Goal: Task Accomplishment & Management: Complete application form

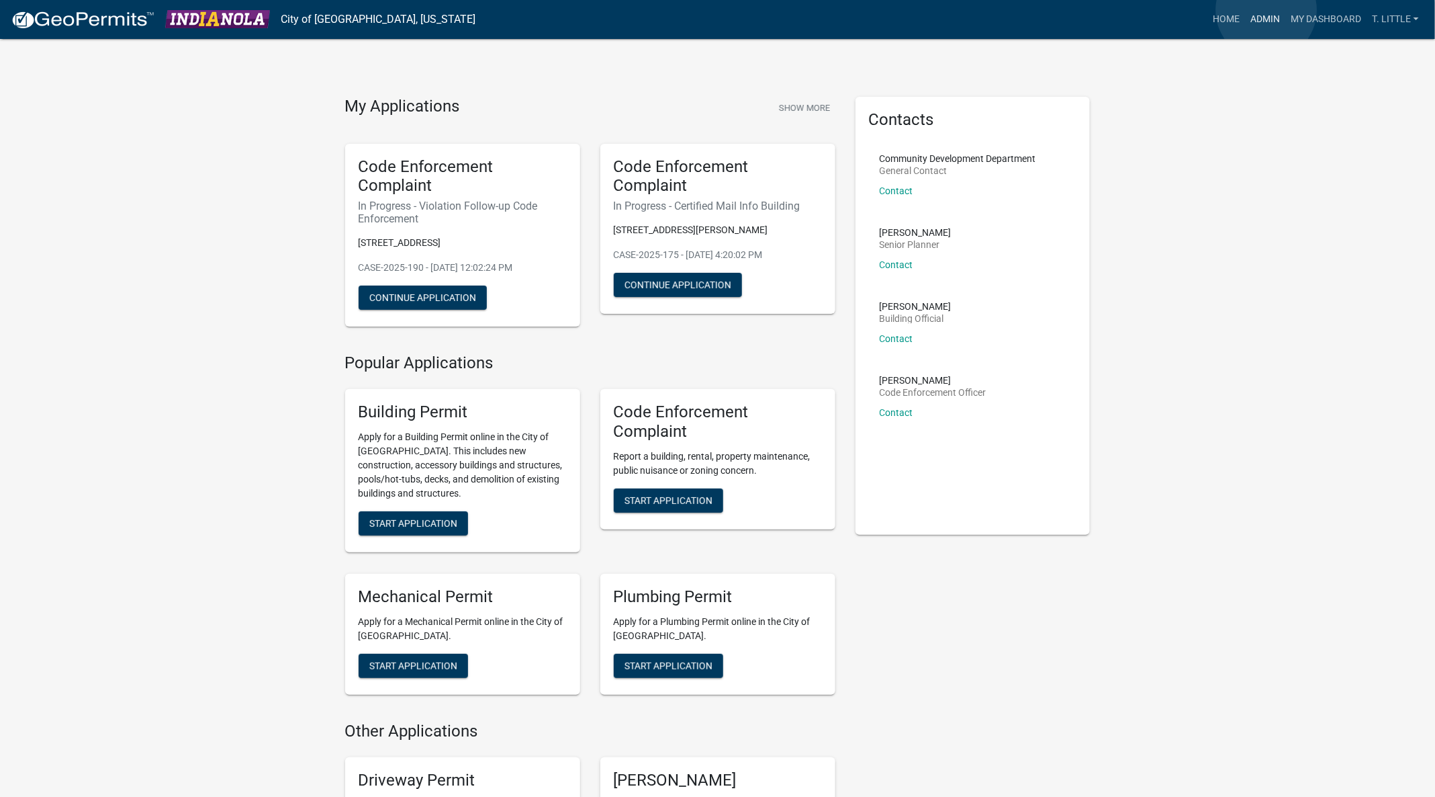
click at [1267, 10] on link "Admin" at bounding box center [1265, 20] width 40 height 26
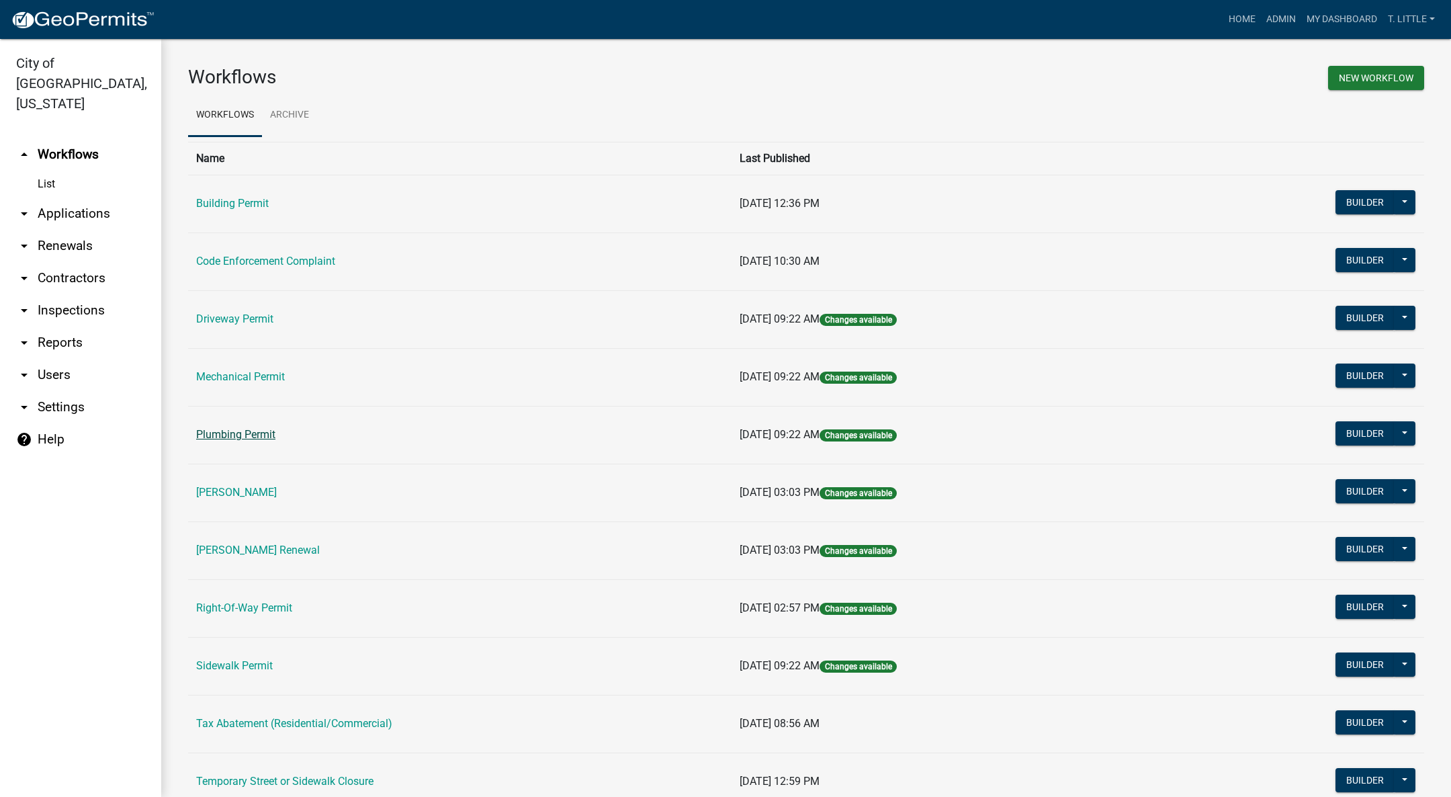
click at [265, 439] on link "Plumbing Permit" at bounding box center [235, 434] width 79 height 13
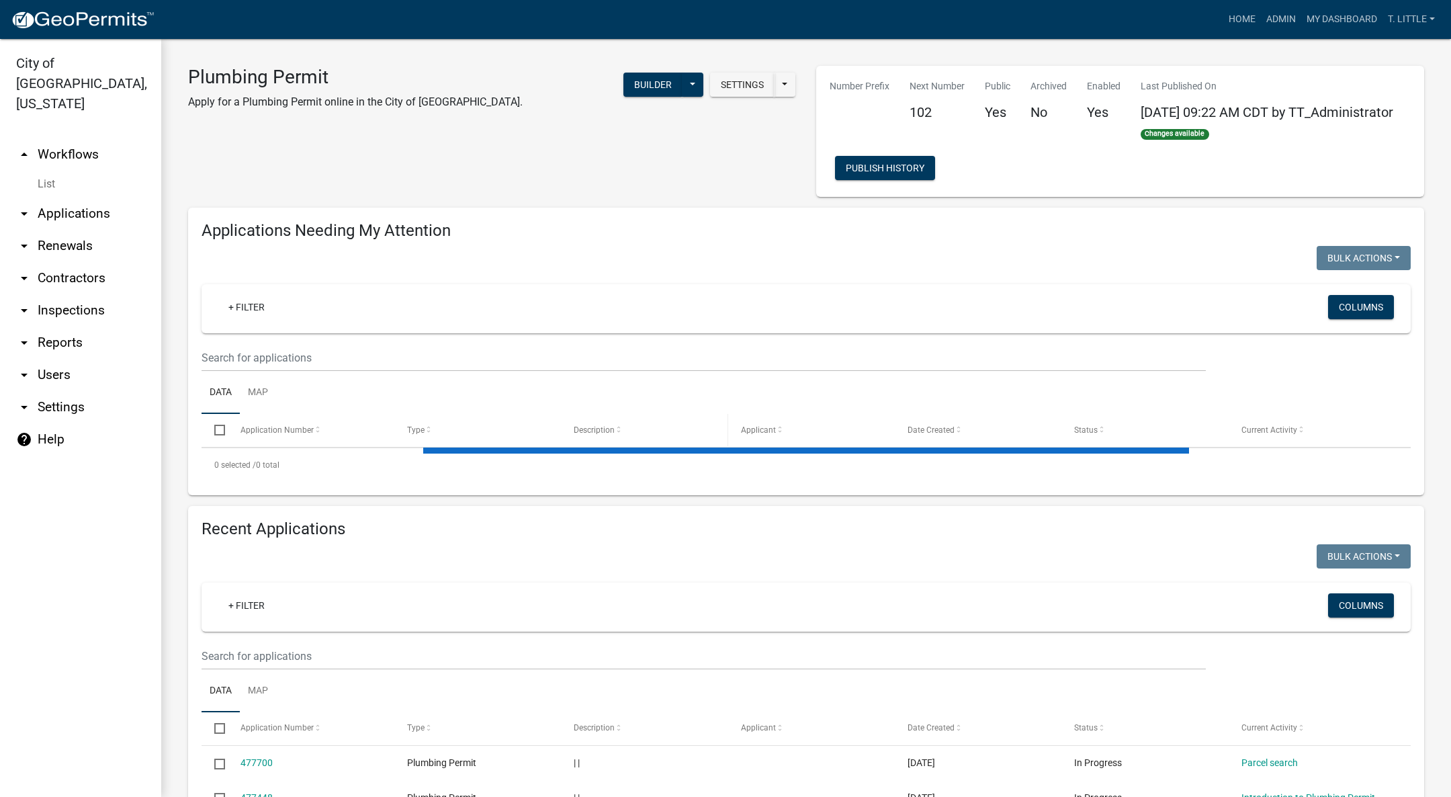
select select "3: 100"
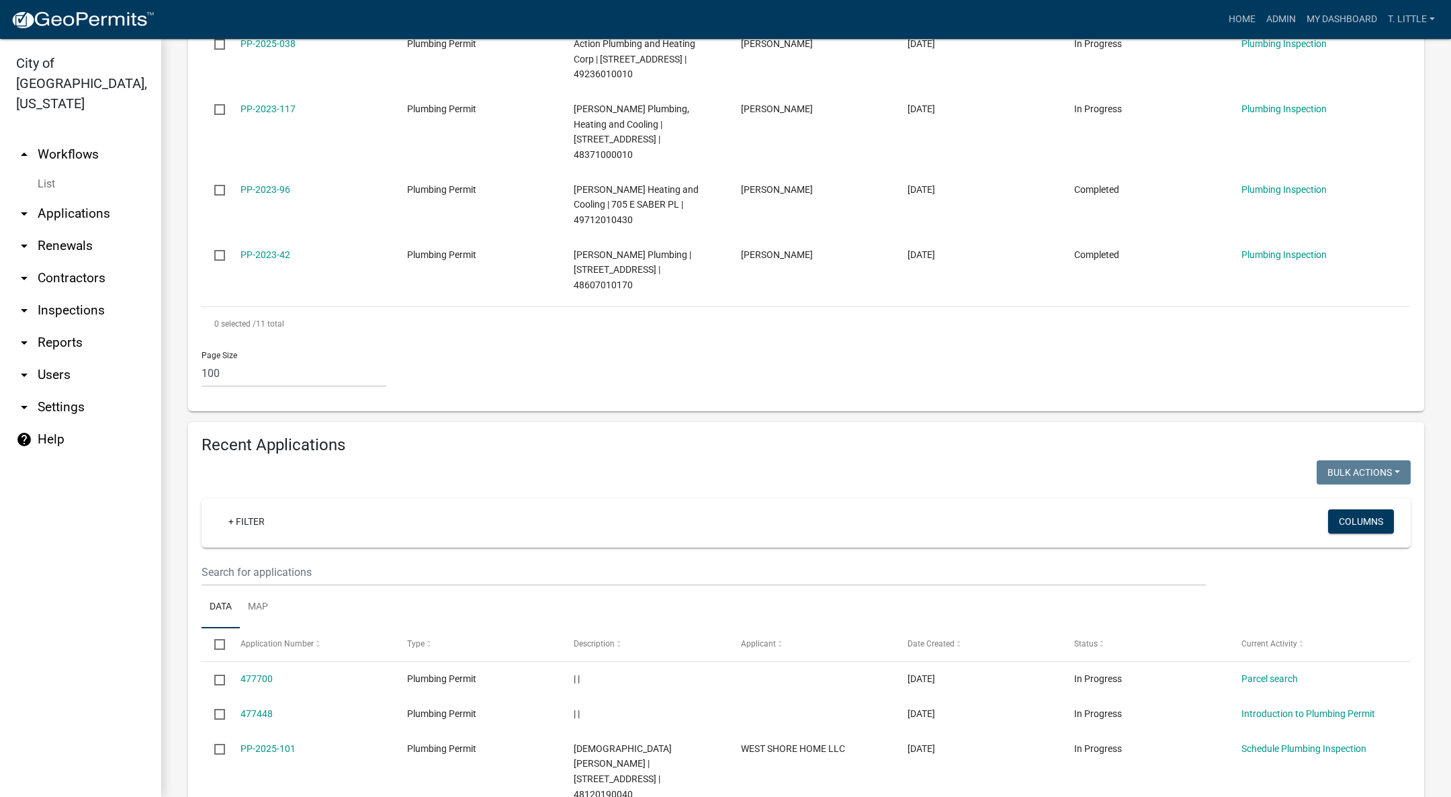
scroll to position [1180, 0]
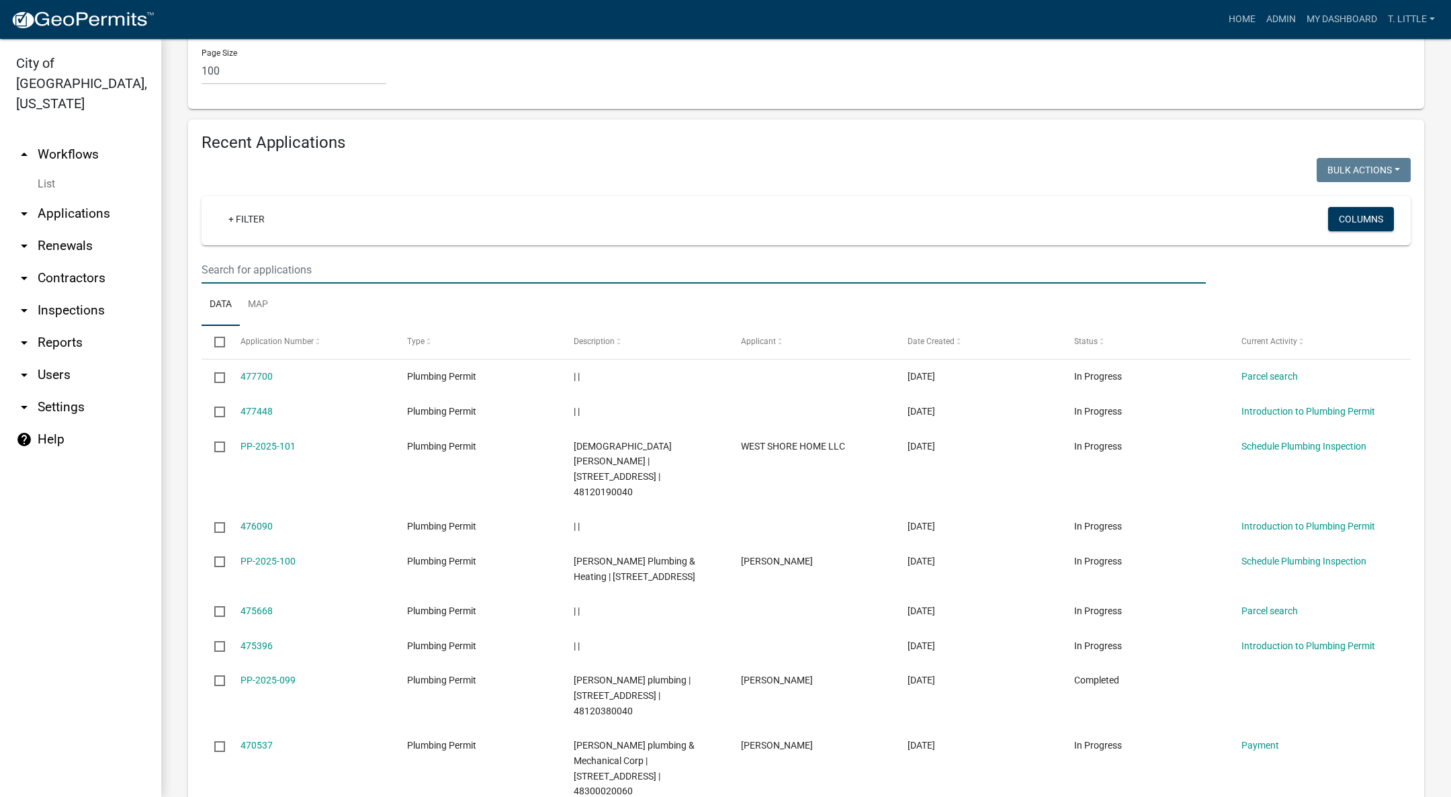
click at [470, 256] on input "text" at bounding box center [704, 270] width 1004 height 28
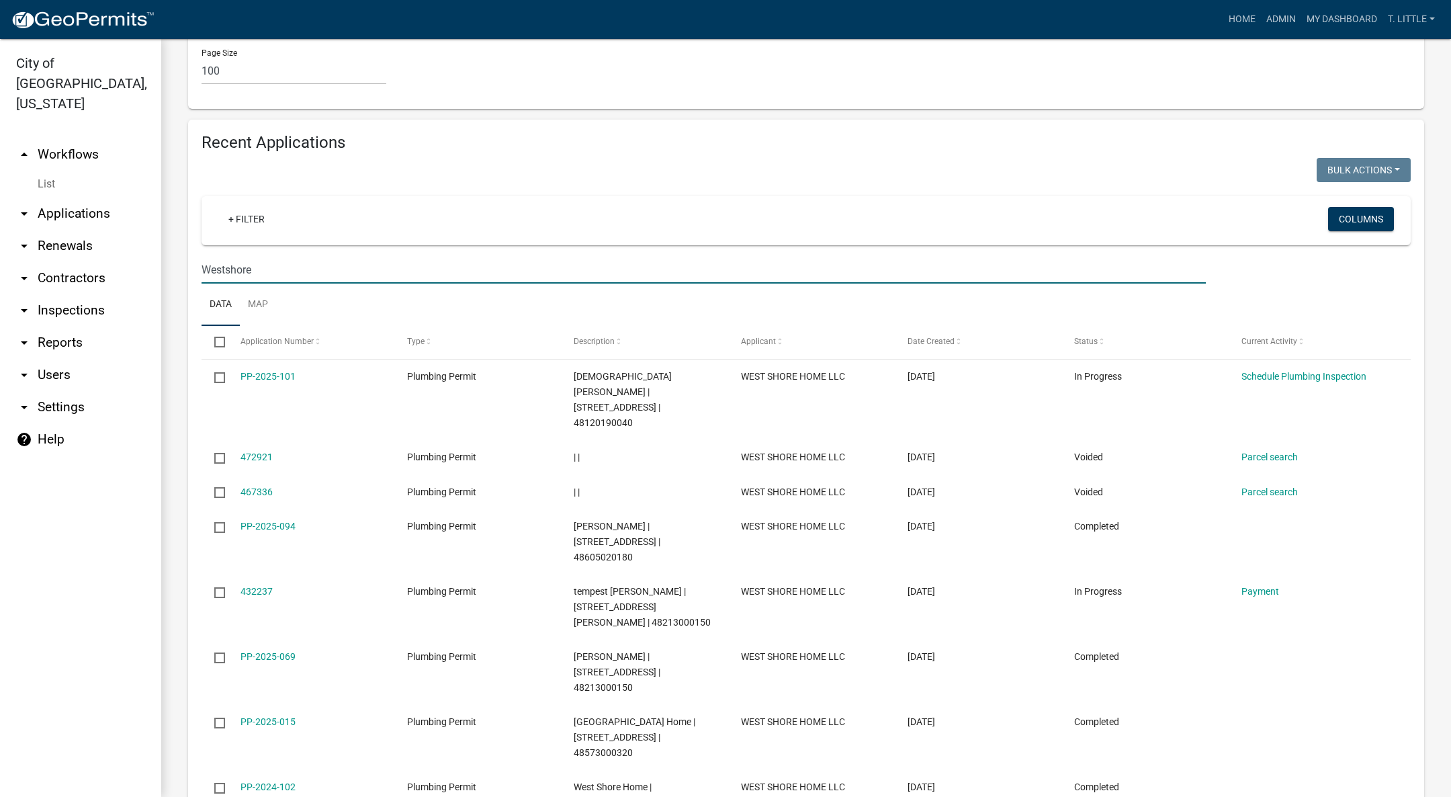
type input "Westshore"
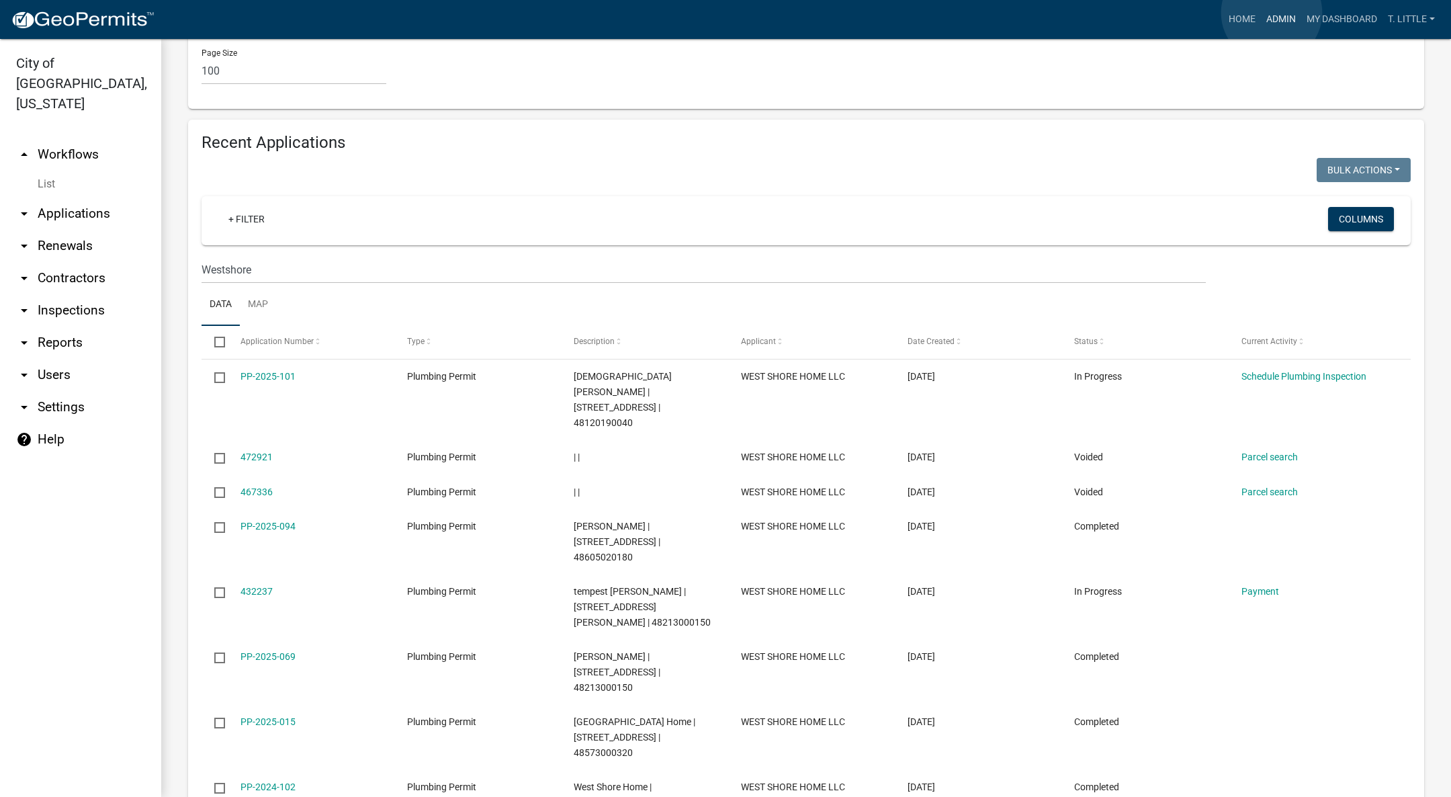
click at [1273, 12] on link "Admin" at bounding box center [1281, 20] width 40 height 26
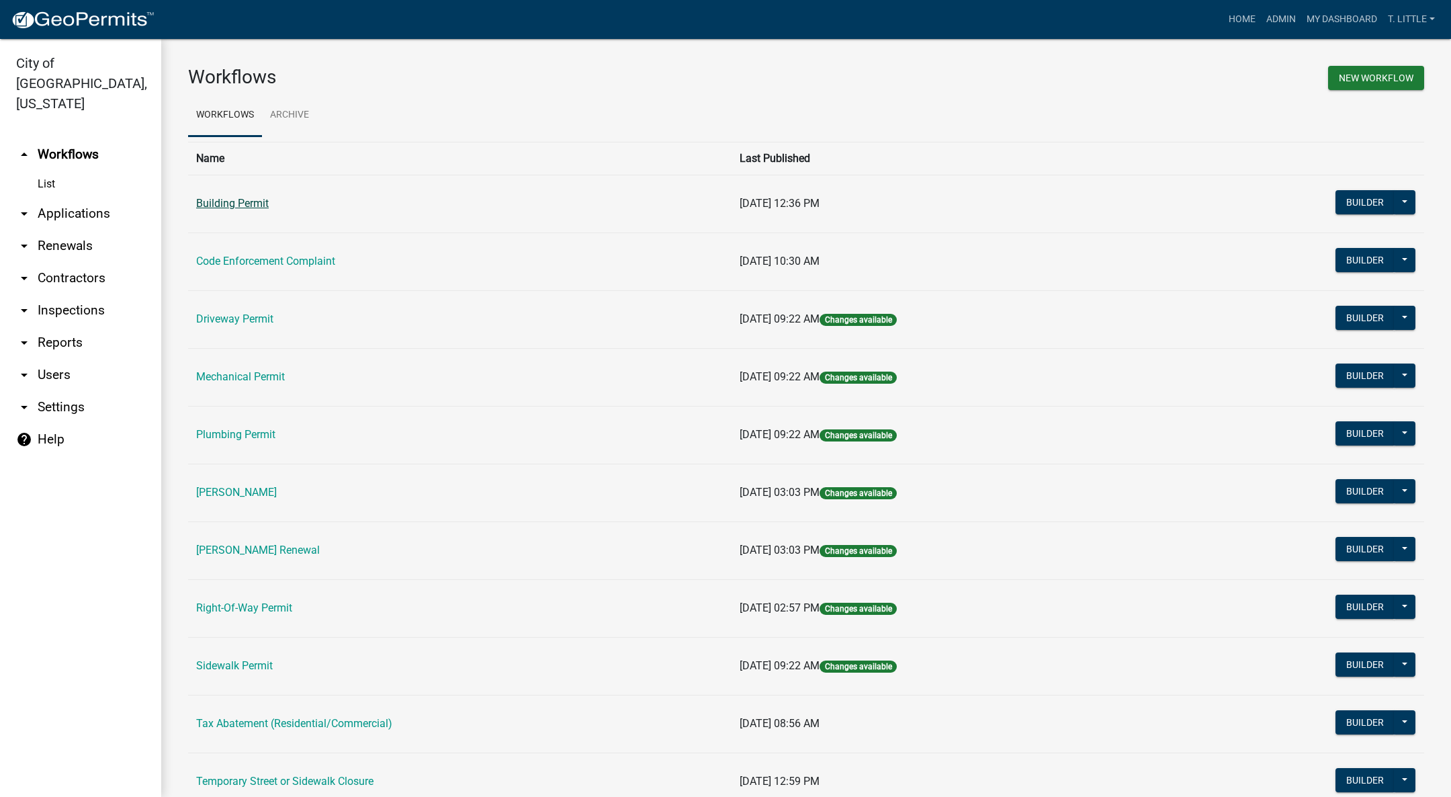
click at [254, 206] on link "Building Permit" at bounding box center [232, 203] width 73 height 13
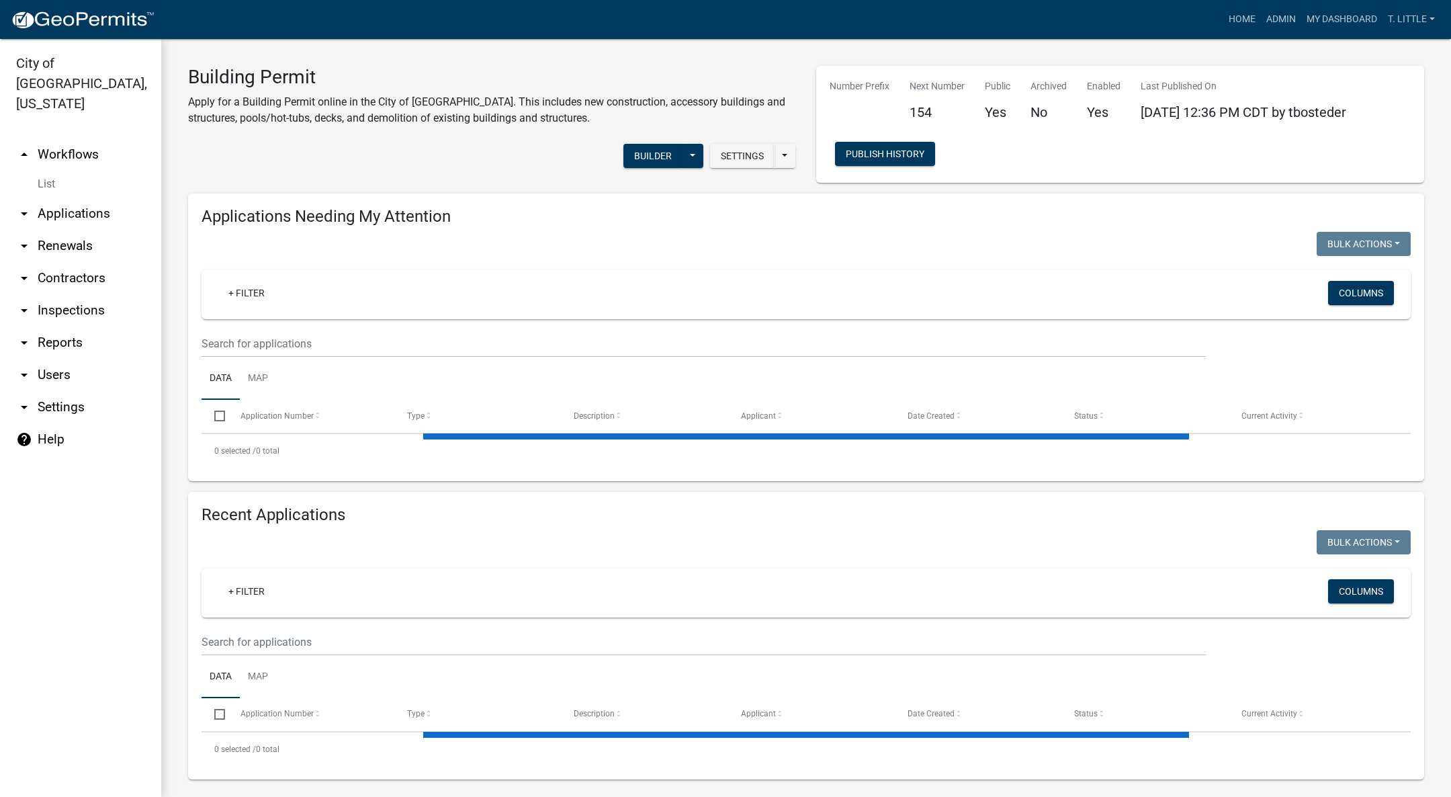
select select "3: 100"
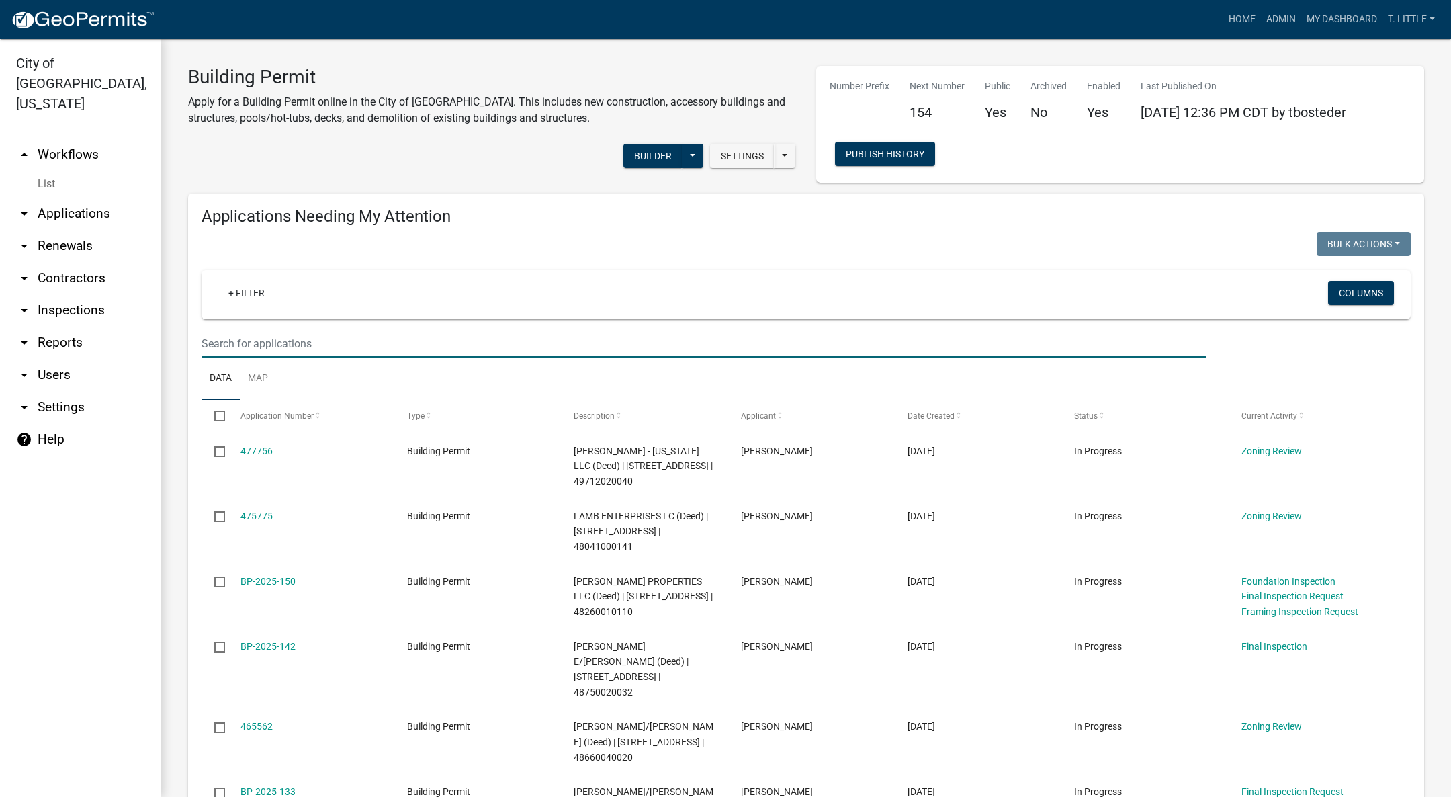
click at [347, 342] on input "text" at bounding box center [704, 344] width 1004 height 28
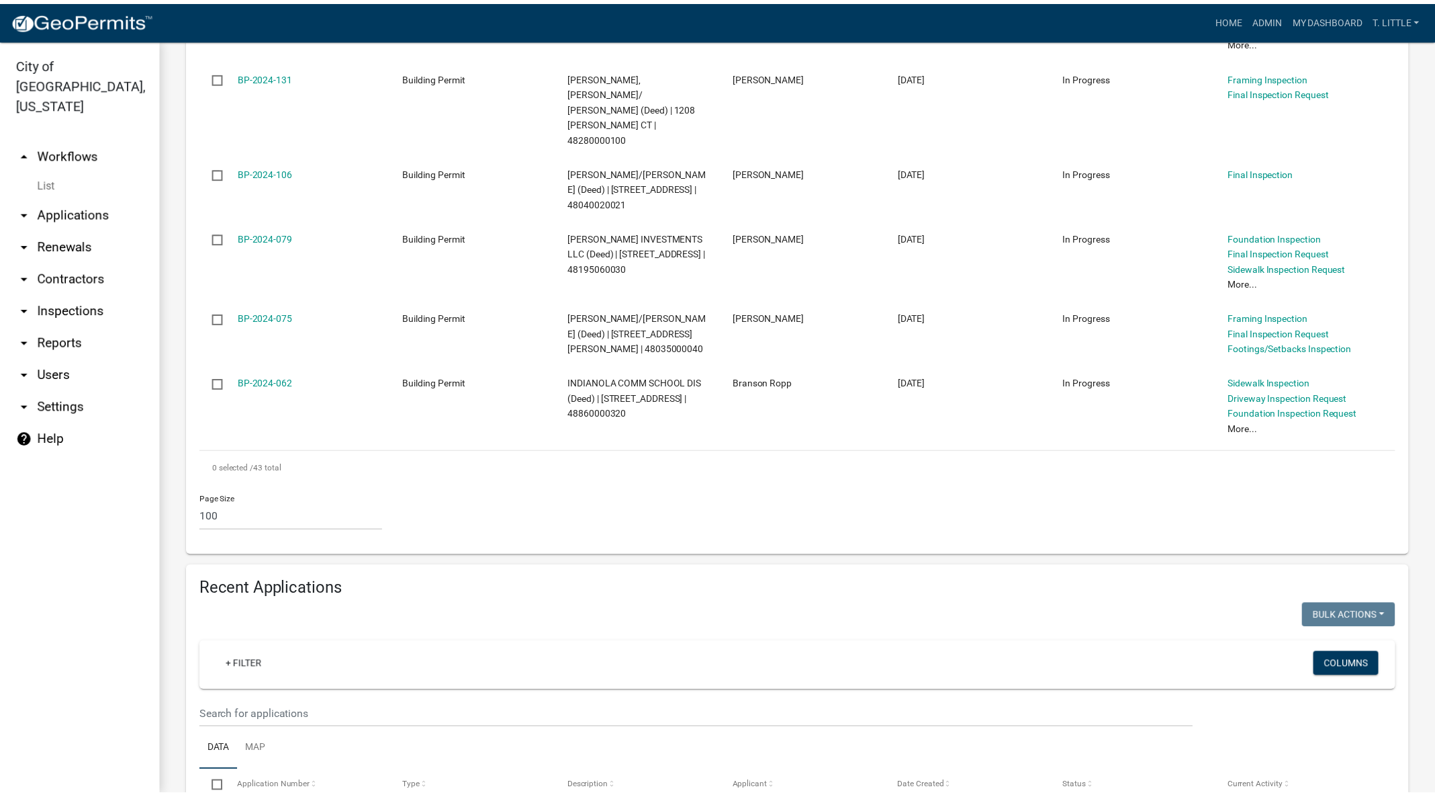
scroll to position [3526, 0]
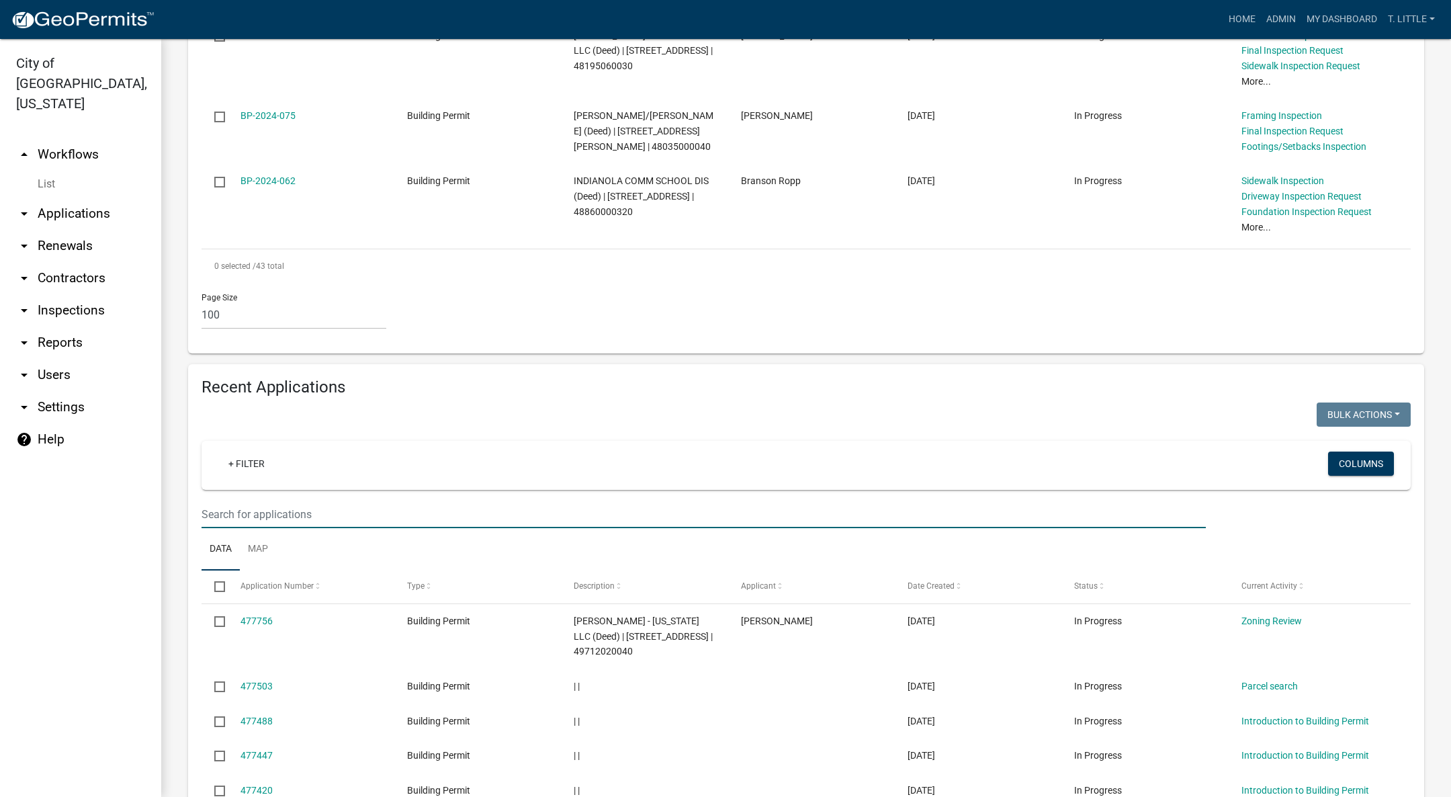
click at [667, 500] on input "text" at bounding box center [704, 514] width 1004 height 28
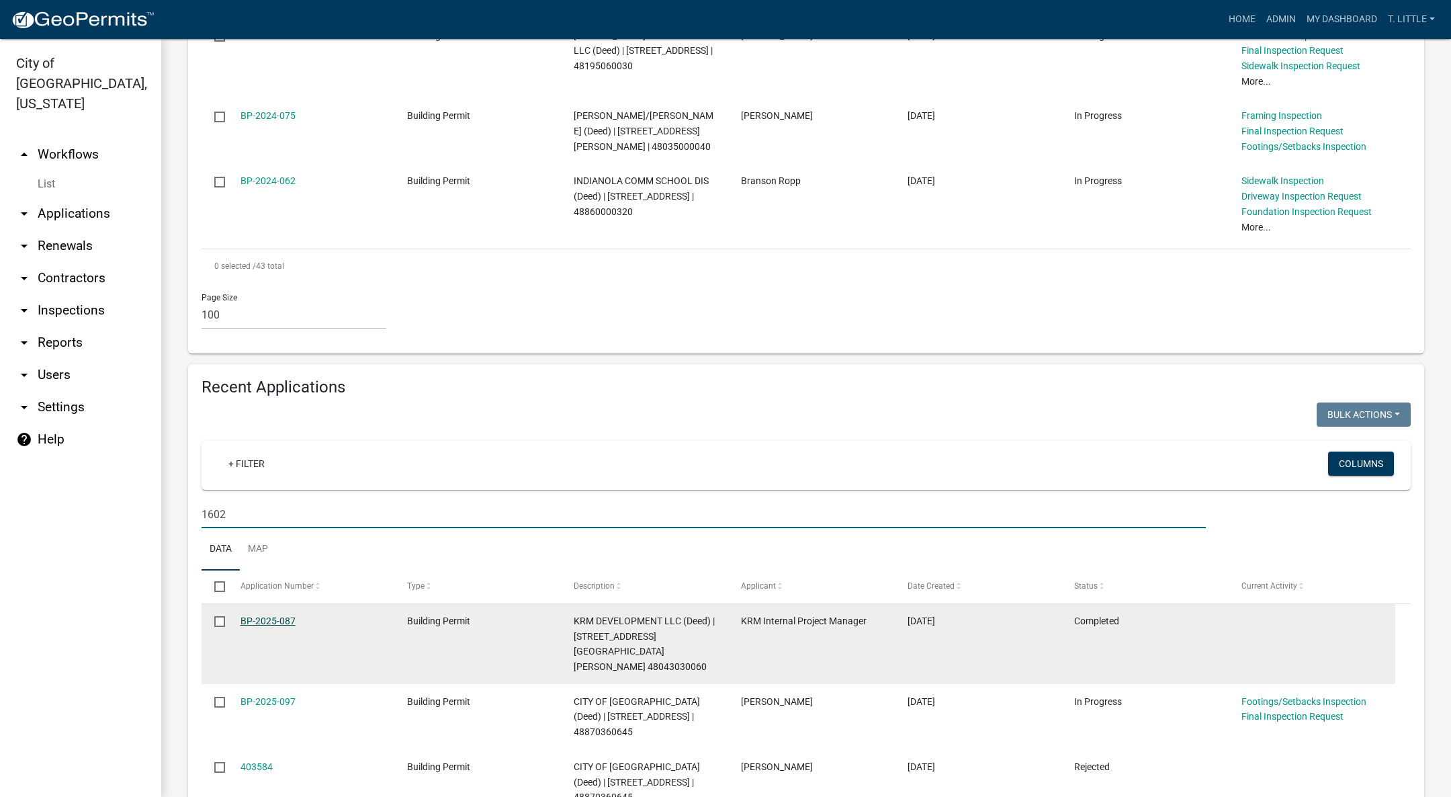
type input "1602"
click at [266, 615] on link "BP-2025-087" at bounding box center [267, 620] width 55 height 11
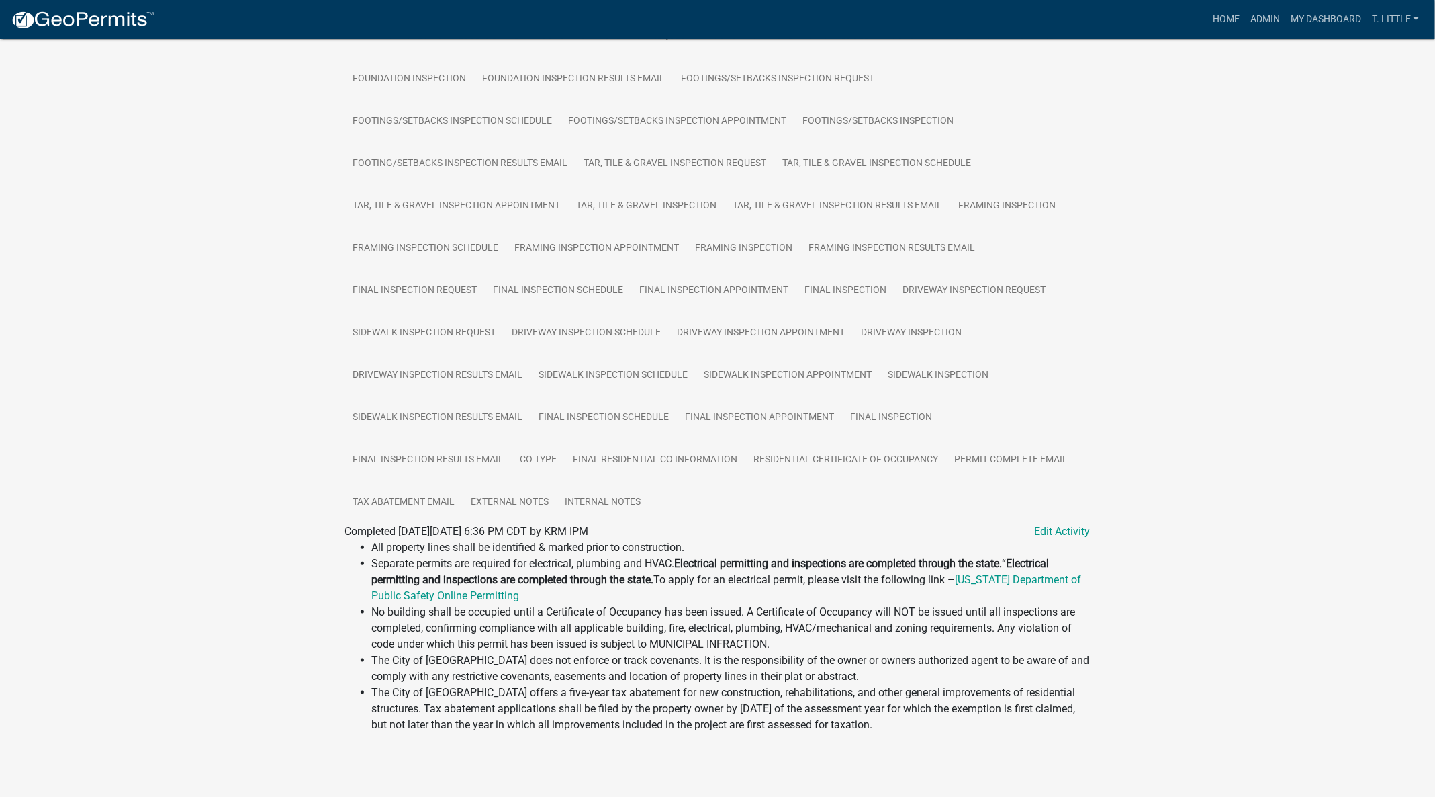
scroll to position [492, 0]
click at [859, 447] on link "Residential Certificate of Occupancy" at bounding box center [846, 460] width 201 height 43
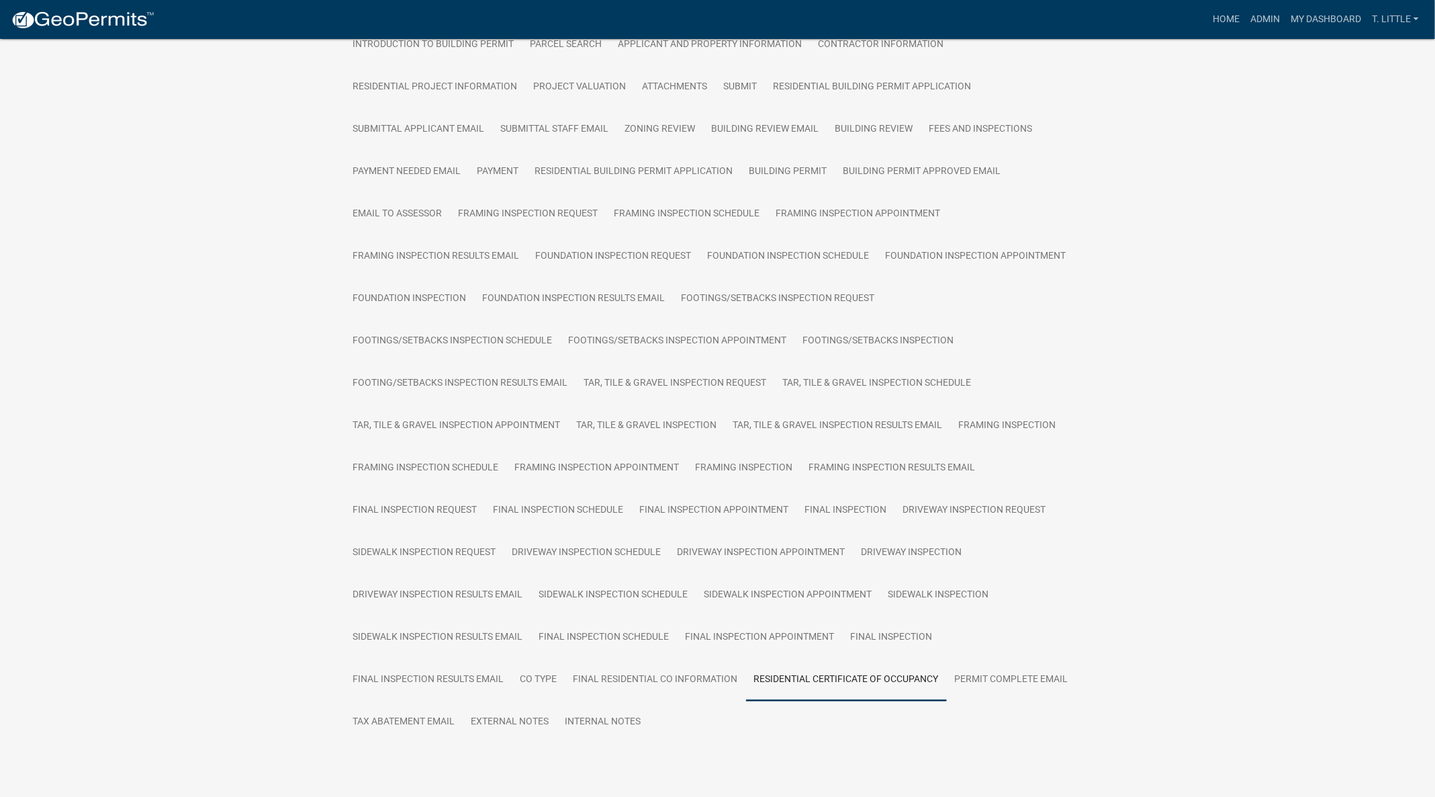
scroll to position [304, 0]
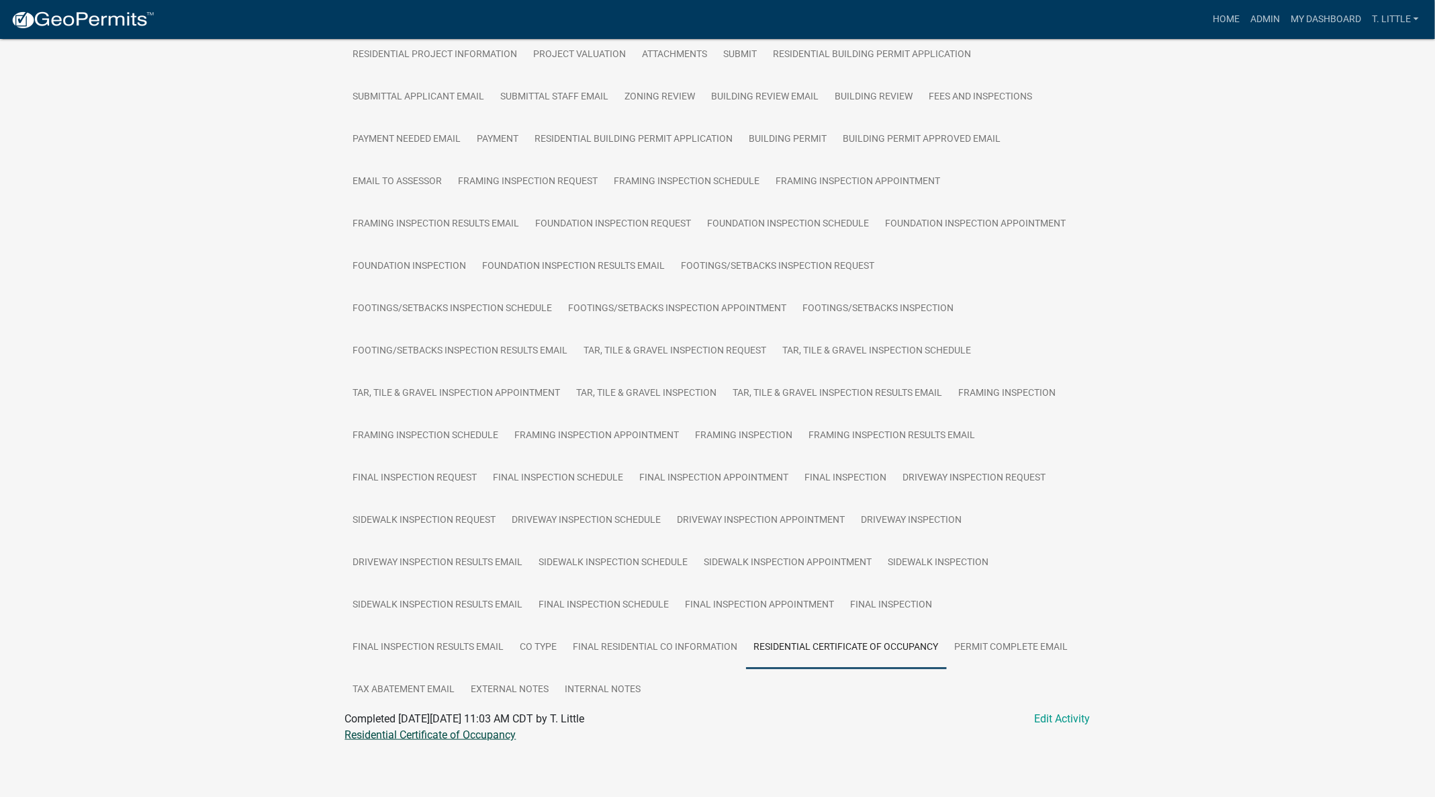
click at [397, 734] on link "Residential Certificate of Occupancy" at bounding box center [430, 734] width 171 height 13
click at [1263, 21] on link "Admin" at bounding box center [1265, 20] width 40 height 26
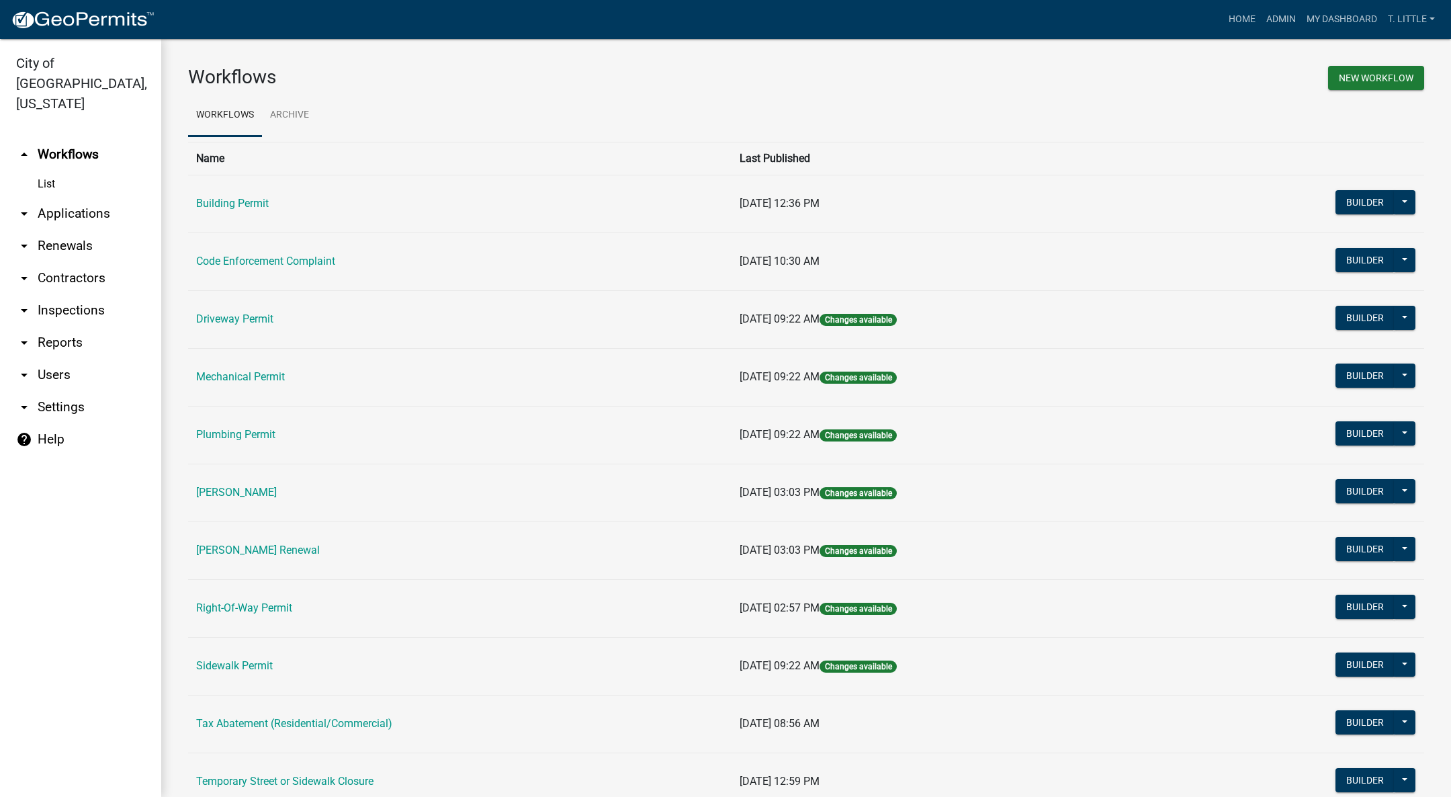
click at [232, 202] on link "Building Permit" at bounding box center [232, 203] width 73 height 13
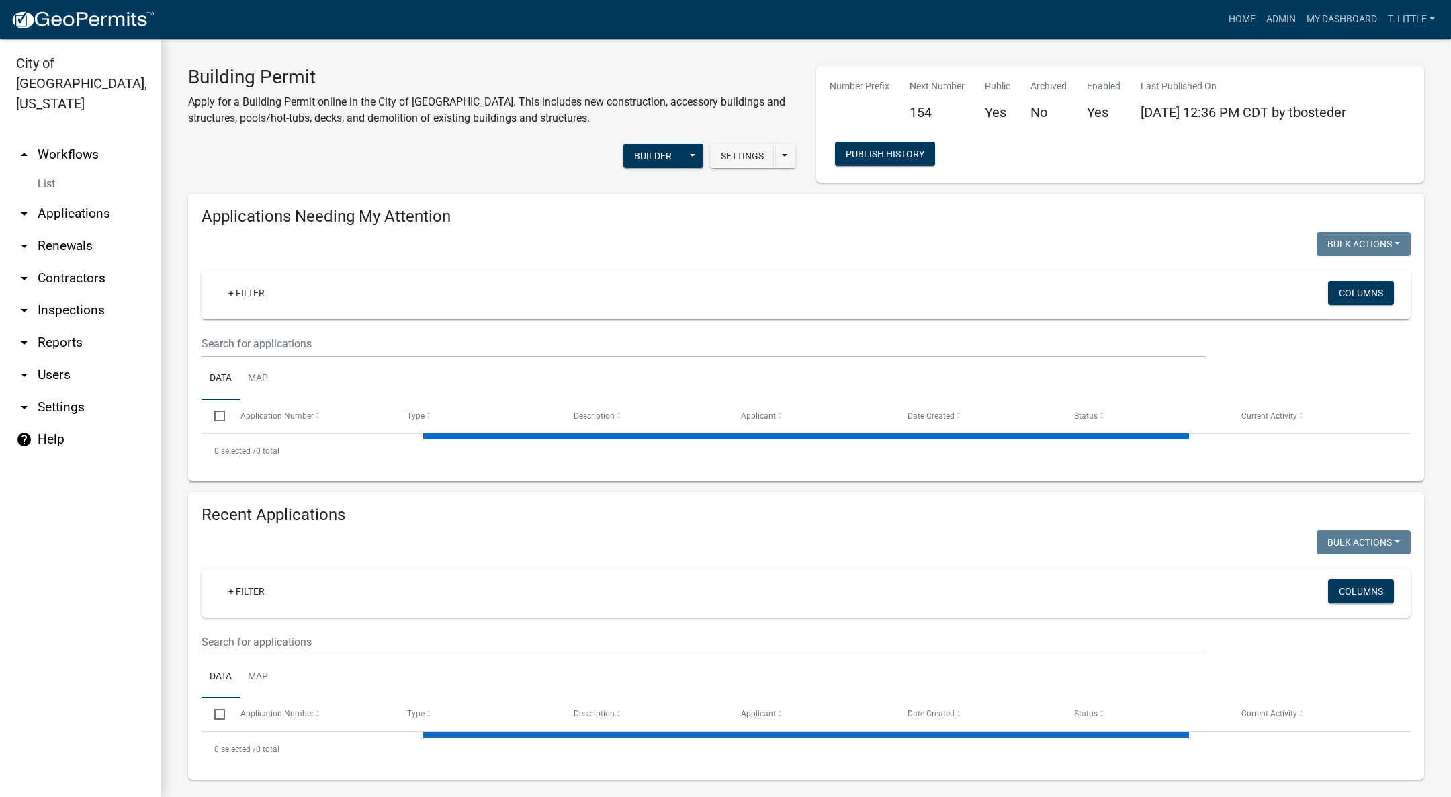
select select "3: 100"
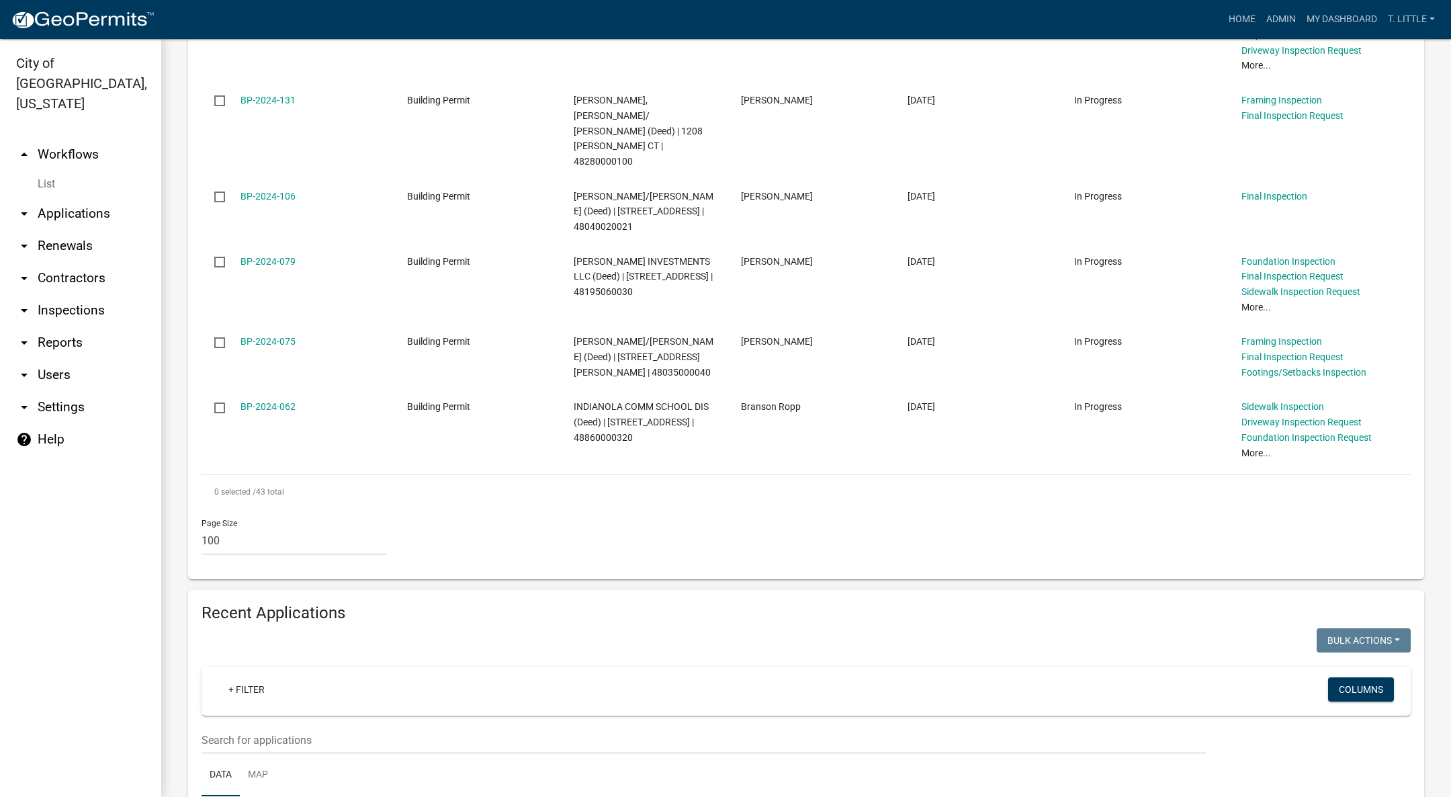
scroll to position [3325, 0]
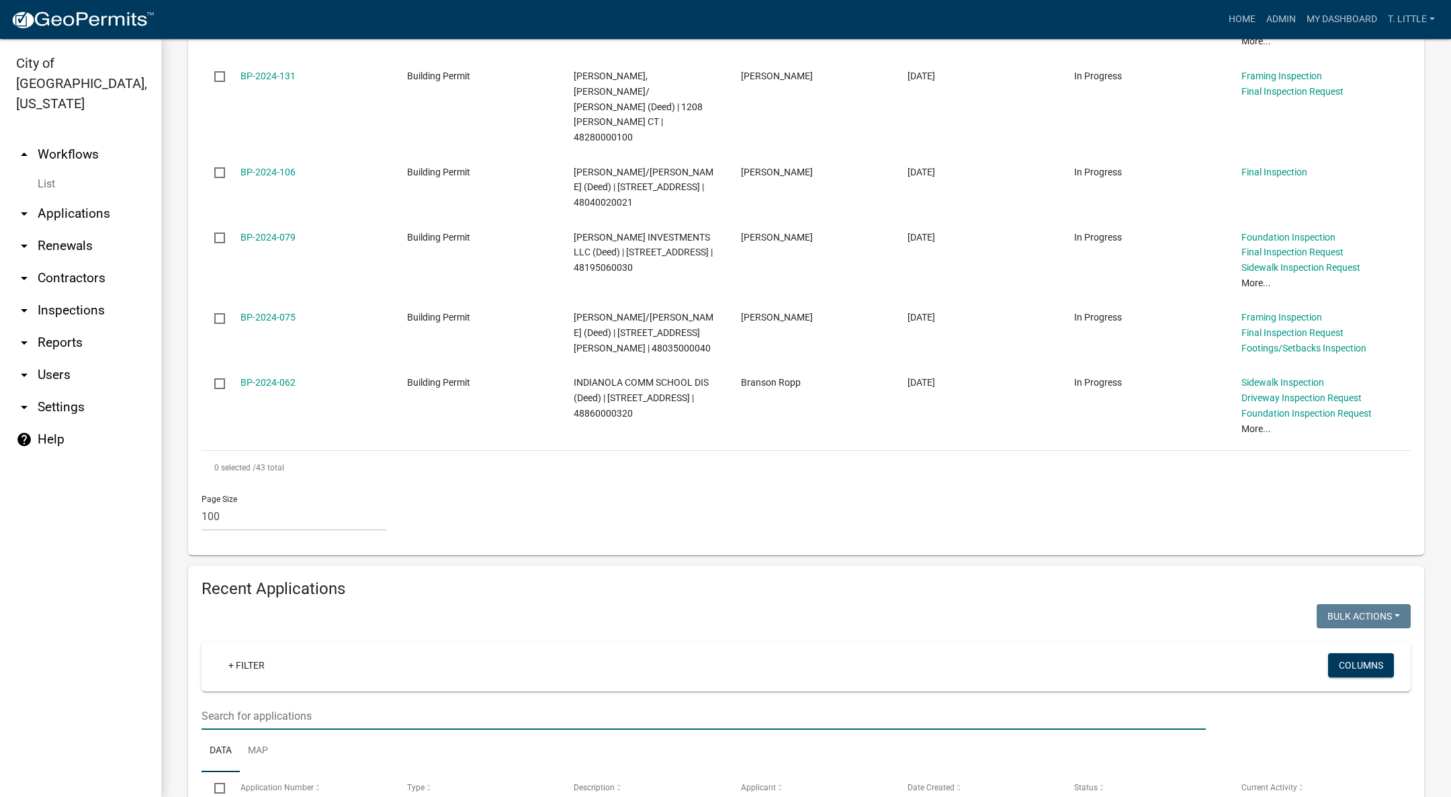
click at [298, 702] on input "text" at bounding box center [704, 716] width 1004 height 28
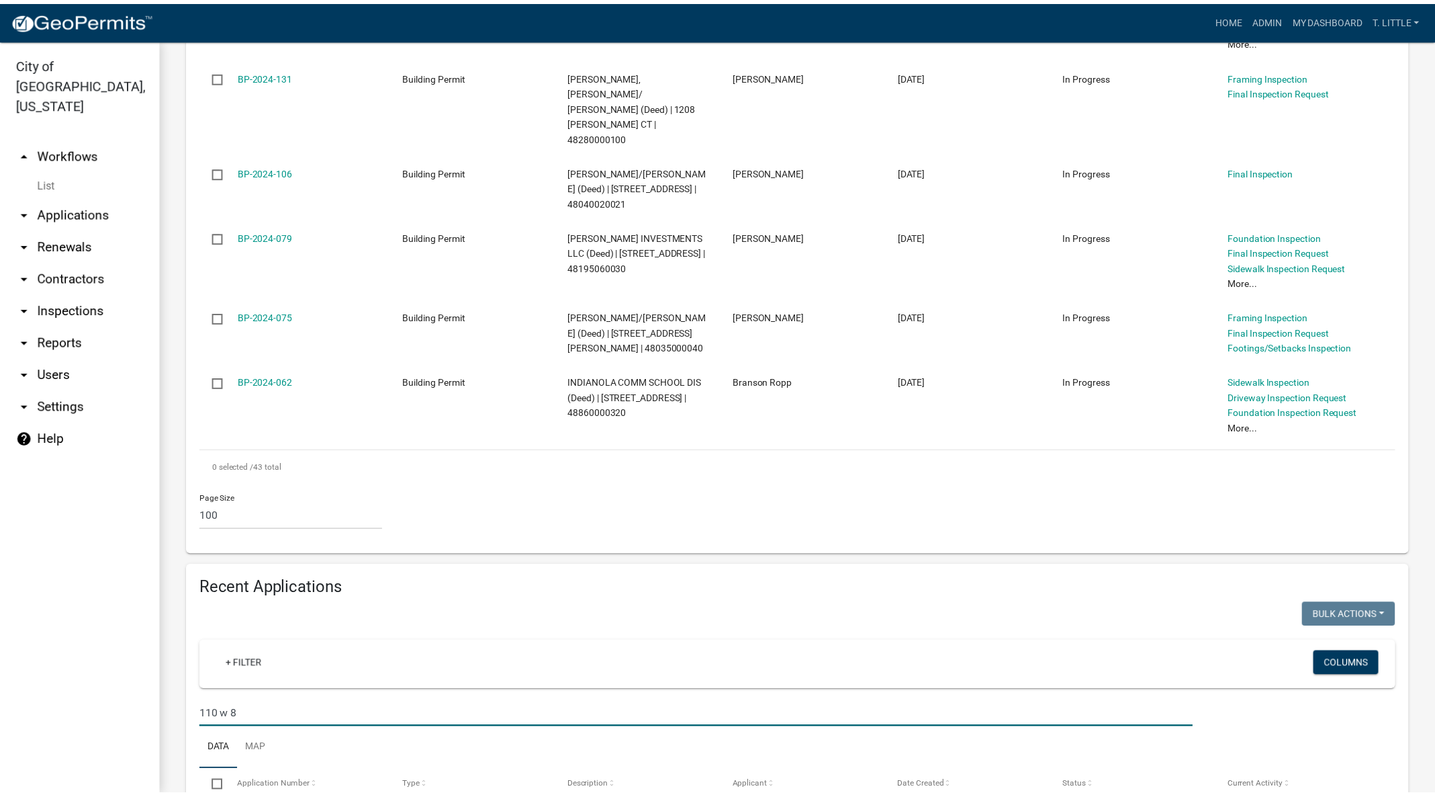
scroll to position [3323, 0]
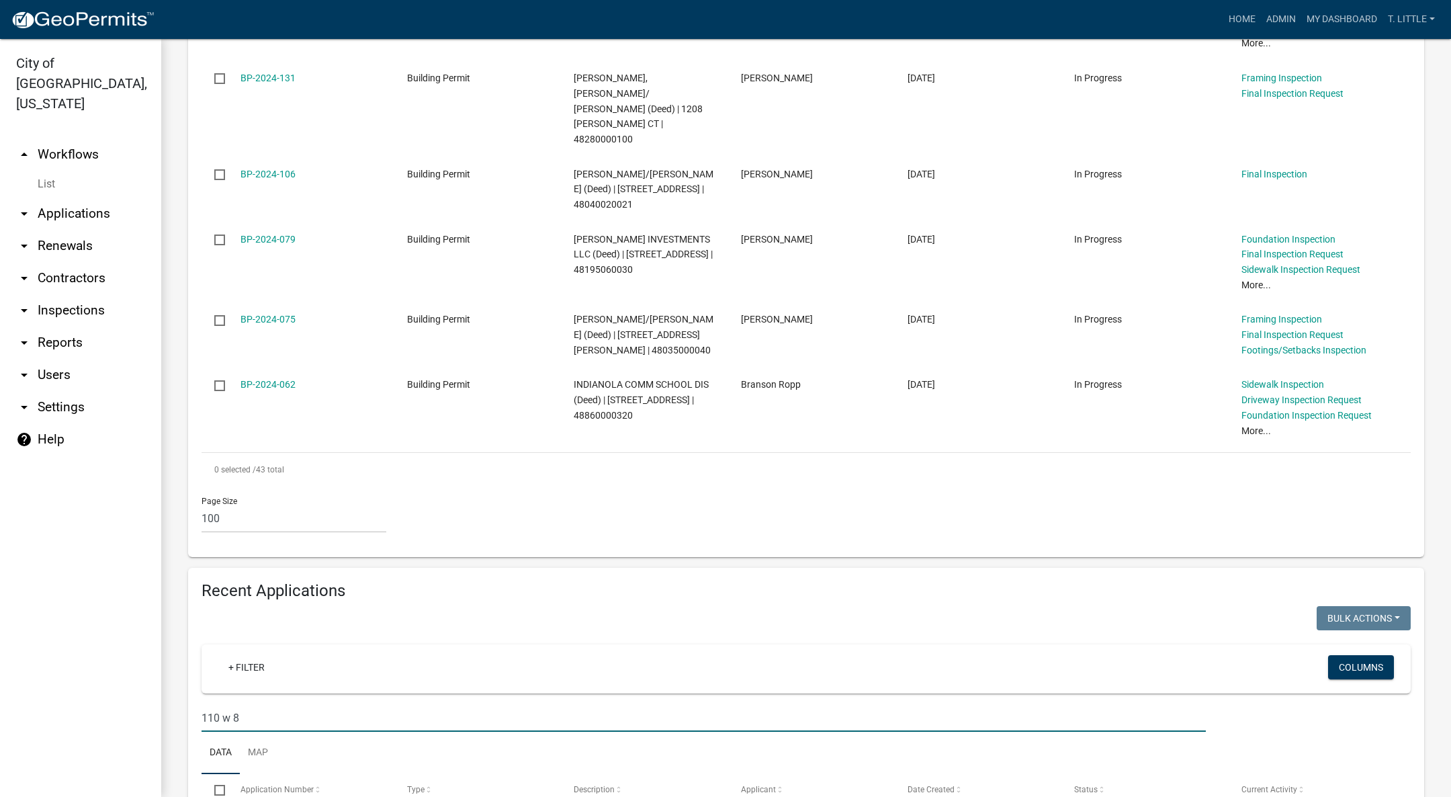
type input "110 w 8"
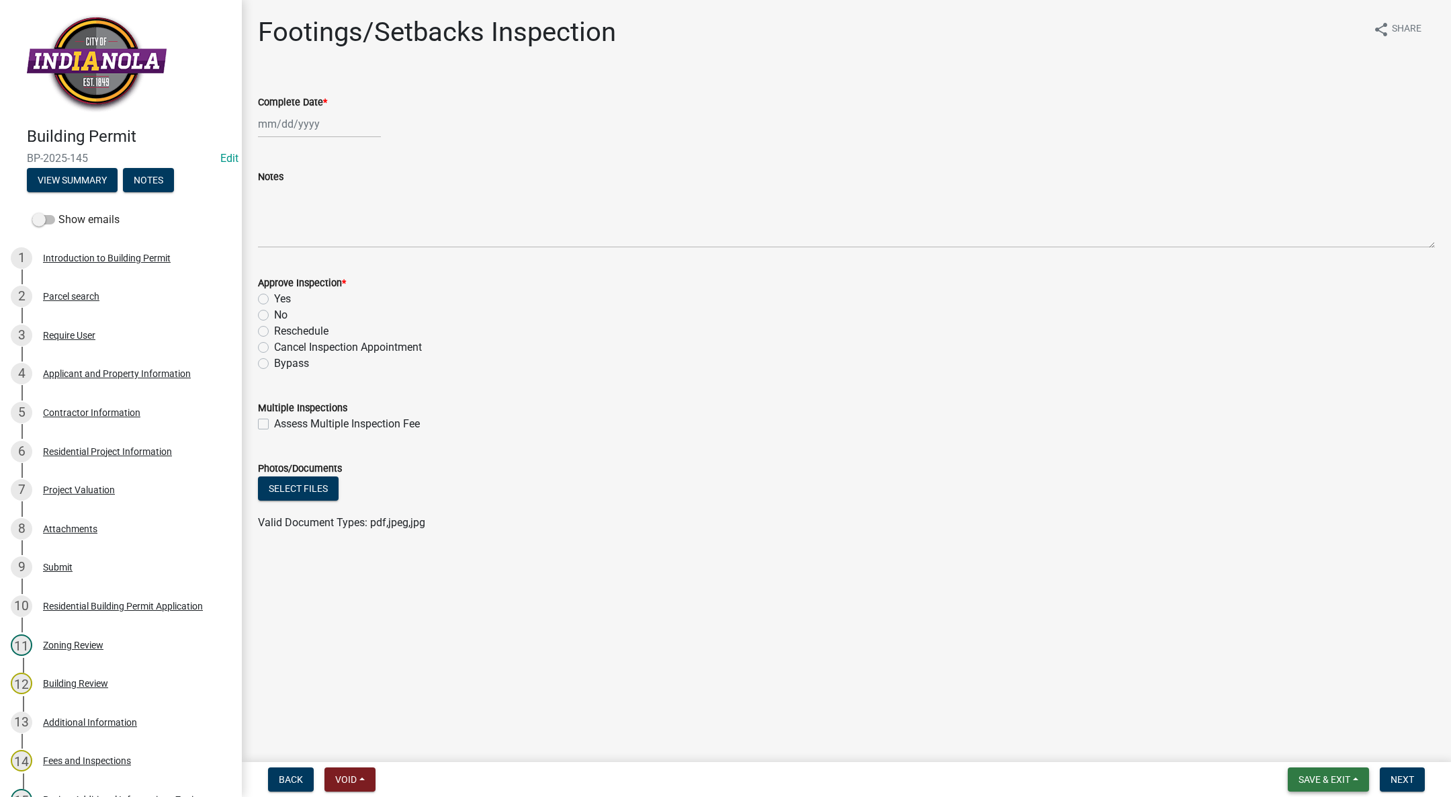
click at [1341, 776] on span "Save & Exit" at bounding box center [1324, 779] width 52 height 11
click at [1330, 740] on button "Save & Exit" at bounding box center [1314, 744] width 107 height 32
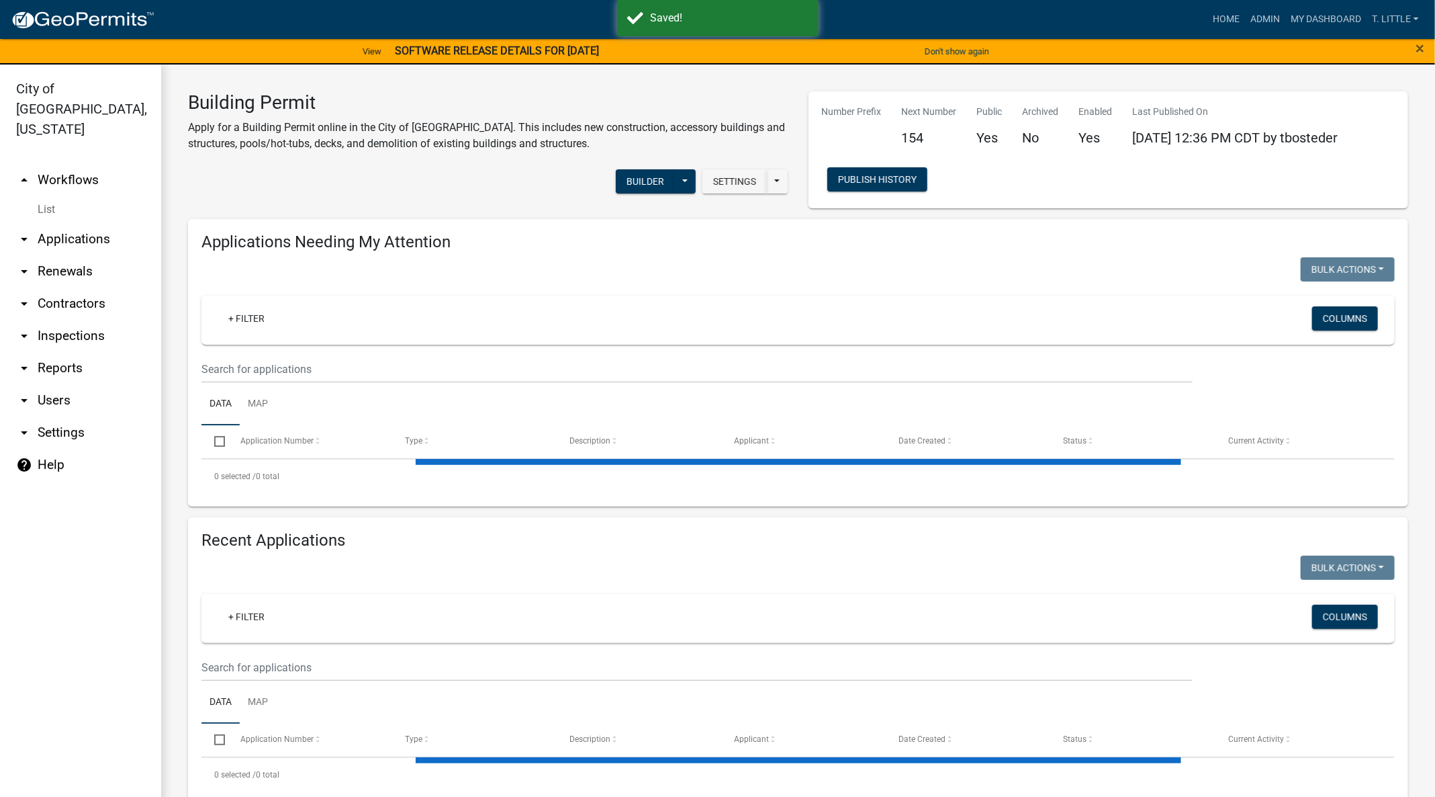
select select "3: 100"
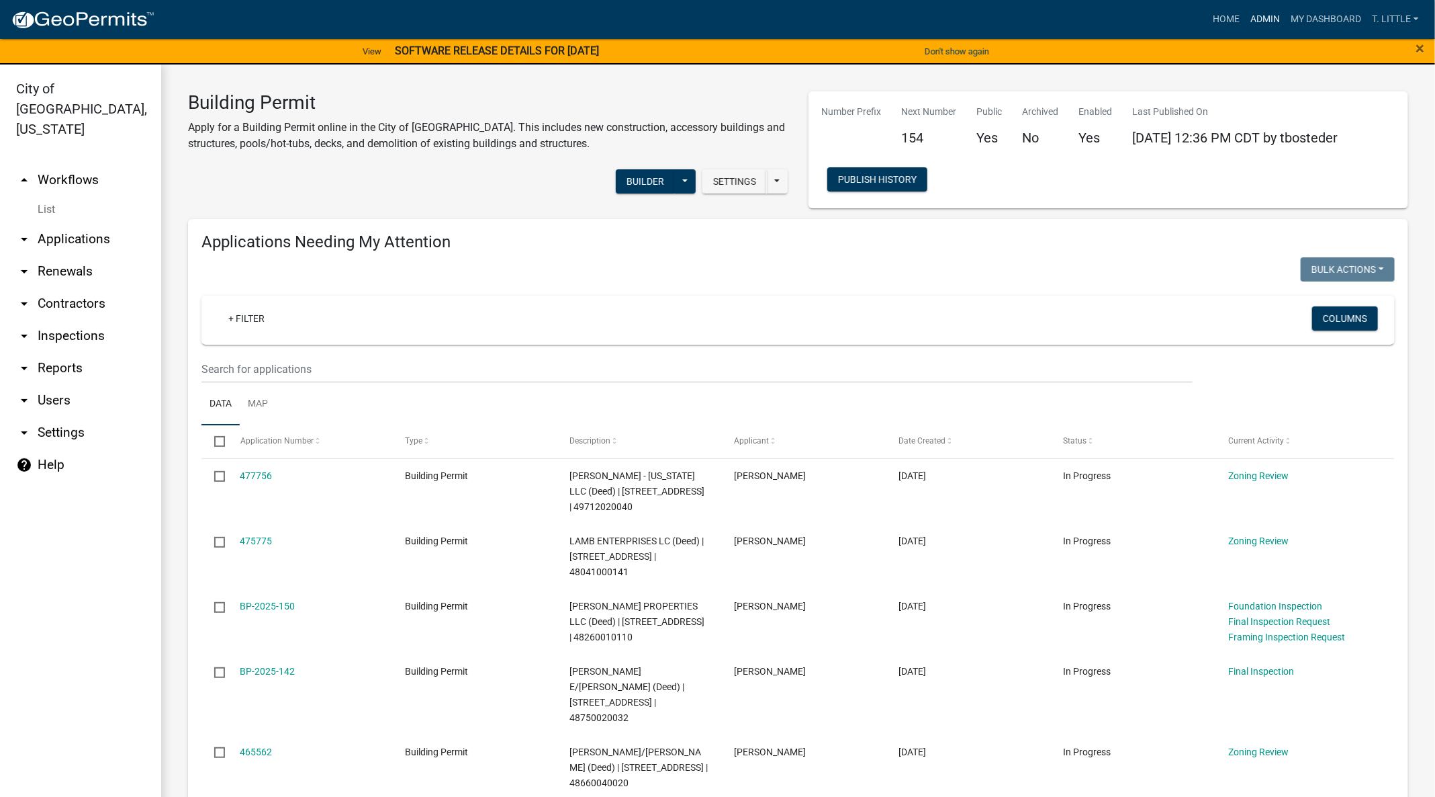
click at [1256, 20] on link "Admin" at bounding box center [1265, 20] width 40 height 26
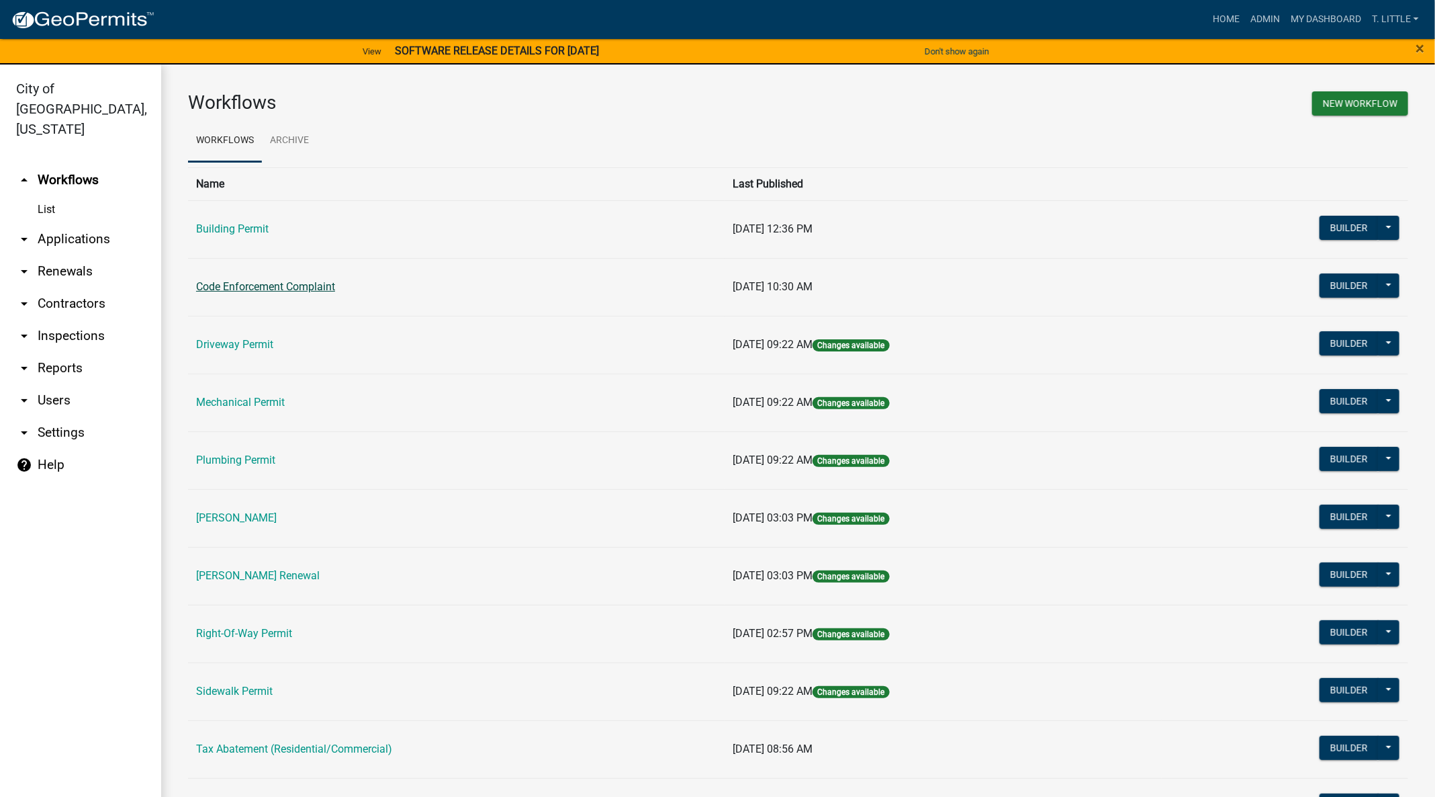
click at [254, 281] on link "Code Enforcement Complaint" at bounding box center [265, 286] width 139 height 13
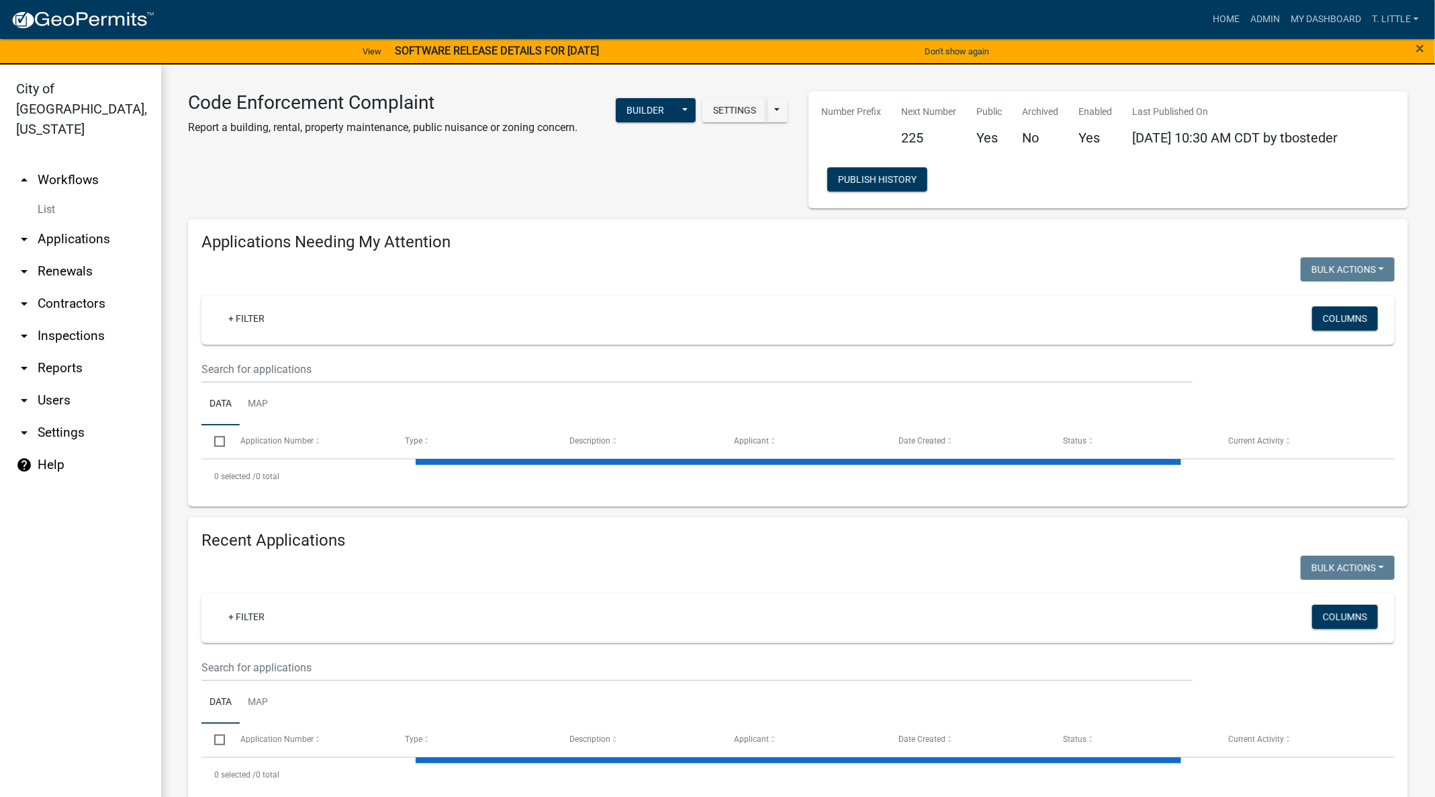
select select "3: 100"
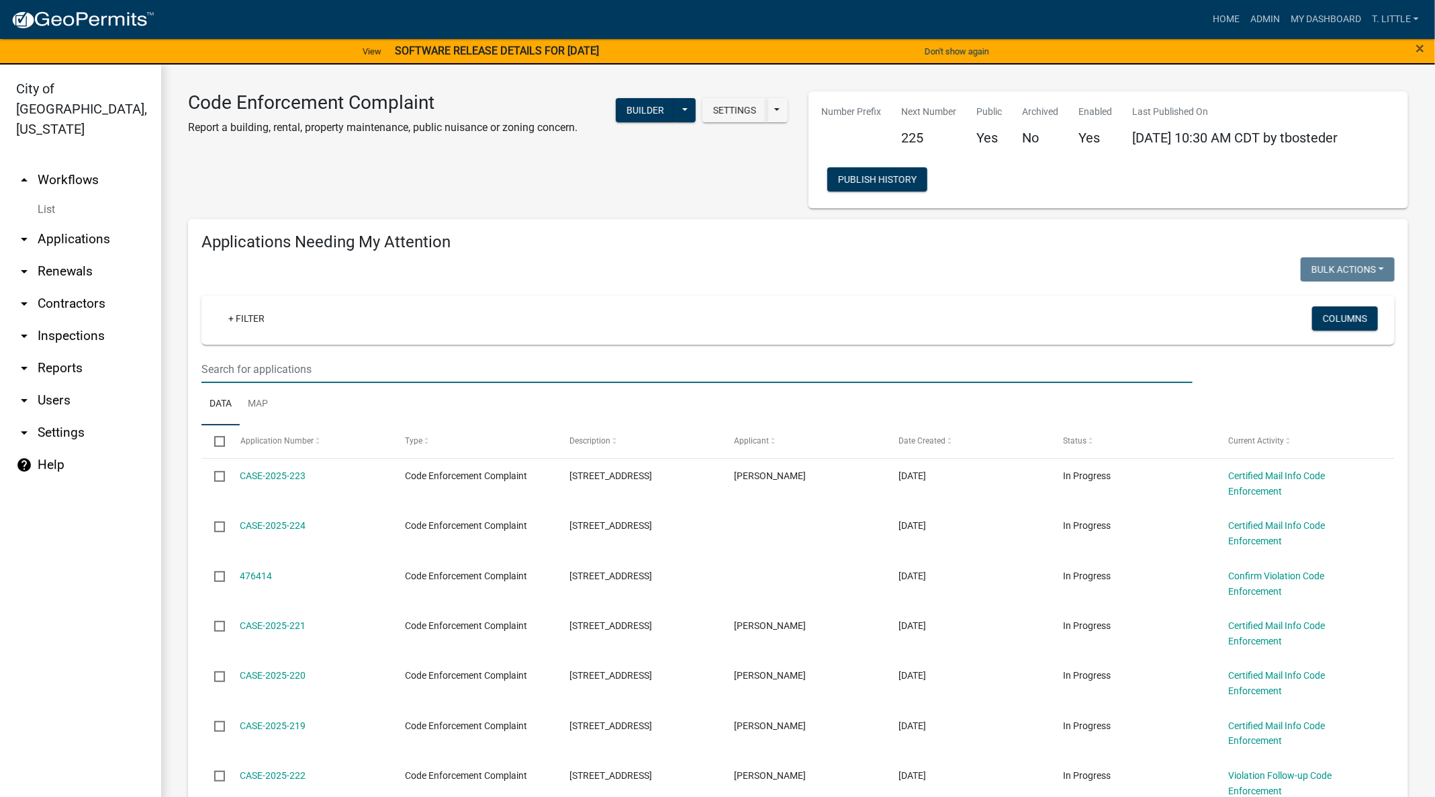
click at [306, 360] on input "text" at bounding box center [697, 369] width 991 height 28
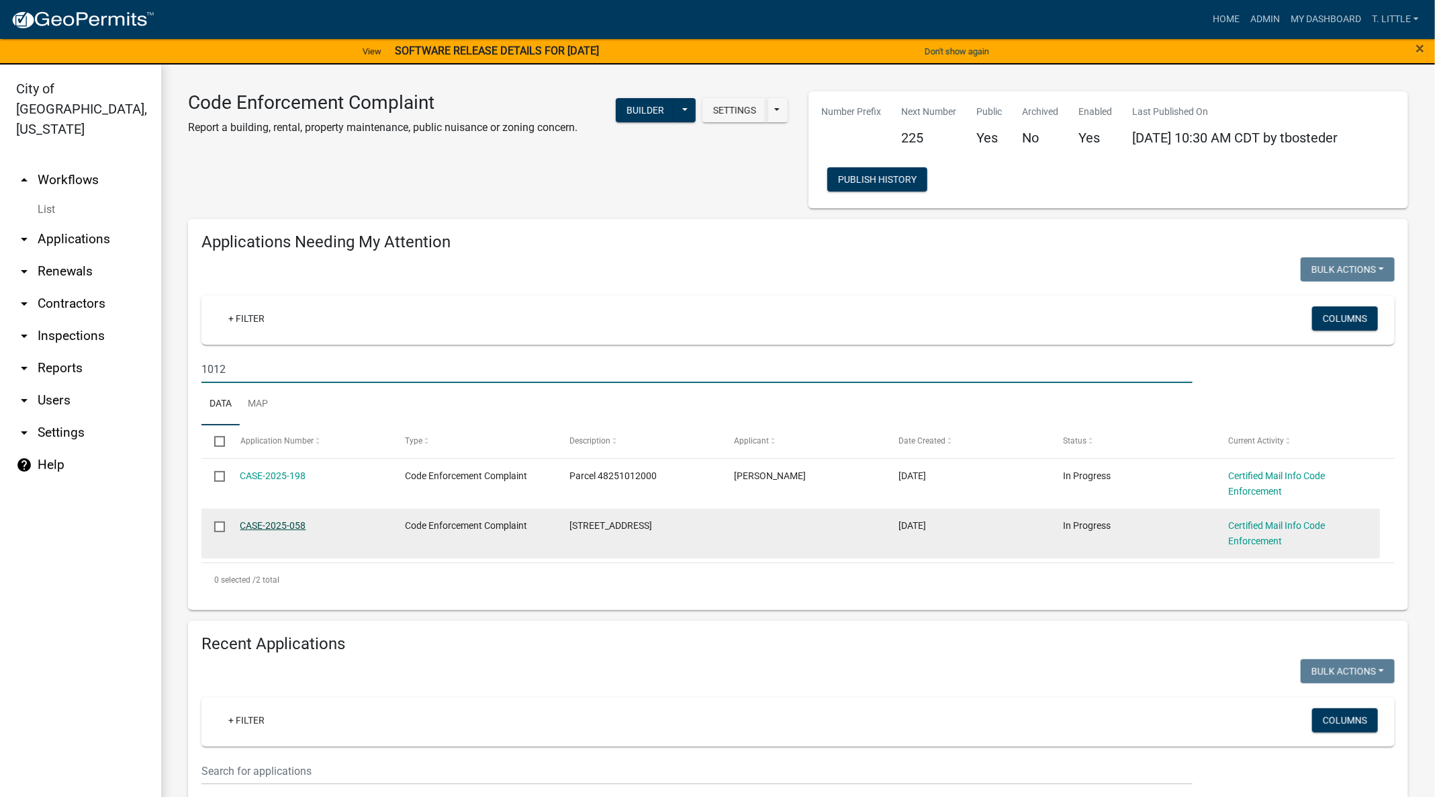
type input "1012"
click at [298, 525] on link "CASE-2025-058" at bounding box center [273, 525] width 66 height 11
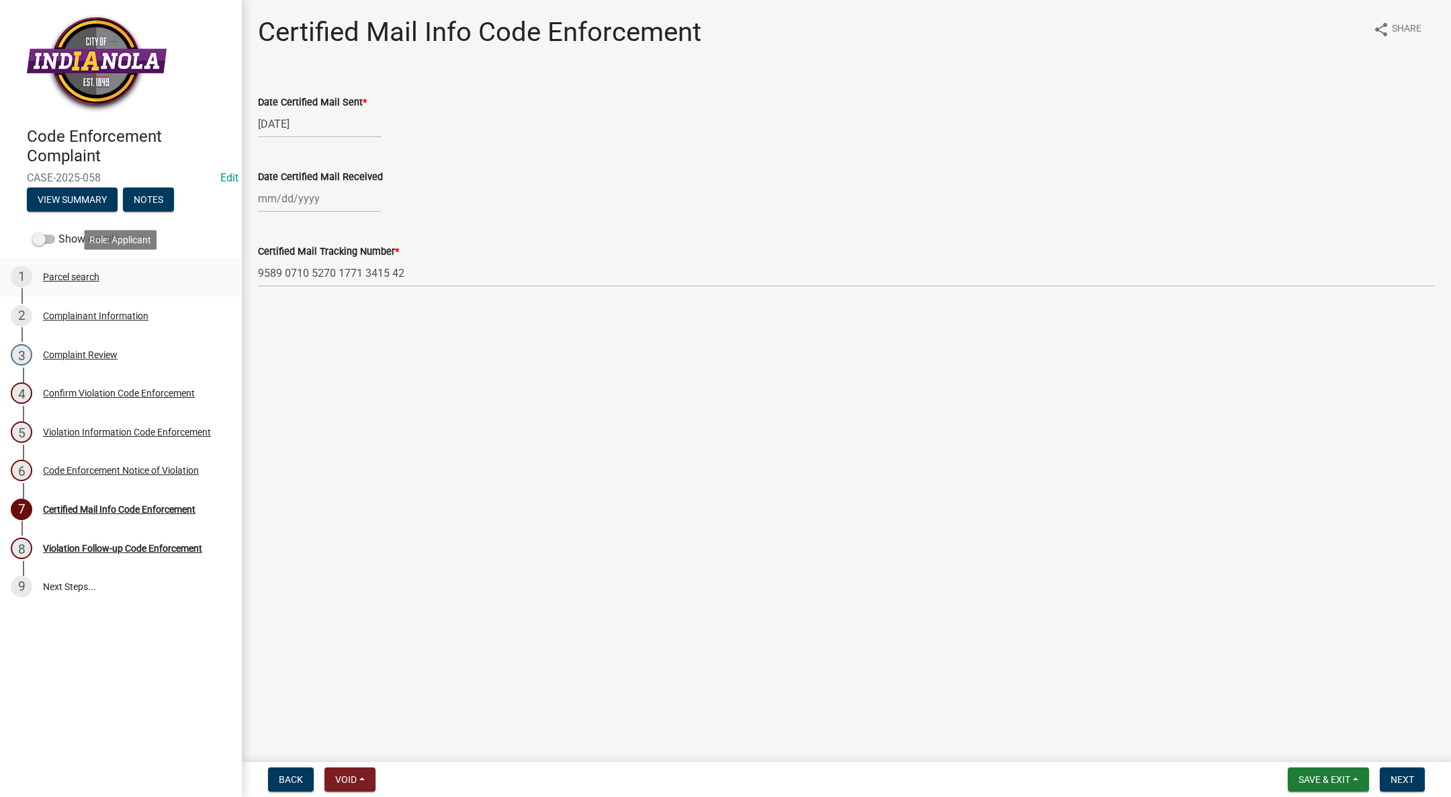
click at [79, 270] on div "1 Parcel search" at bounding box center [116, 276] width 210 height 21
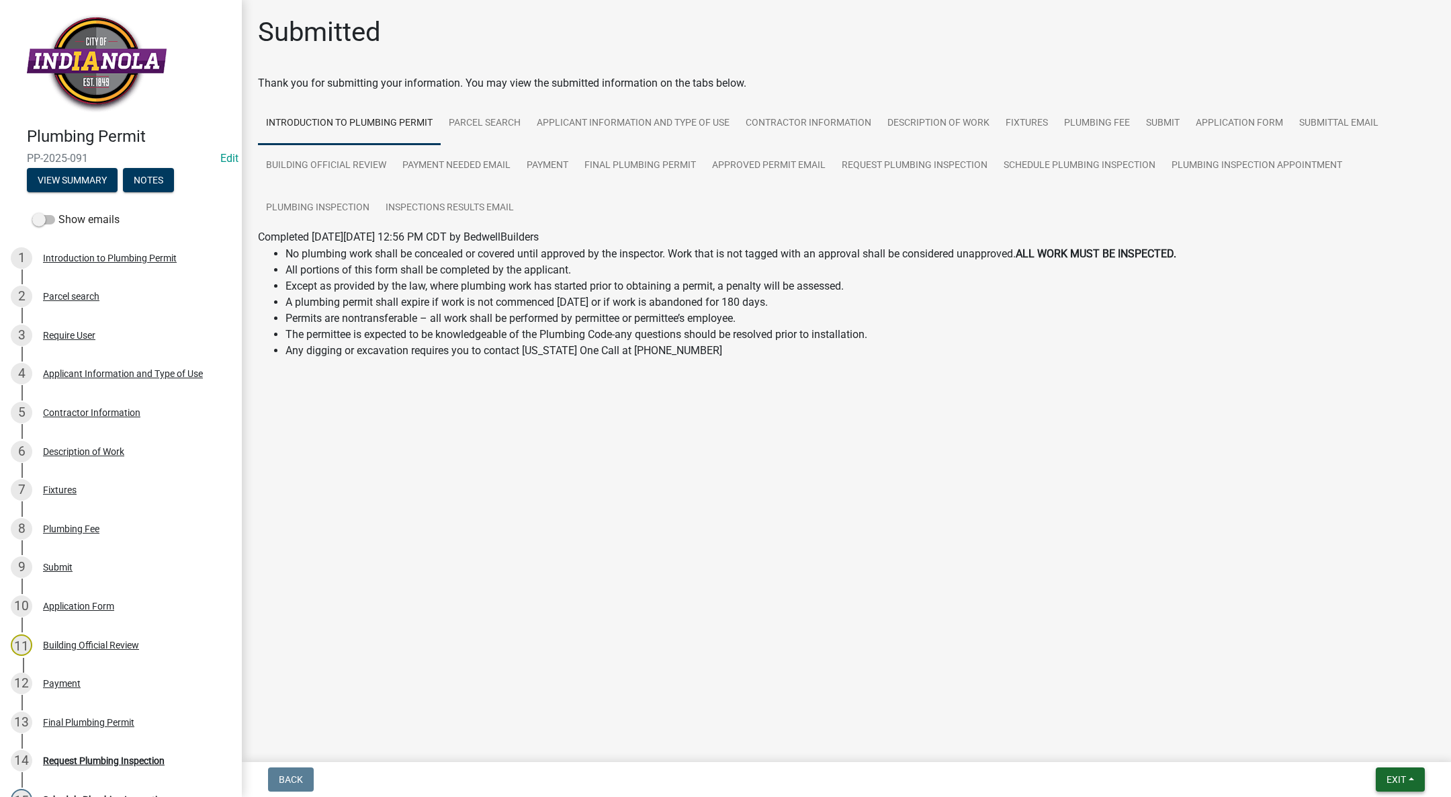
click at [727, 530] on span "Exit" at bounding box center [1395, 779] width 19 height 11
click at [727, 530] on button "Save & Exit" at bounding box center [1370, 744] width 107 height 32
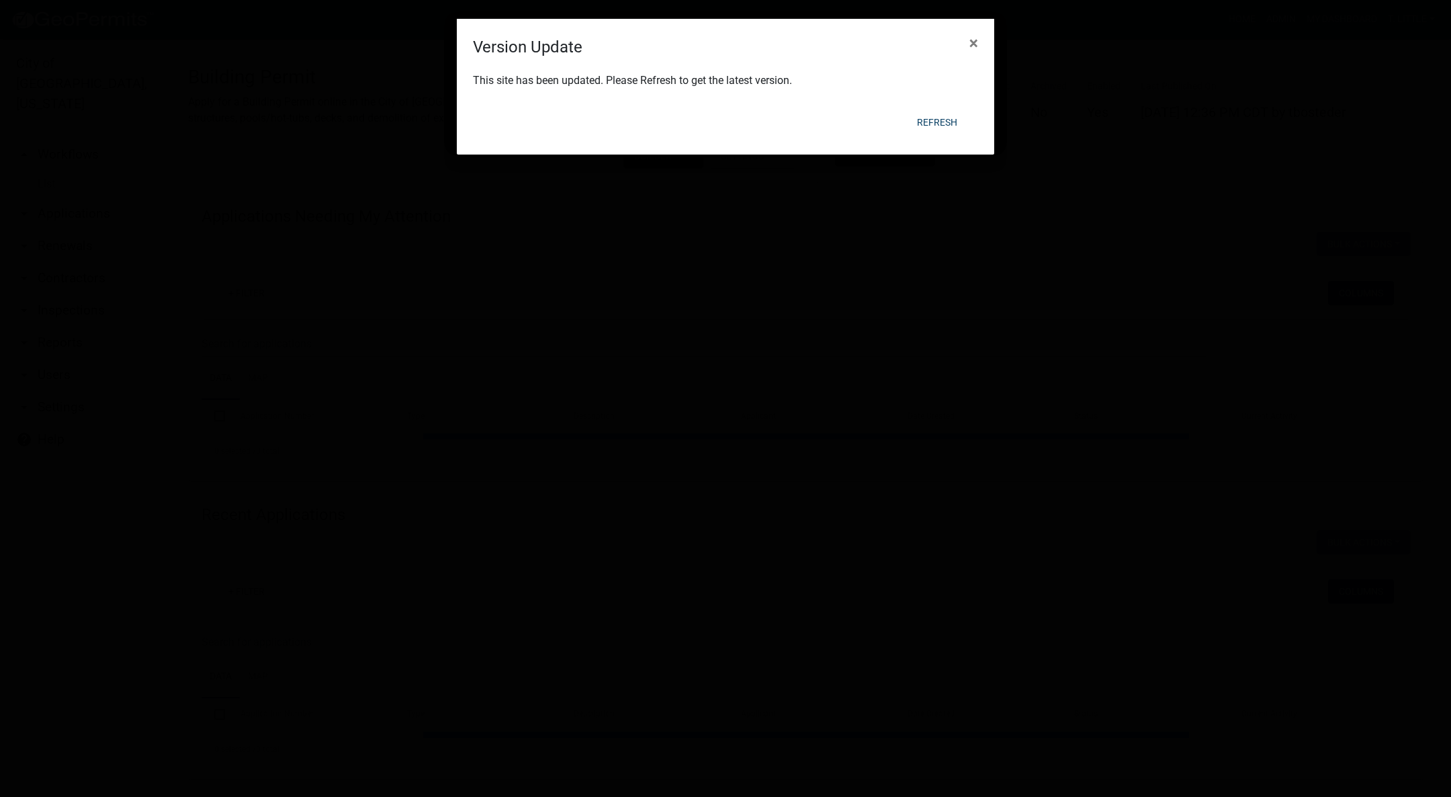
click at [727, 126] on div "Refresh" at bounding box center [813, 122] width 331 height 35
click at [727, 126] on body "Internet Explorer does NOT work with GeoPermits. Get a new browser for more sec…" at bounding box center [725, 398] width 1451 height 797
select select "3: 100"
click at [727, 125] on button "Refresh" at bounding box center [937, 122] width 62 height 24
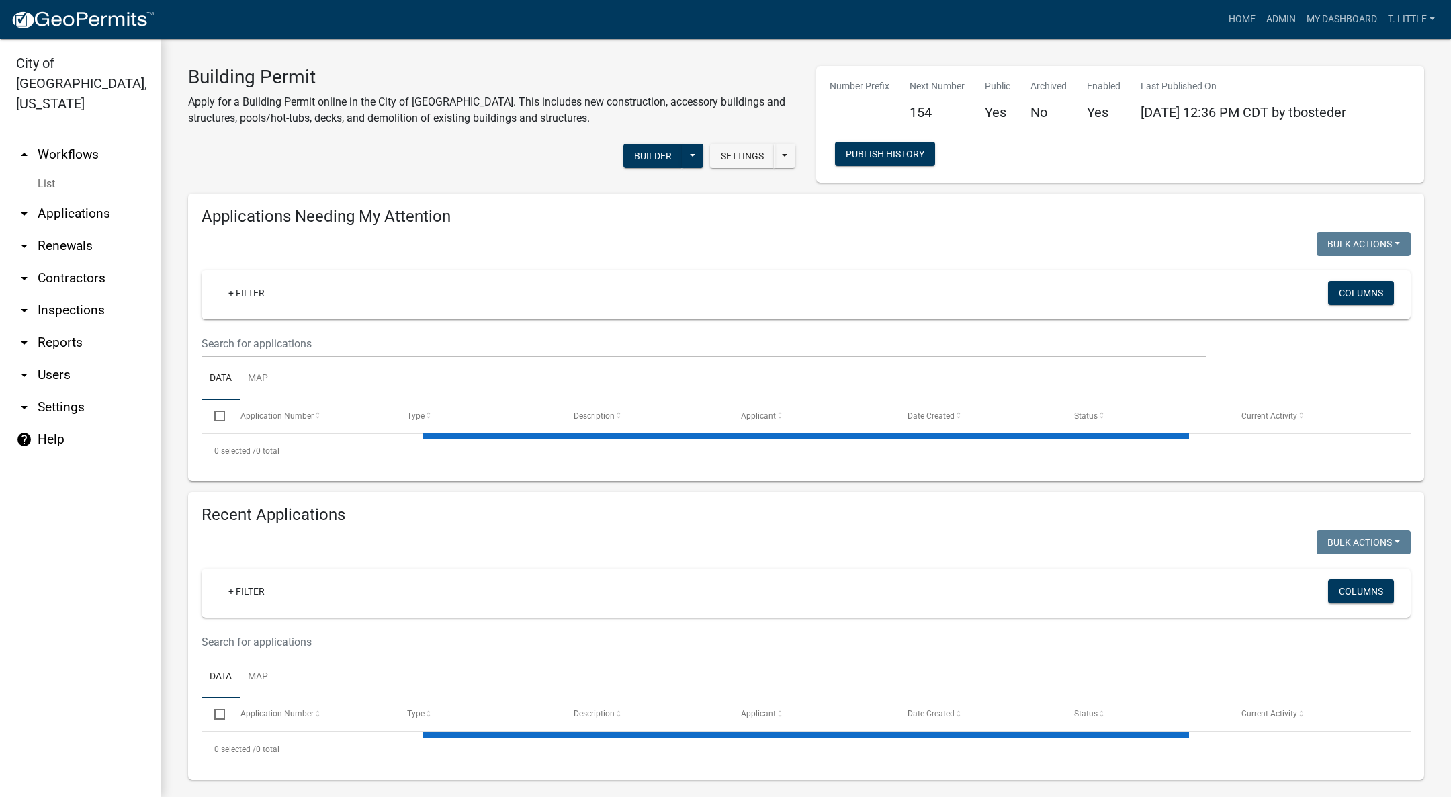
select select "3: 100"
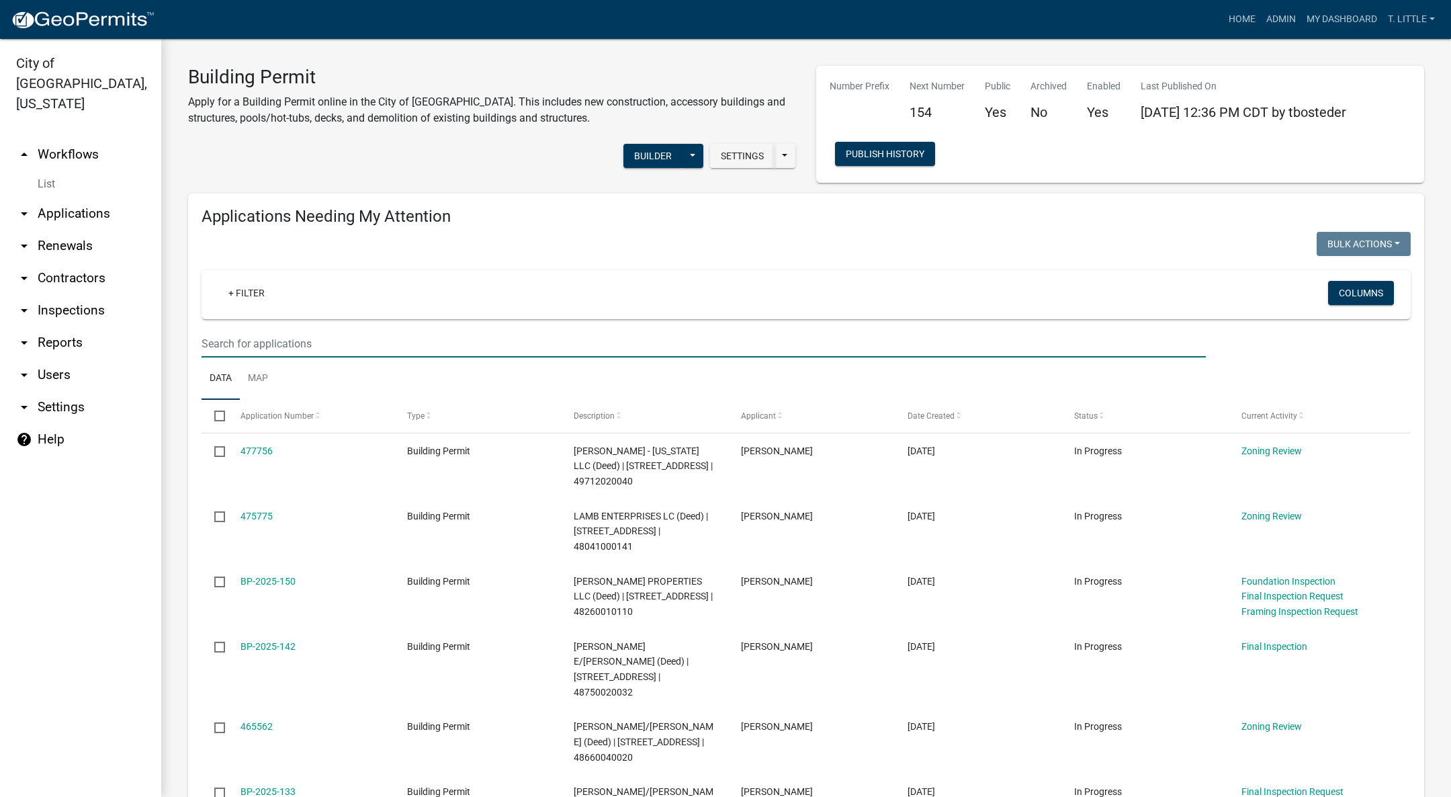
click at [360, 345] on input "text" at bounding box center [704, 344] width 1004 height 28
click at [1278, 17] on link "Admin" at bounding box center [1281, 20] width 40 height 26
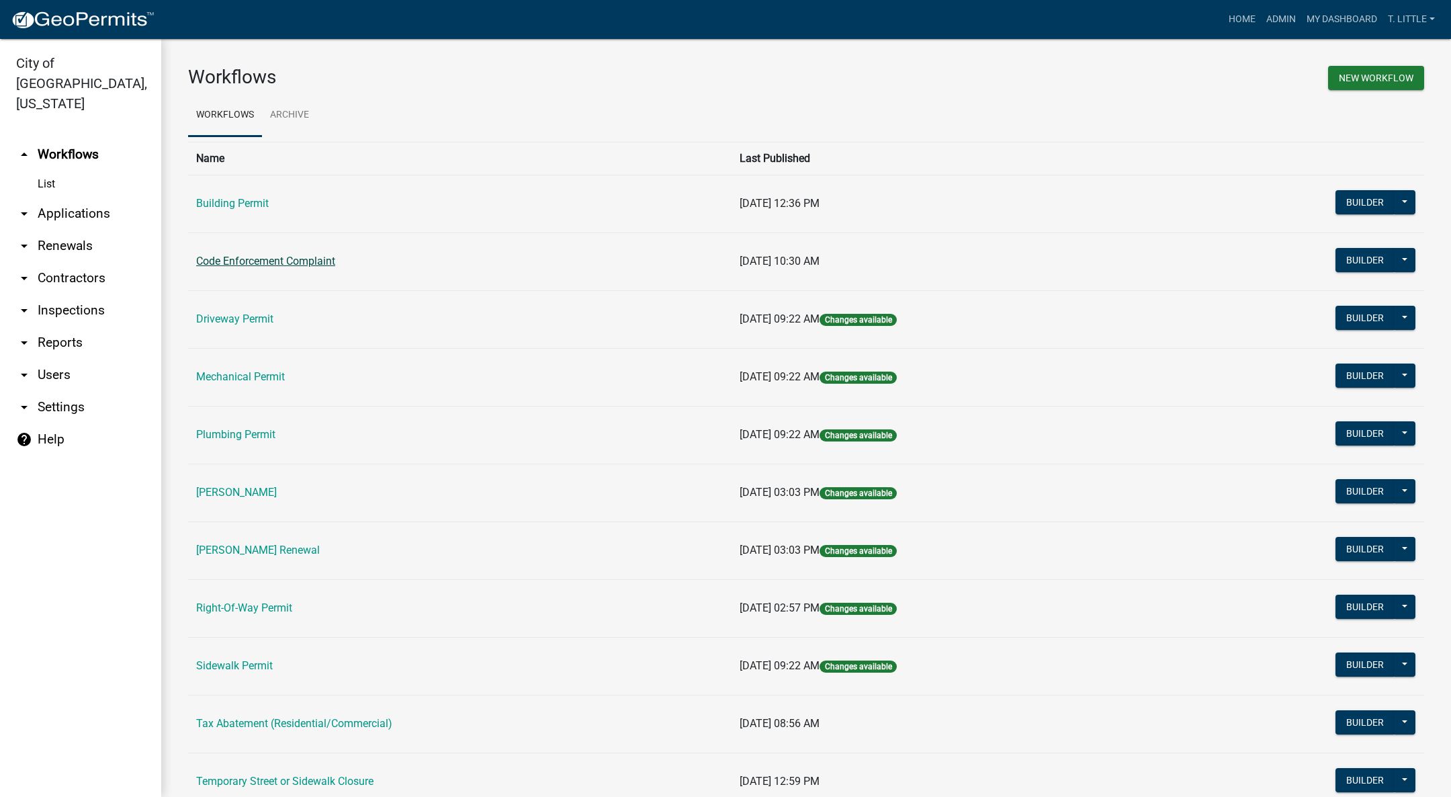
click at [264, 256] on link "Code Enforcement Complaint" at bounding box center [265, 261] width 139 height 13
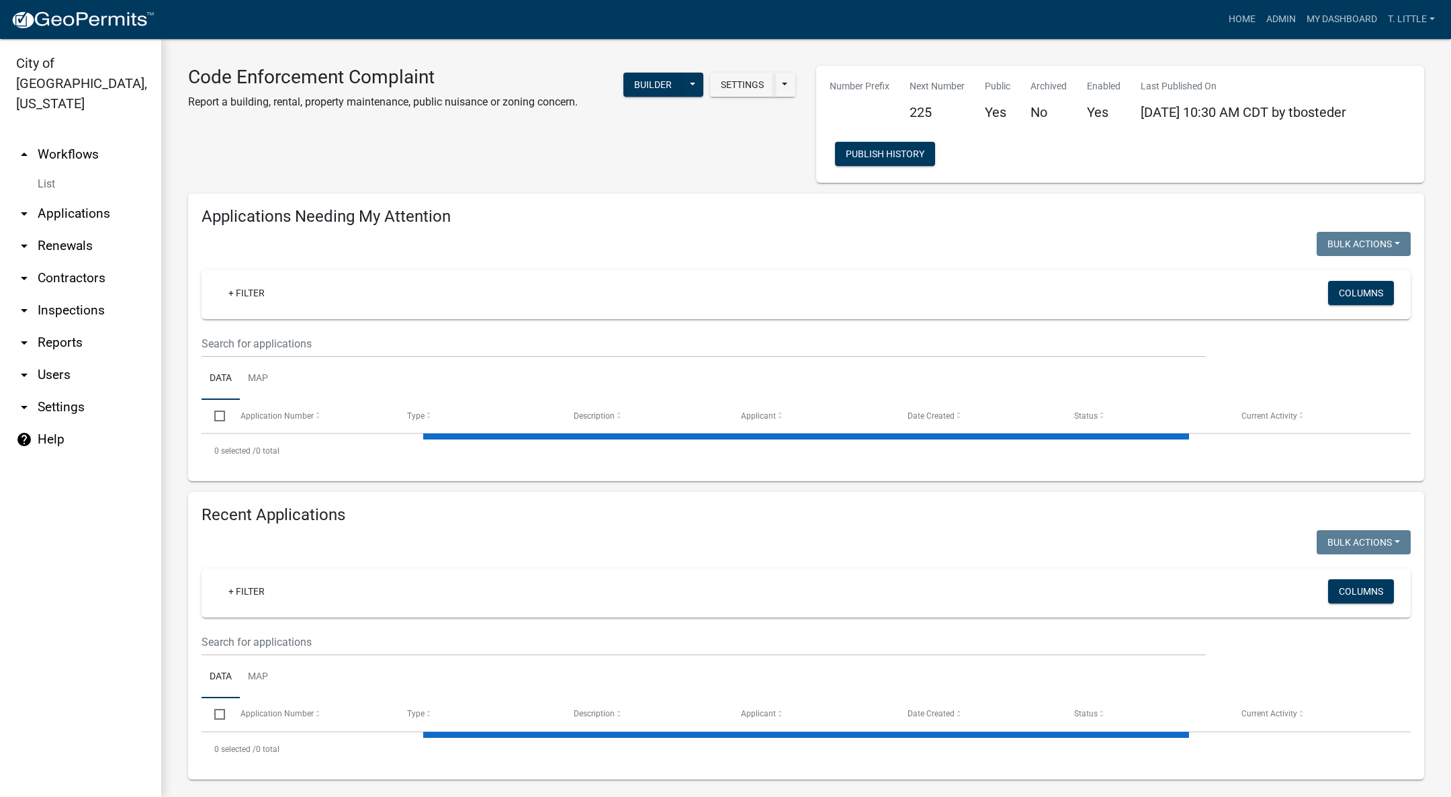
select select "3: 100"
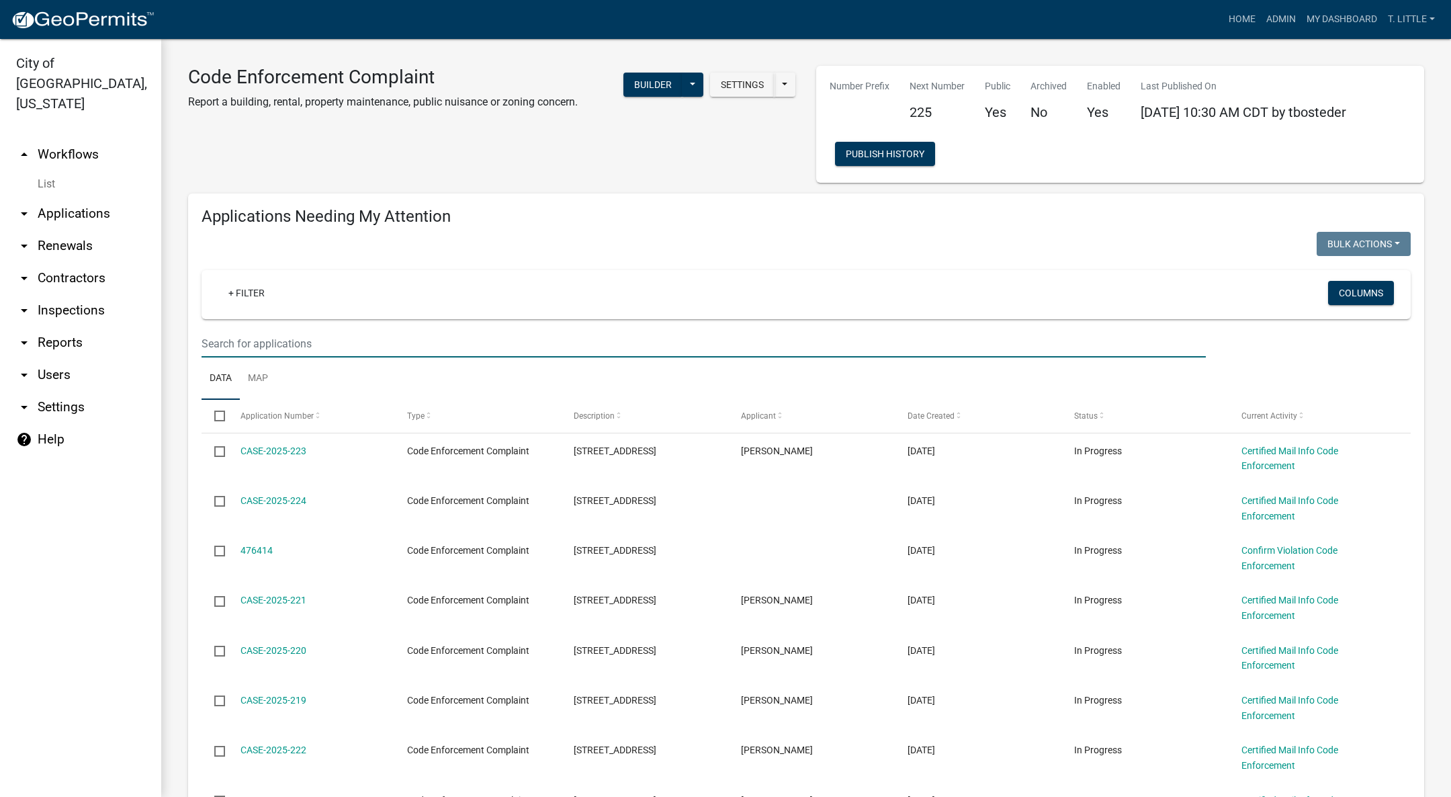
click at [594, 339] on input "text" at bounding box center [704, 344] width 1004 height 28
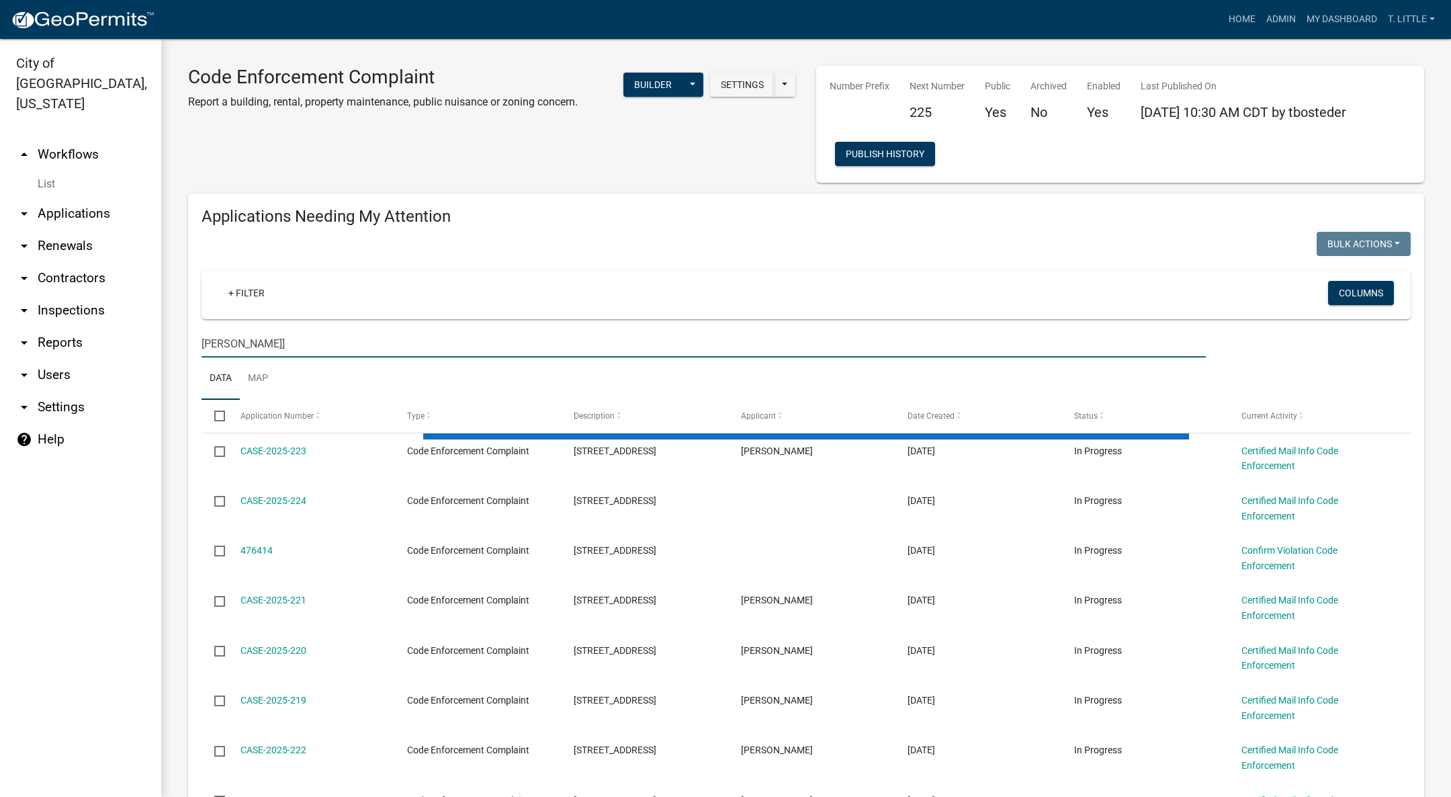
type input "Habhab"
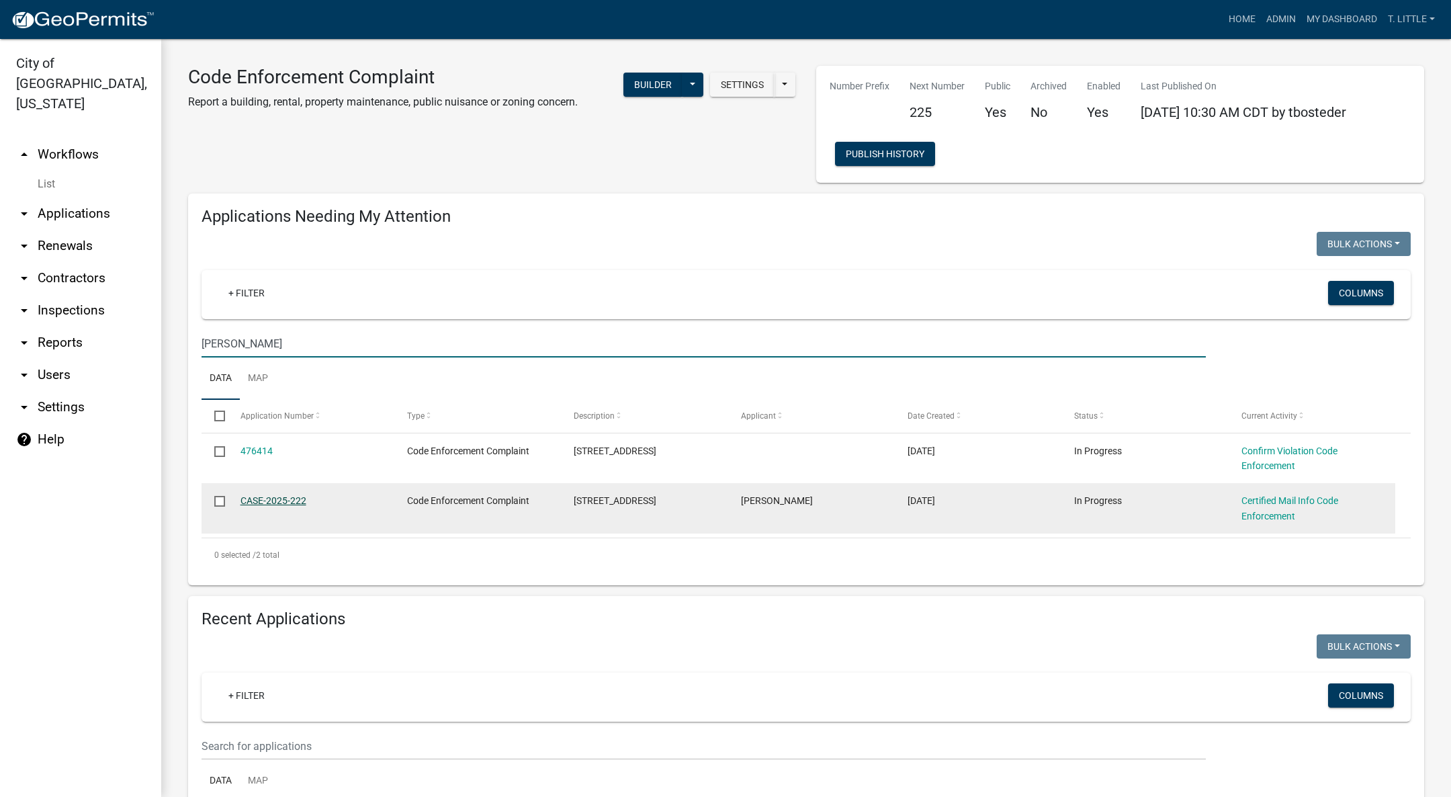
click at [283, 496] on link "CASE-2025-222" at bounding box center [273, 500] width 66 height 11
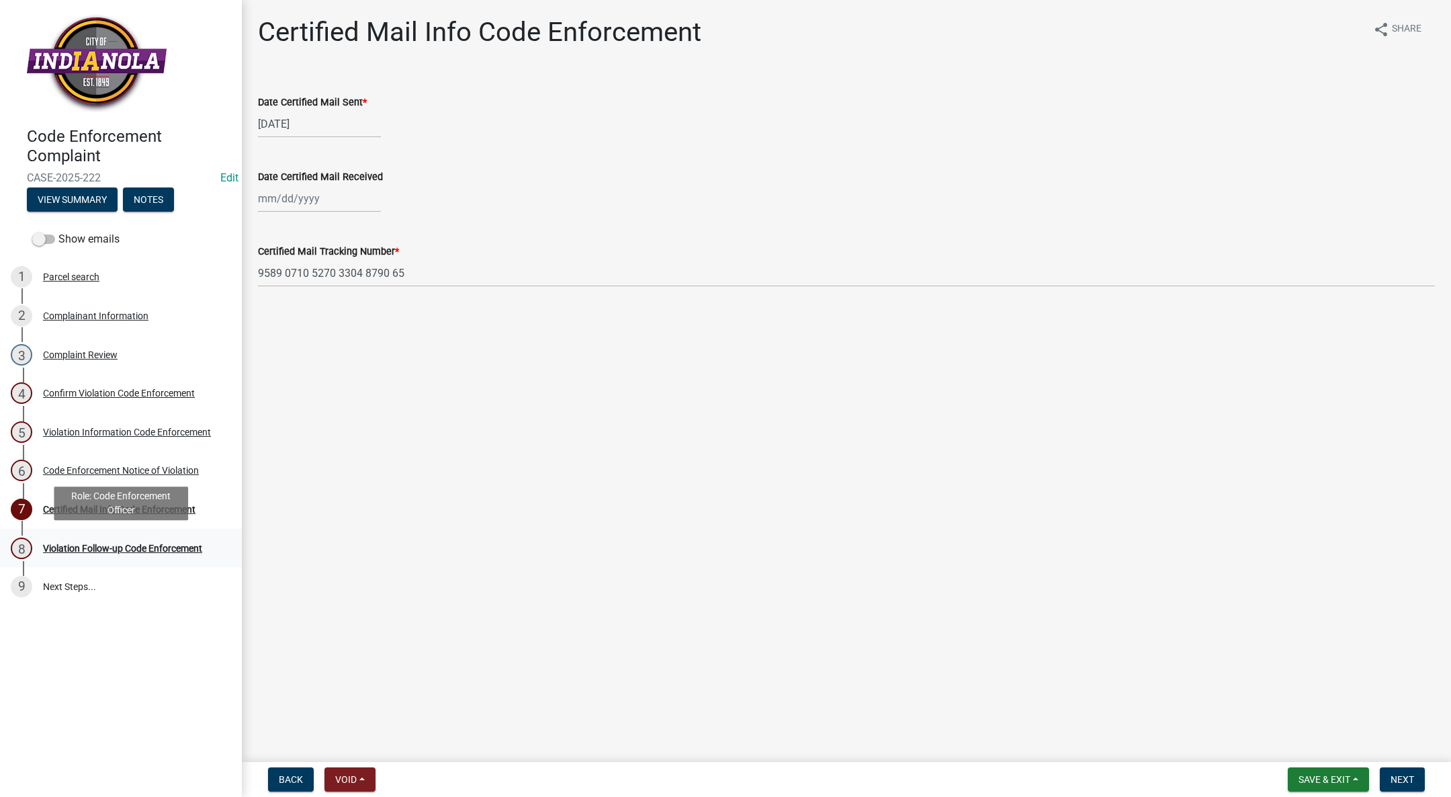
click at [113, 562] on link "8 Violation Follow-up Code Enforcement" at bounding box center [121, 548] width 242 height 39
click at [118, 553] on div "8 Violation Follow-up Code Enforcement" at bounding box center [116, 547] width 210 height 21
click at [133, 501] on div "7 Certified Mail Info Code Enforcement" at bounding box center [116, 508] width 210 height 21
click at [127, 486] on link "6 Code Enforcement Notice of Violation" at bounding box center [121, 470] width 242 height 39
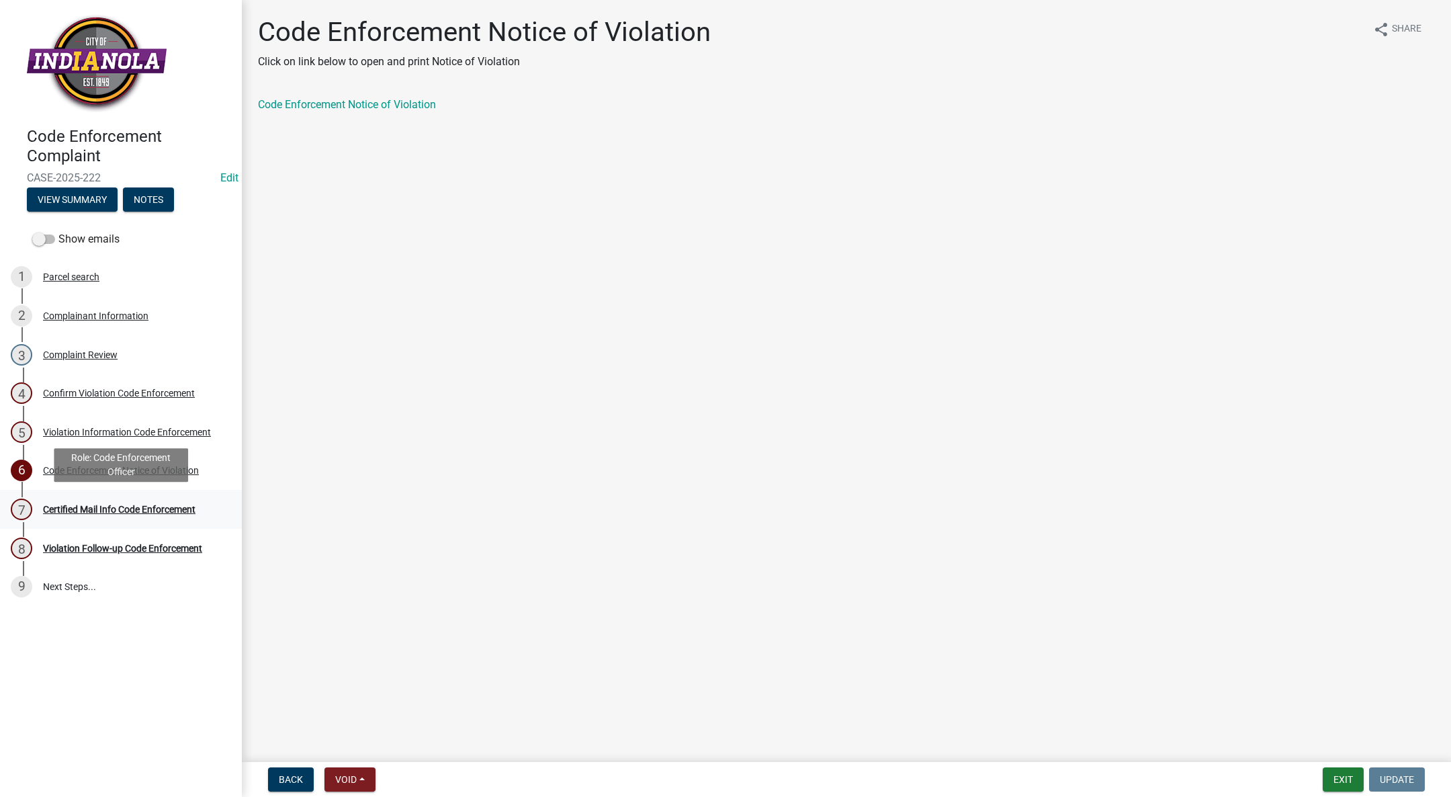
click at [172, 498] on div "7 Certified Mail Info Code Enforcement" at bounding box center [116, 508] width 210 height 21
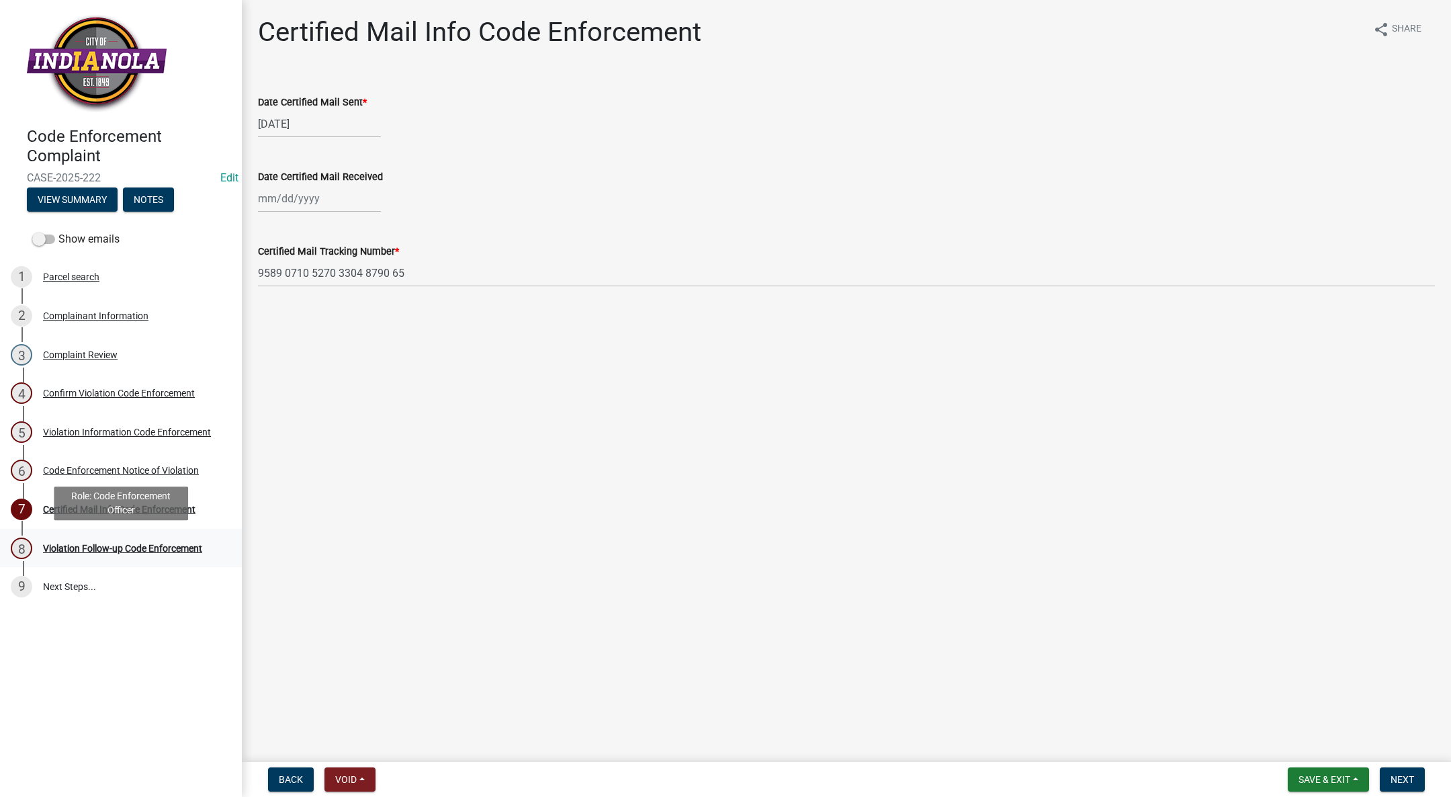
click at [172, 548] on div "Violation Follow-up Code Enforcement" at bounding box center [122, 547] width 159 height 9
click at [1407, 785] on button "Next" at bounding box center [1402, 779] width 45 height 24
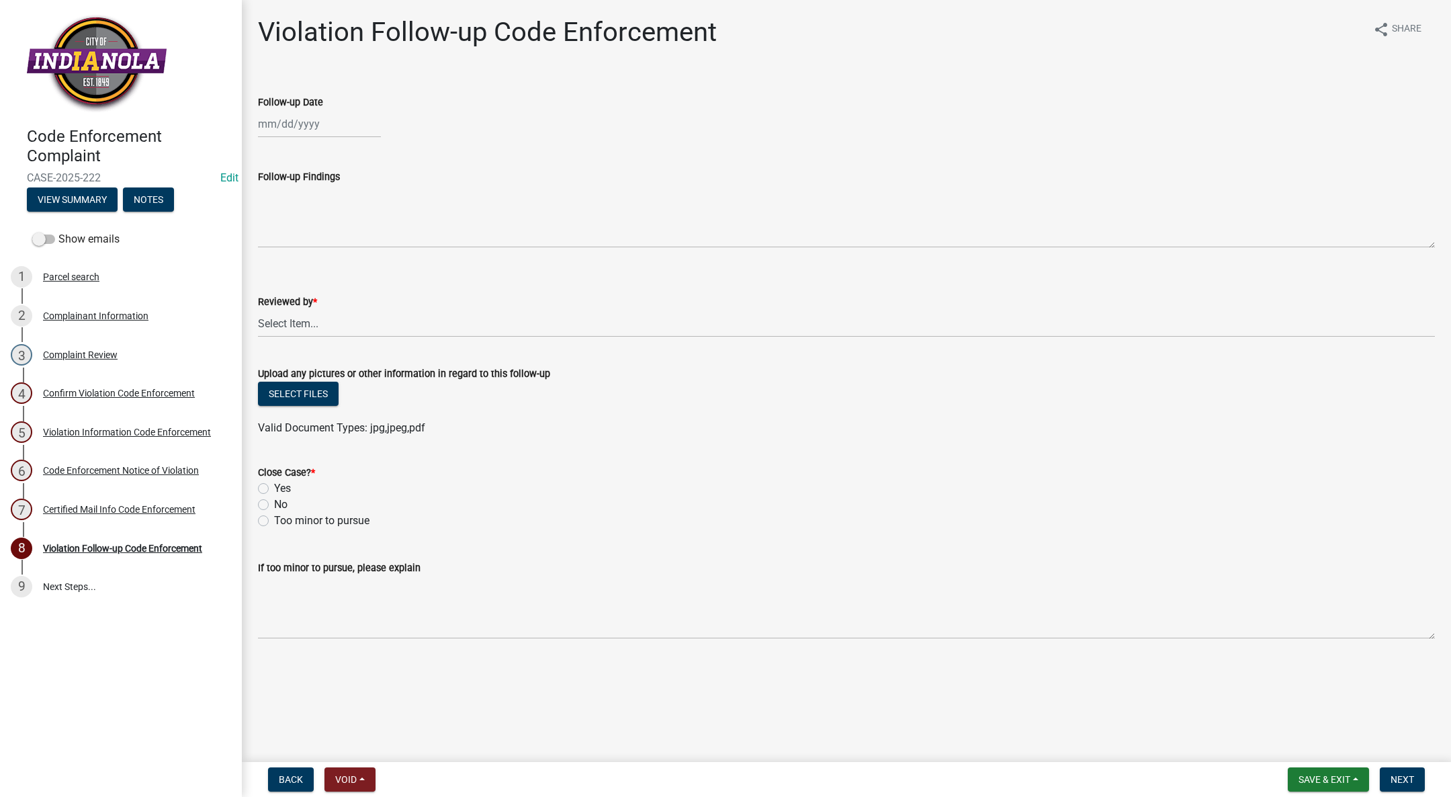
select select "9"
select select "2025"
click at [298, 122] on div "Jan Feb Mar Apr May Jun Jul Aug Sep Oct Nov Dec 1525 1526 1527 1528 1529 1530 1…" at bounding box center [319, 124] width 123 height 28
click at [357, 209] on div "12" at bounding box center [357, 216] width 21 height 21
type input "09/12/2025"
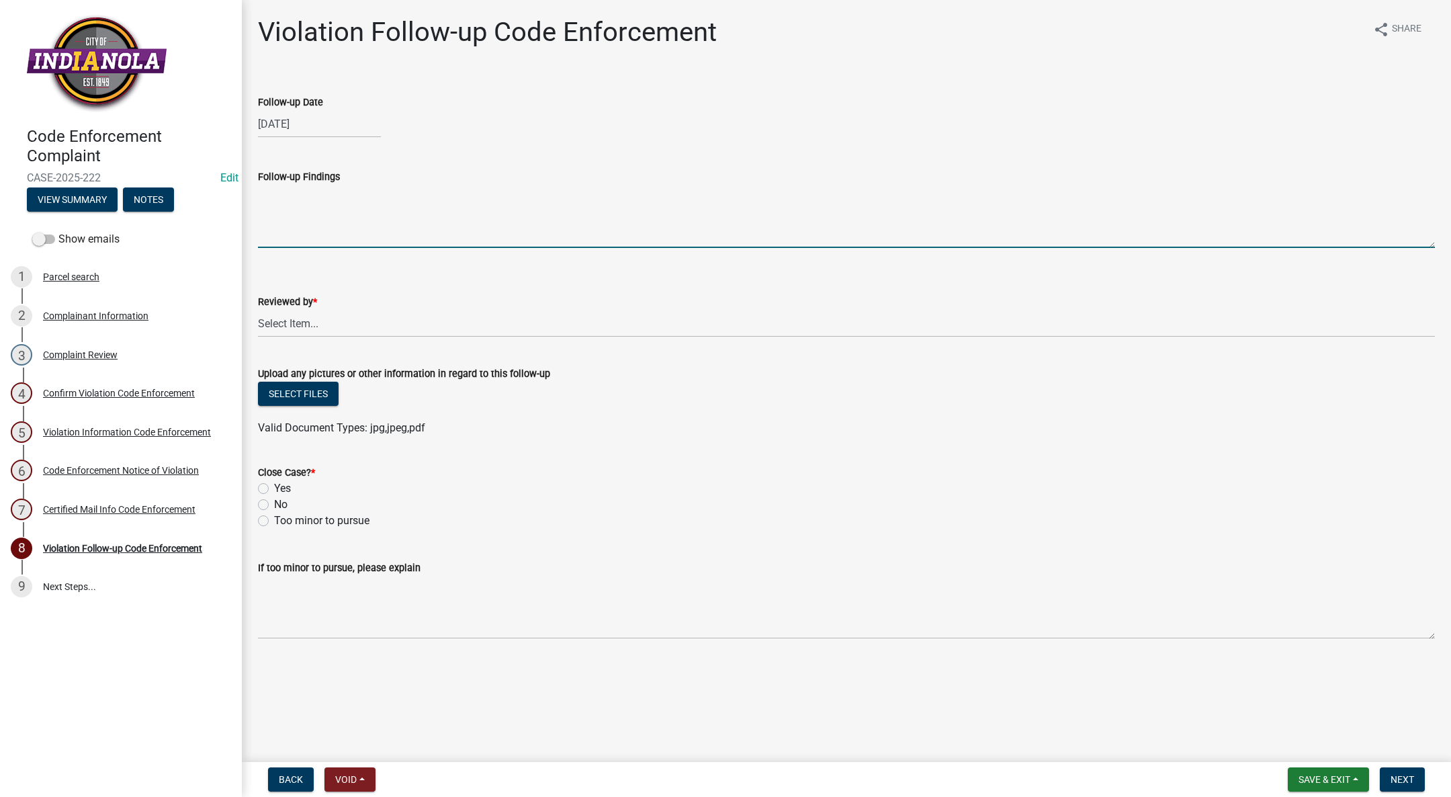
click at [351, 214] on textarea "Follow-up Findings" at bounding box center [846, 216] width 1177 height 63
type textarea "Property owner will be submitting an application for a variance. Hold enforceme…"
click at [339, 324] on select "Select Item... Mike Visser Kevin Michels Tim Little Other" at bounding box center [846, 324] width 1177 height 28
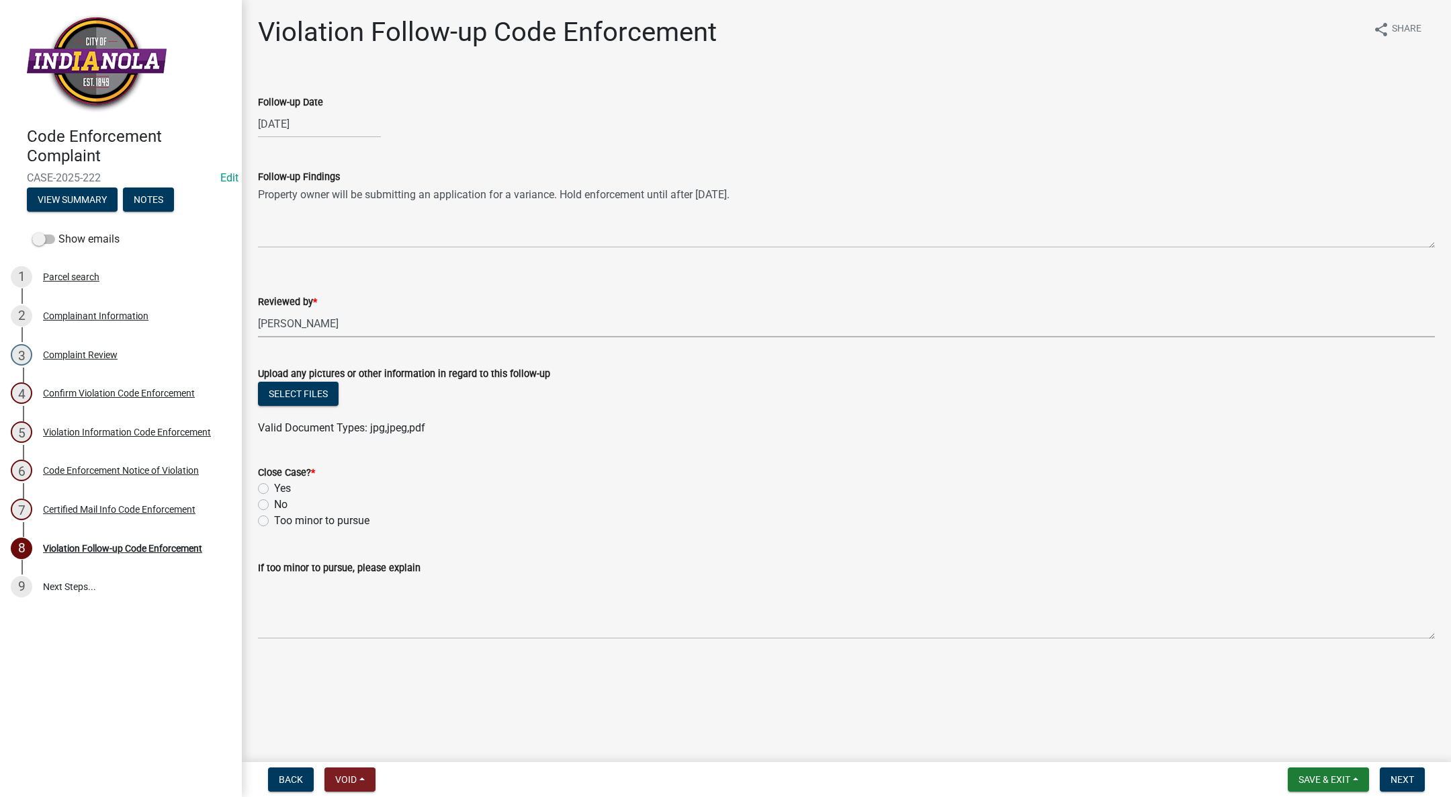
click at [258, 310] on select "Select Item... Mike Visser Kevin Michels Tim Little Other" at bounding box center [846, 324] width 1177 height 28
select select "017ac117-bf2b-4859-b4d0-b270a33394aa"
click at [274, 503] on label "No" at bounding box center [280, 504] width 13 height 16
click at [274, 503] on input "No" at bounding box center [278, 500] width 9 height 9
radio input "true"
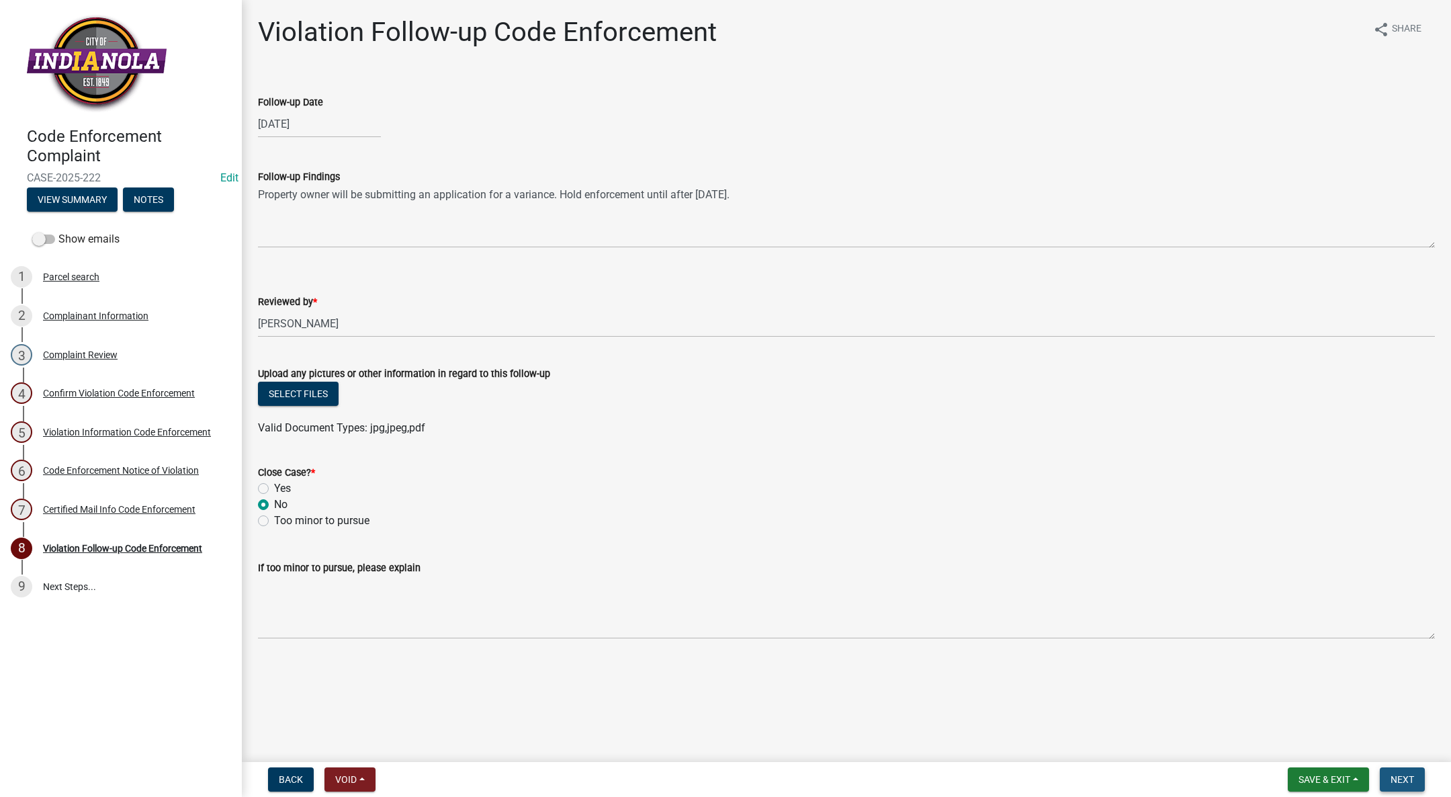
click at [1403, 770] on button "Next" at bounding box center [1402, 779] width 45 height 24
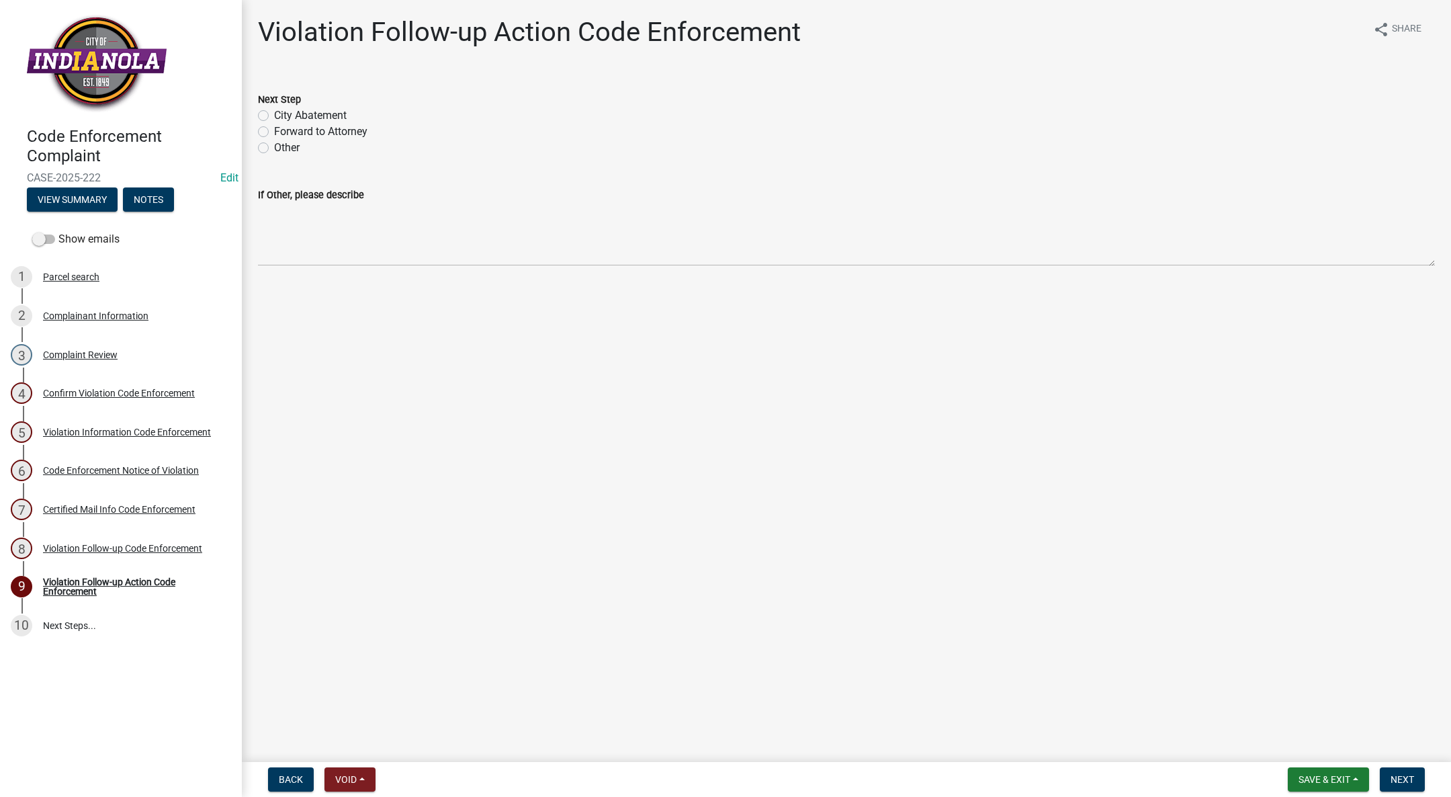
click at [274, 149] on label "Other" at bounding box center [287, 148] width 26 height 16
click at [274, 148] on input "Other" at bounding box center [278, 144] width 9 height 9
radio input "true"
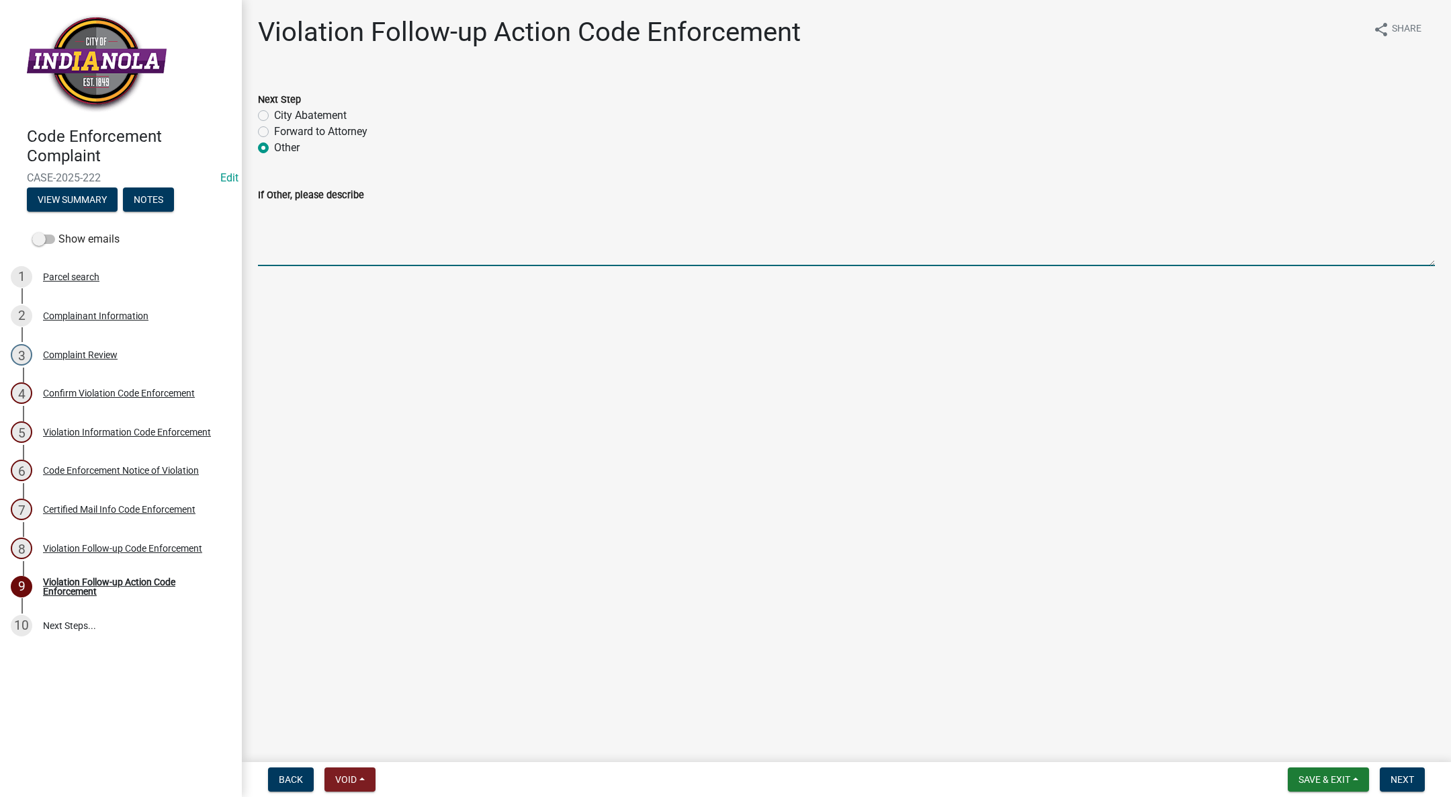
click at [504, 215] on textarea "If Other, please describe" at bounding box center [846, 234] width 1177 height 63
type textarea "Property owner is requesting a variance. Hold enforcement until after the BOA m…"
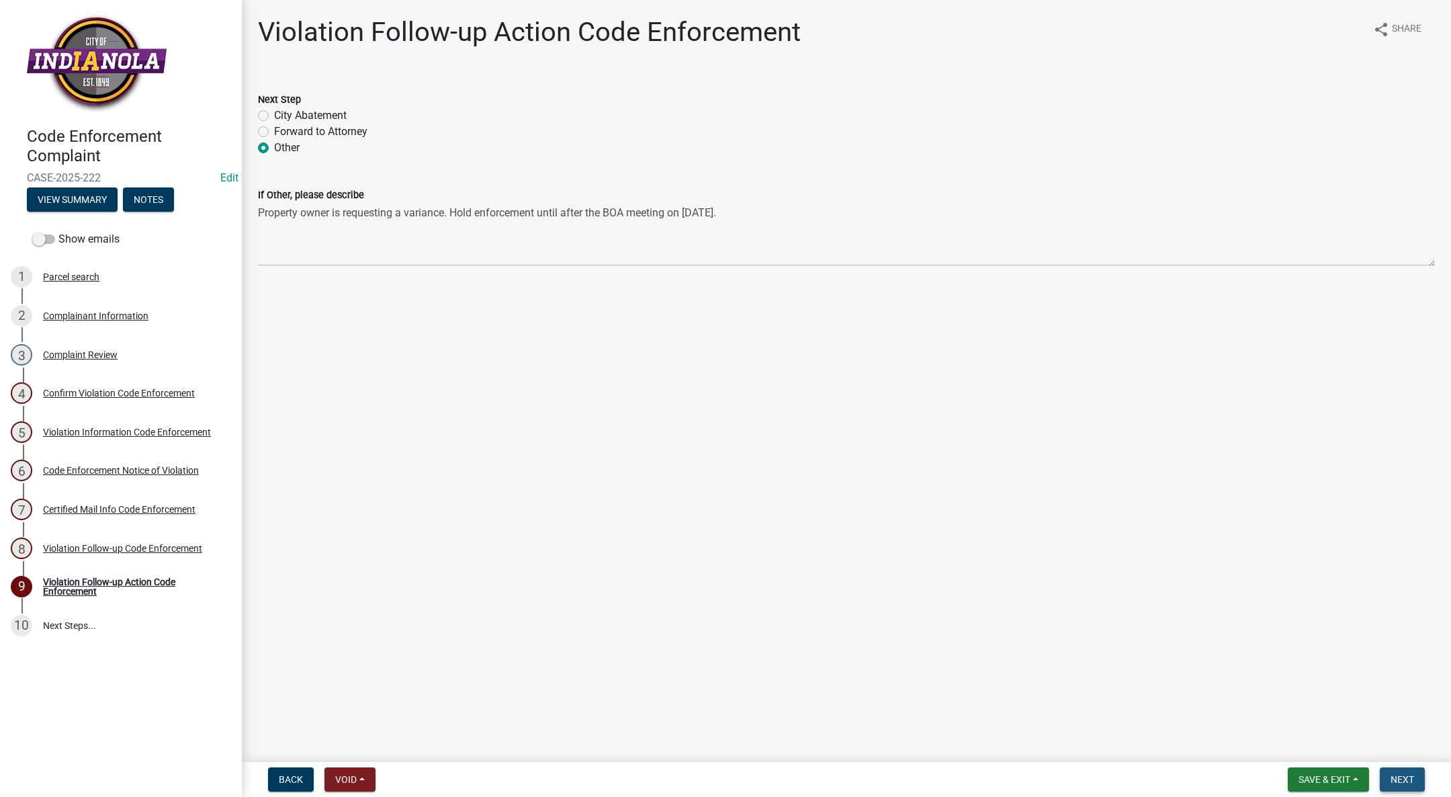
click at [1415, 772] on button "Next" at bounding box center [1402, 779] width 45 height 24
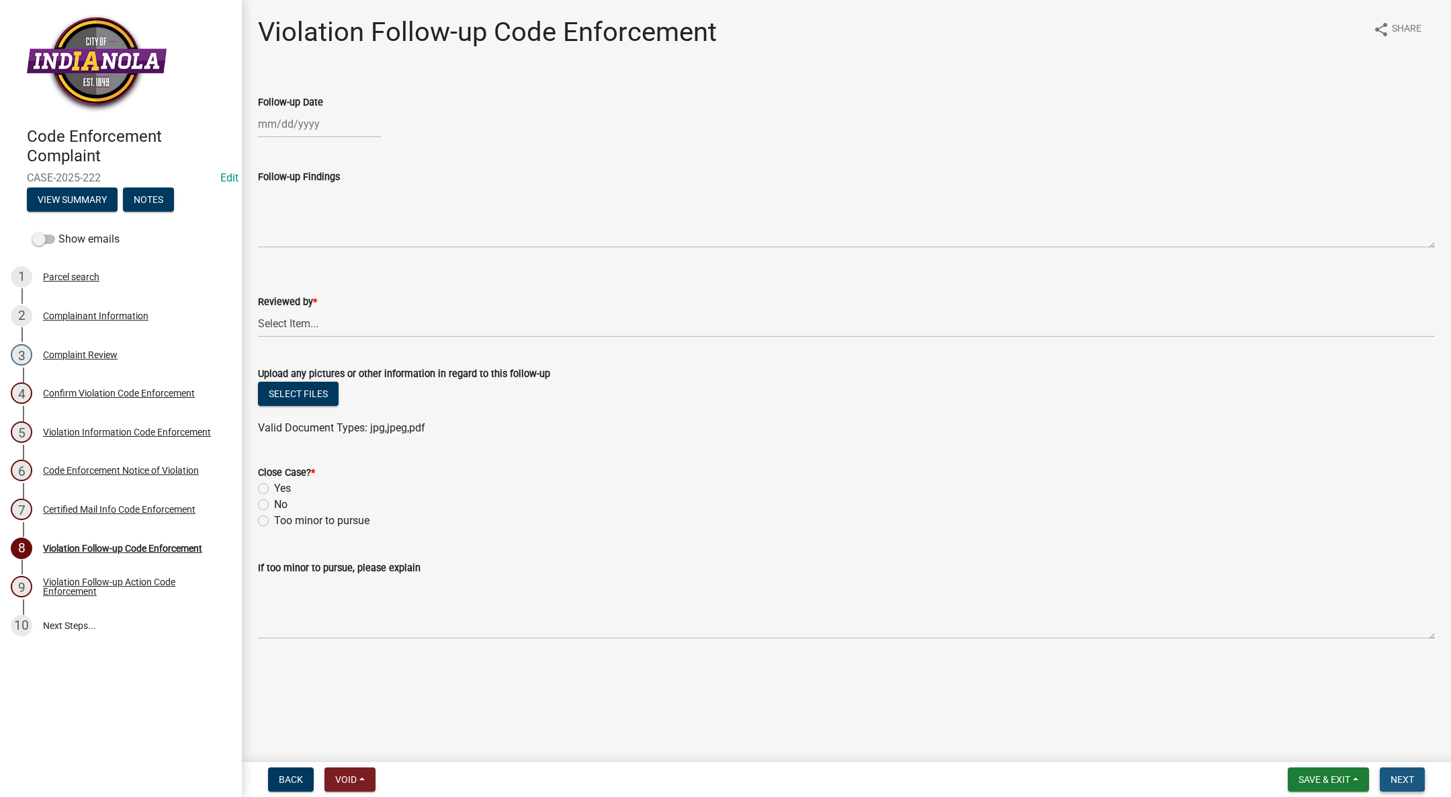
click at [1421, 777] on button "Next" at bounding box center [1402, 779] width 45 height 24
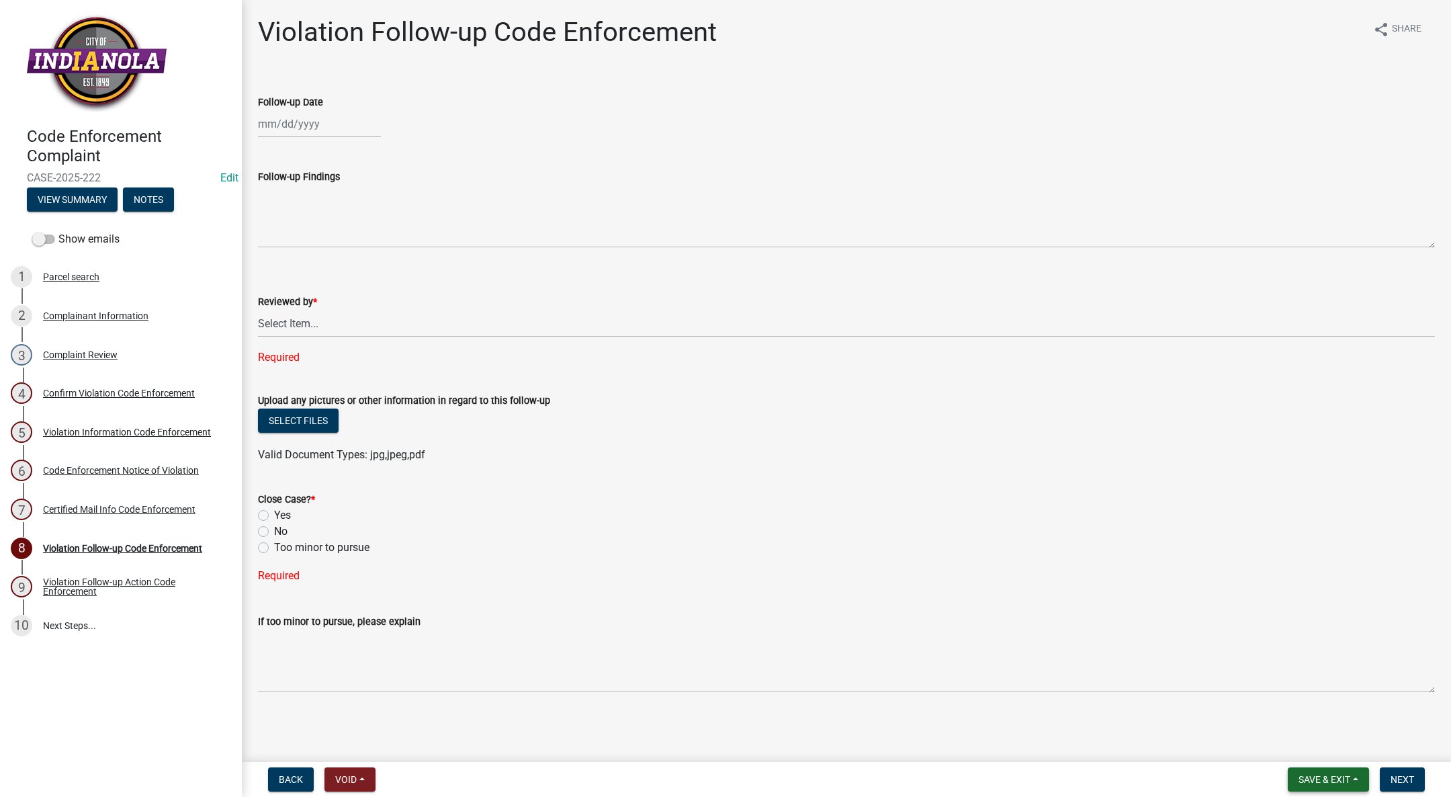
click at [1337, 779] on span "Save & Exit" at bounding box center [1324, 779] width 52 height 11
click at [1316, 744] on button "Save & Exit" at bounding box center [1314, 744] width 107 height 32
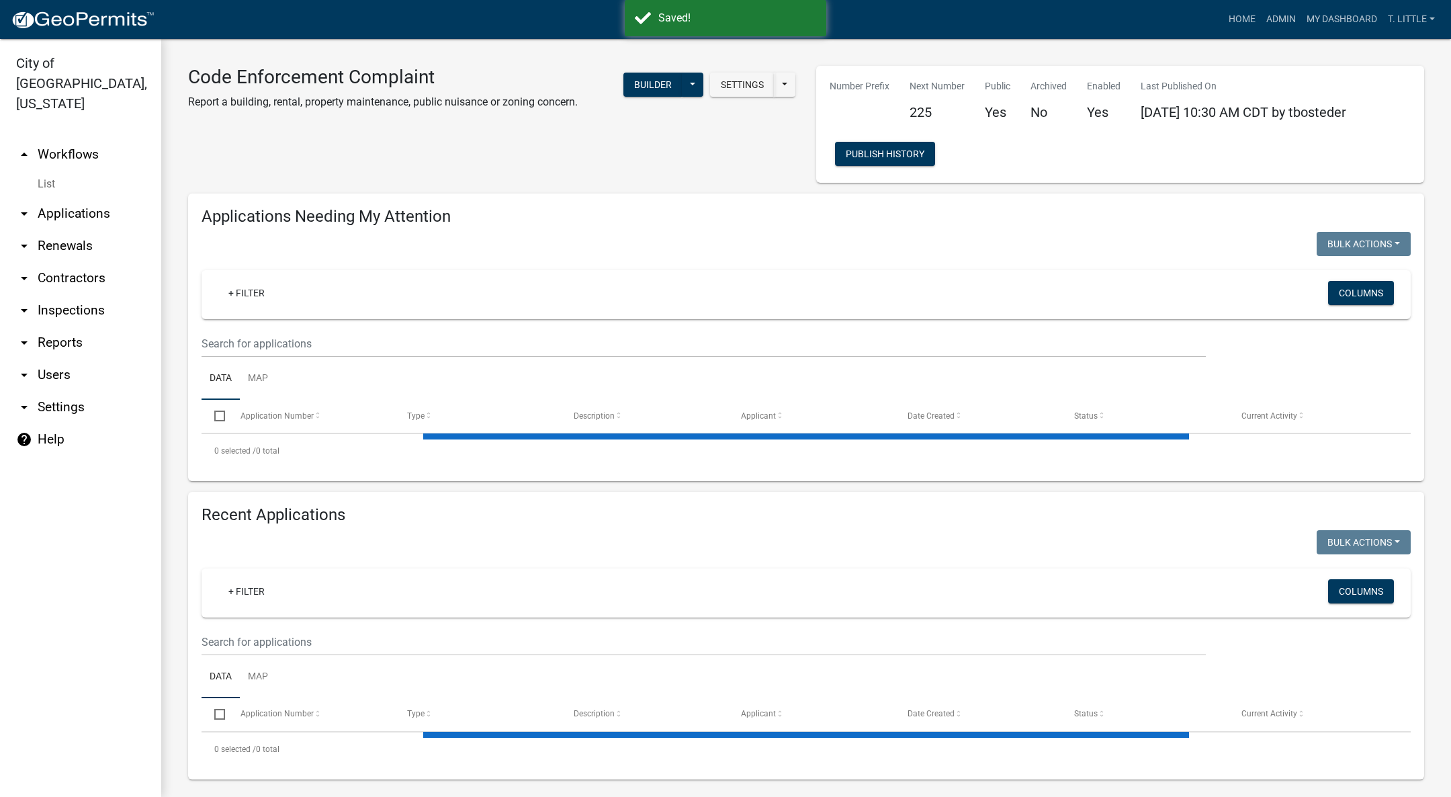
select select "3: 100"
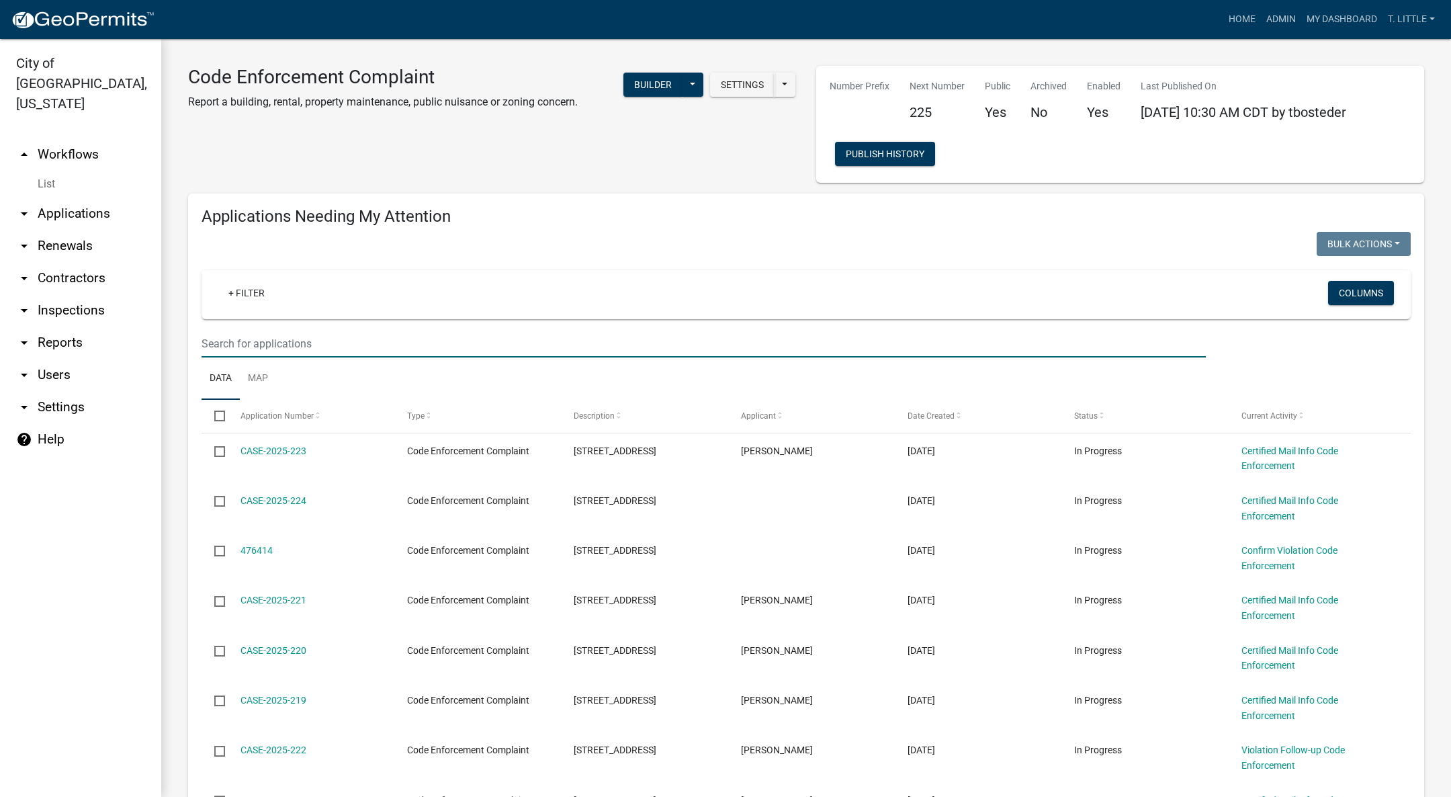
click at [241, 337] on input "text" at bounding box center [704, 344] width 1004 height 28
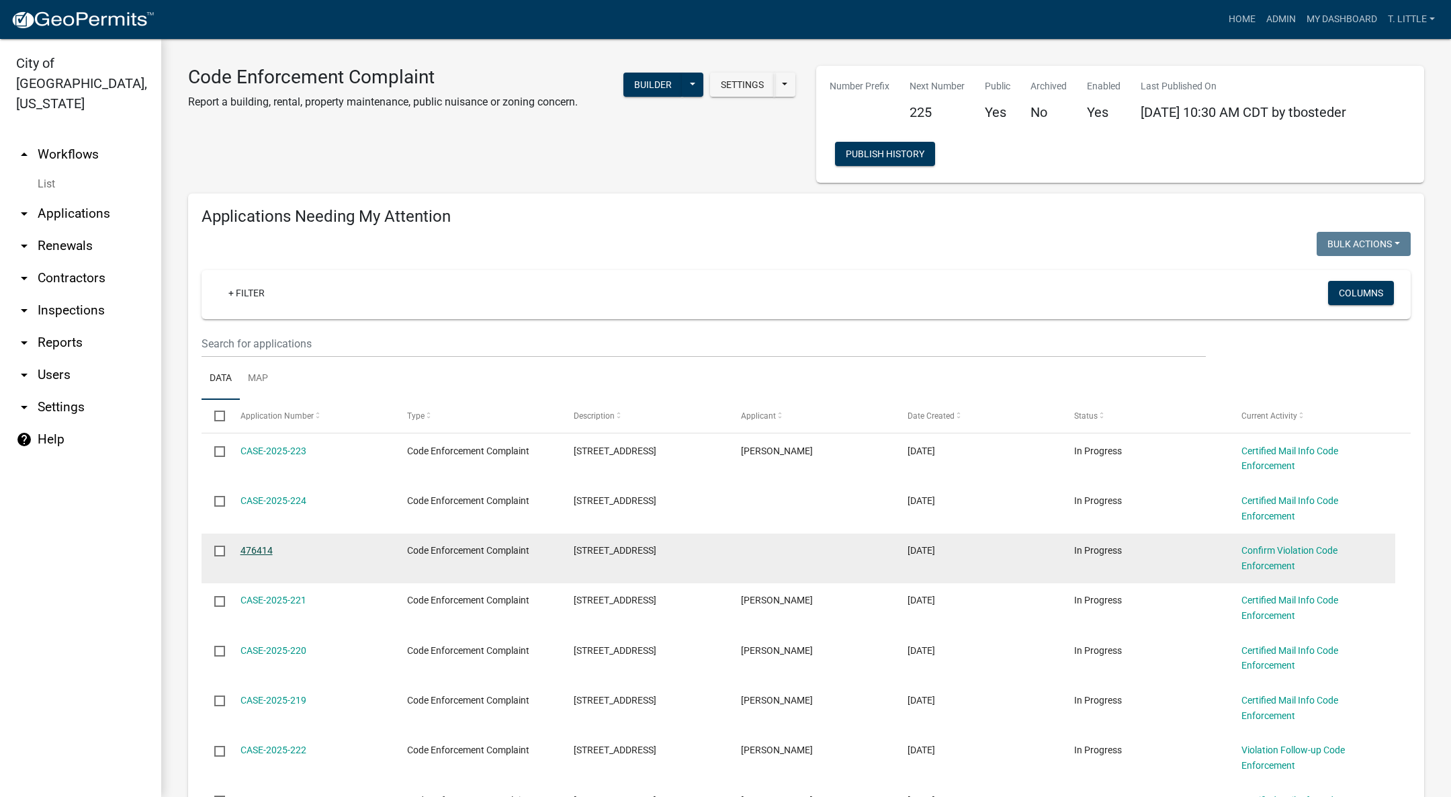
click at [252, 550] on link "476414" at bounding box center [256, 550] width 32 height 11
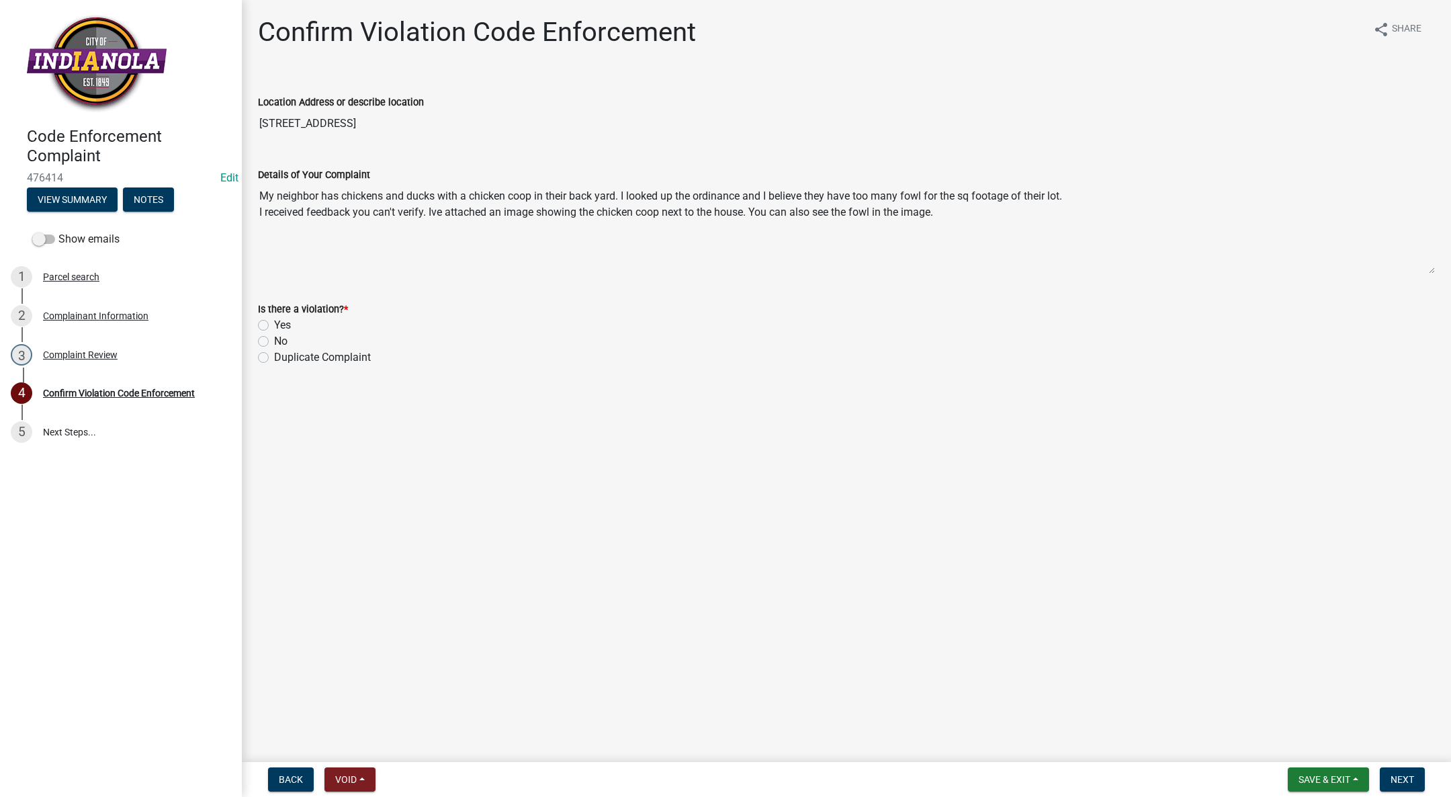
drag, startPoint x: 75, startPoint y: 0, endPoint x: 798, endPoint y: 91, distance: 729.1
click at [798, 91] on div "Location Address or describe location 1502 E EUCLID AVE" at bounding box center [846, 106] width 1177 height 62
click at [132, 388] on div "Confirm Violation Code Enforcement" at bounding box center [119, 392] width 152 height 9
click at [69, 435] on link "5 Next Steps..." at bounding box center [121, 431] width 242 height 39
click at [81, 391] on div "Confirm Violation Code Enforcement" at bounding box center [119, 392] width 152 height 9
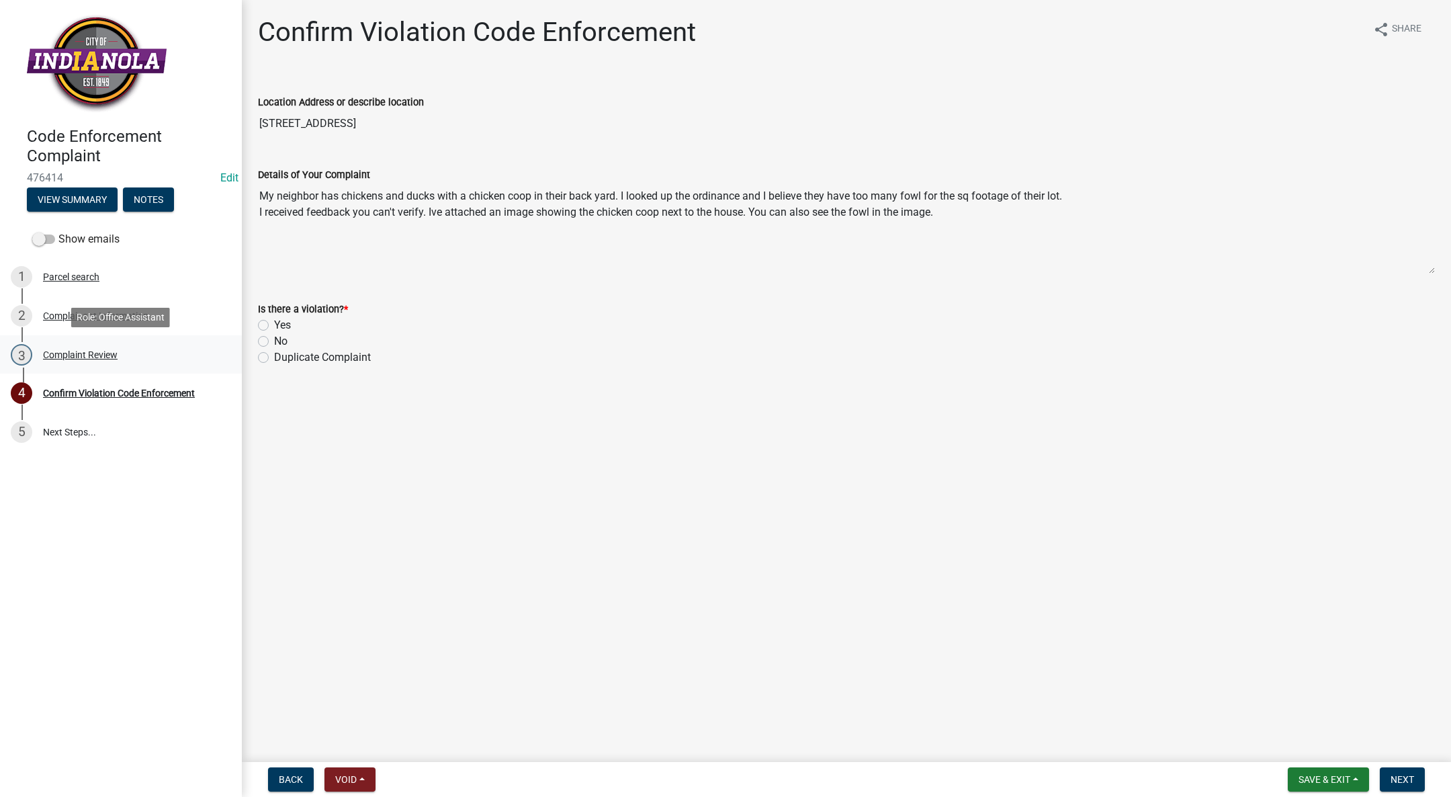
click at [58, 351] on div "Complaint Review" at bounding box center [80, 354] width 75 height 9
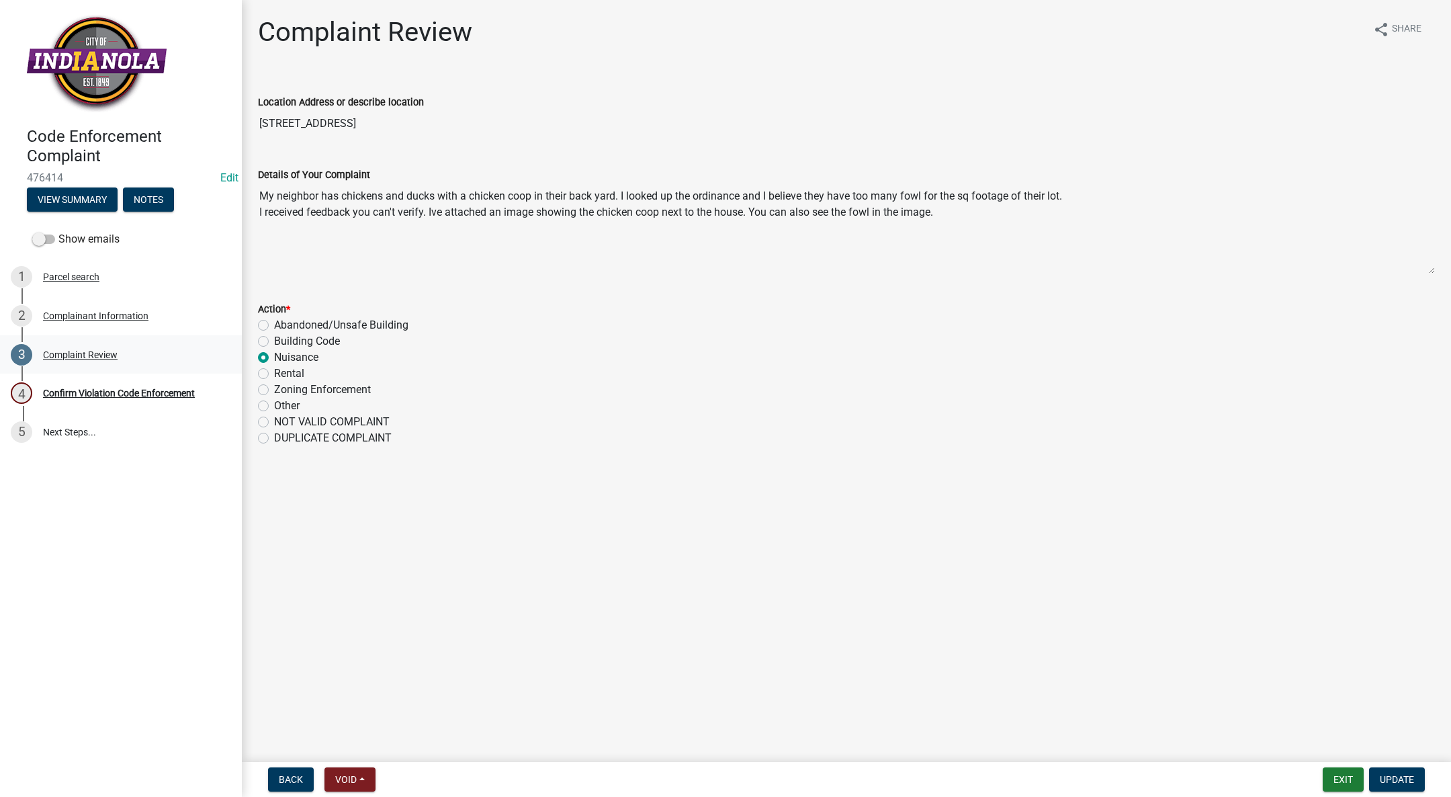
click at [102, 350] on div "Complaint Review" at bounding box center [80, 354] width 75 height 9
click at [48, 353] on div "Complaint Review" at bounding box center [80, 354] width 75 height 9
click at [71, 312] on div "Complainant Information" at bounding box center [95, 315] width 105 height 9
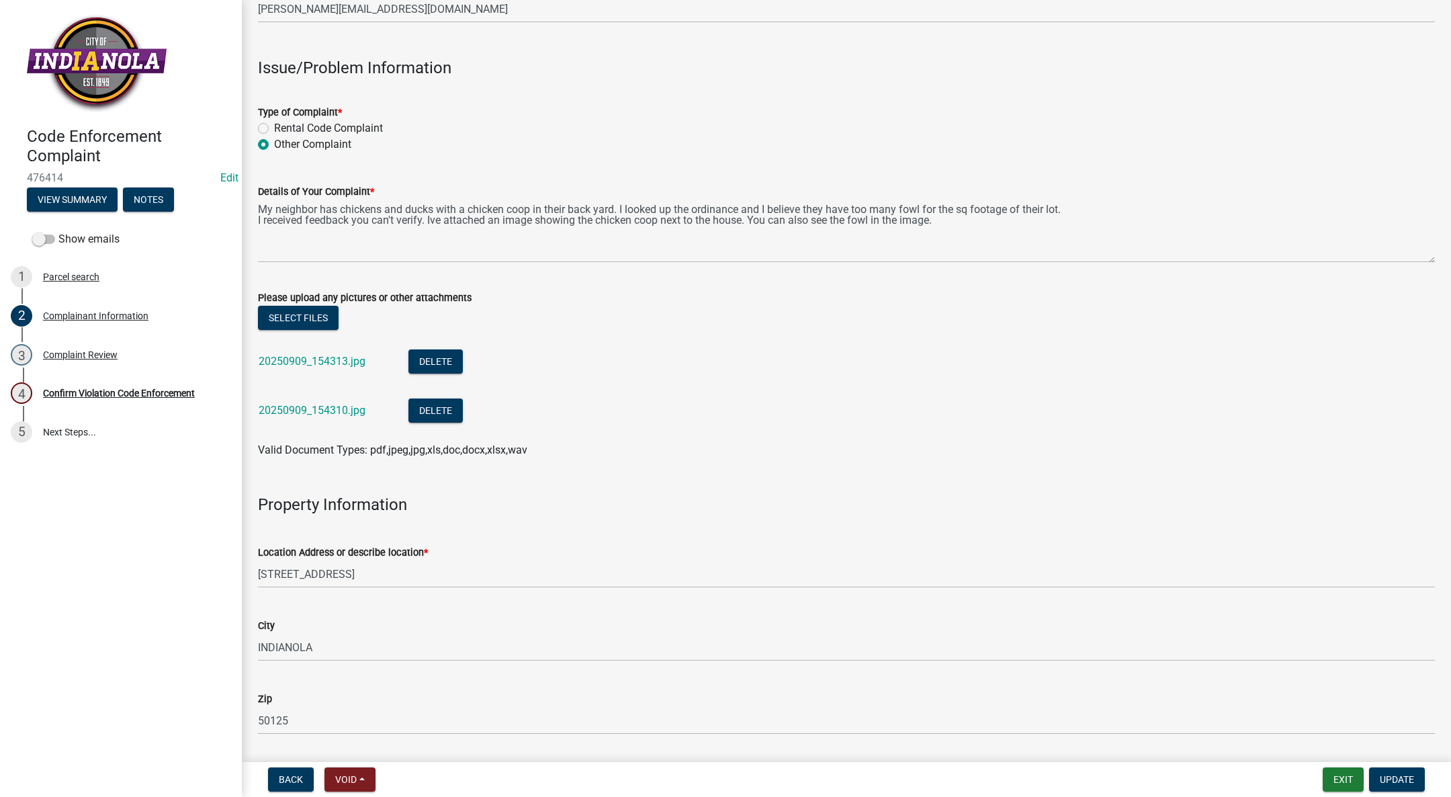
scroll to position [403, 0]
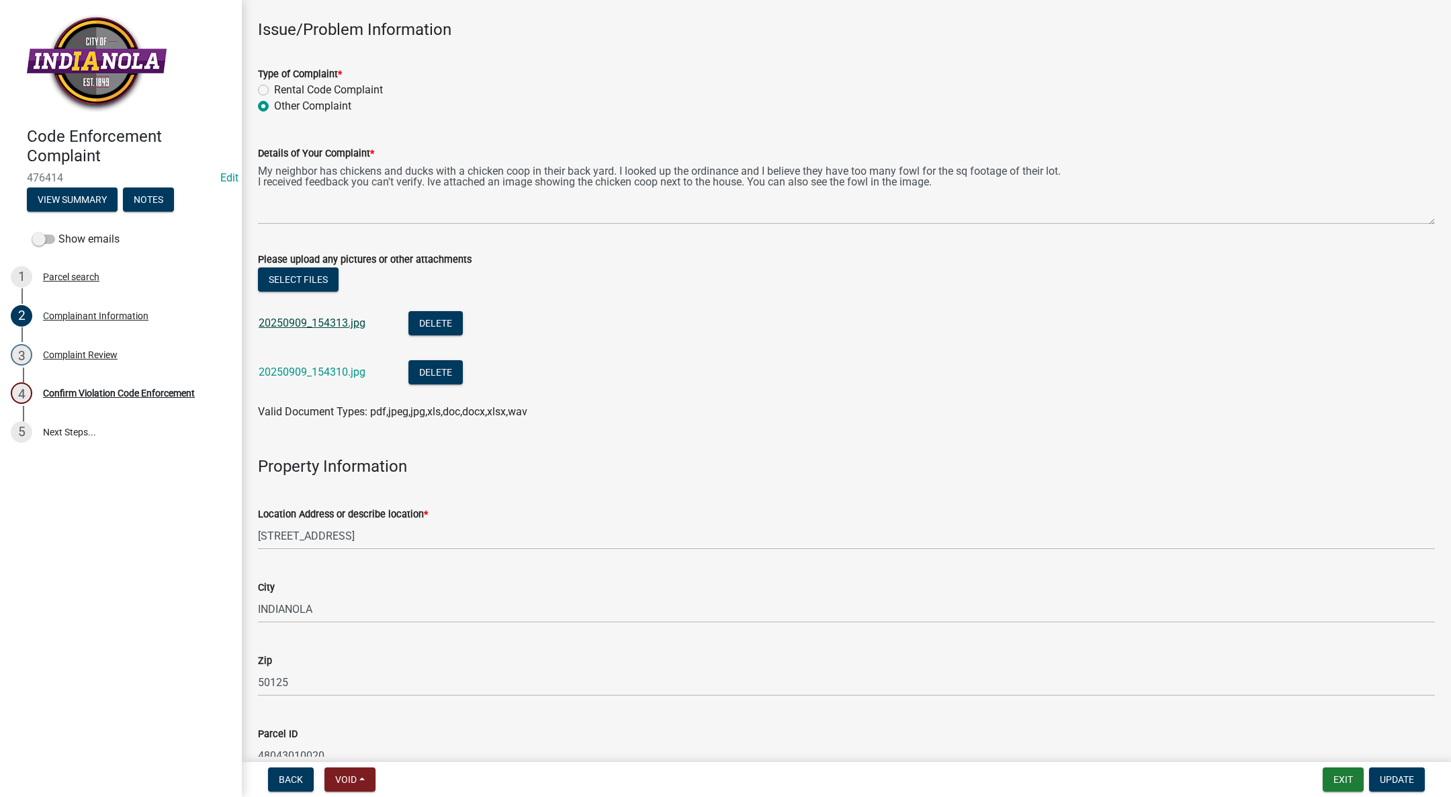
click at [314, 324] on link "20250909_154313.jpg" at bounding box center [312, 322] width 107 height 13
click at [277, 363] on div "20250909_154310.jpg" at bounding box center [323, 374] width 128 height 28
click at [276, 367] on link "20250909_154310.jpg" at bounding box center [312, 371] width 107 height 13
click at [95, 359] on div "3 Complaint Review" at bounding box center [116, 354] width 210 height 21
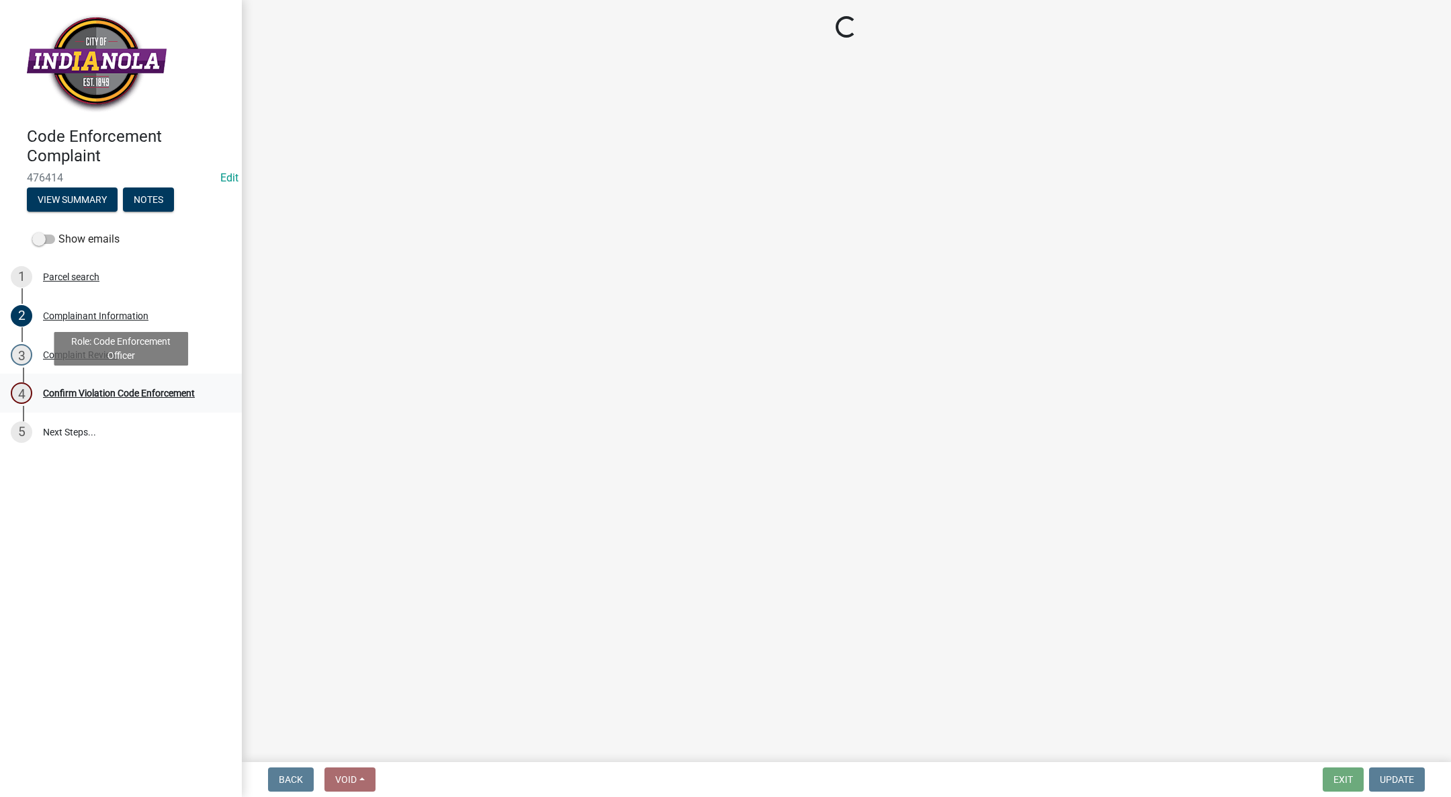
click at [91, 388] on div "Confirm Violation Code Enforcement" at bounding box center [119, 392] width 152 height 9
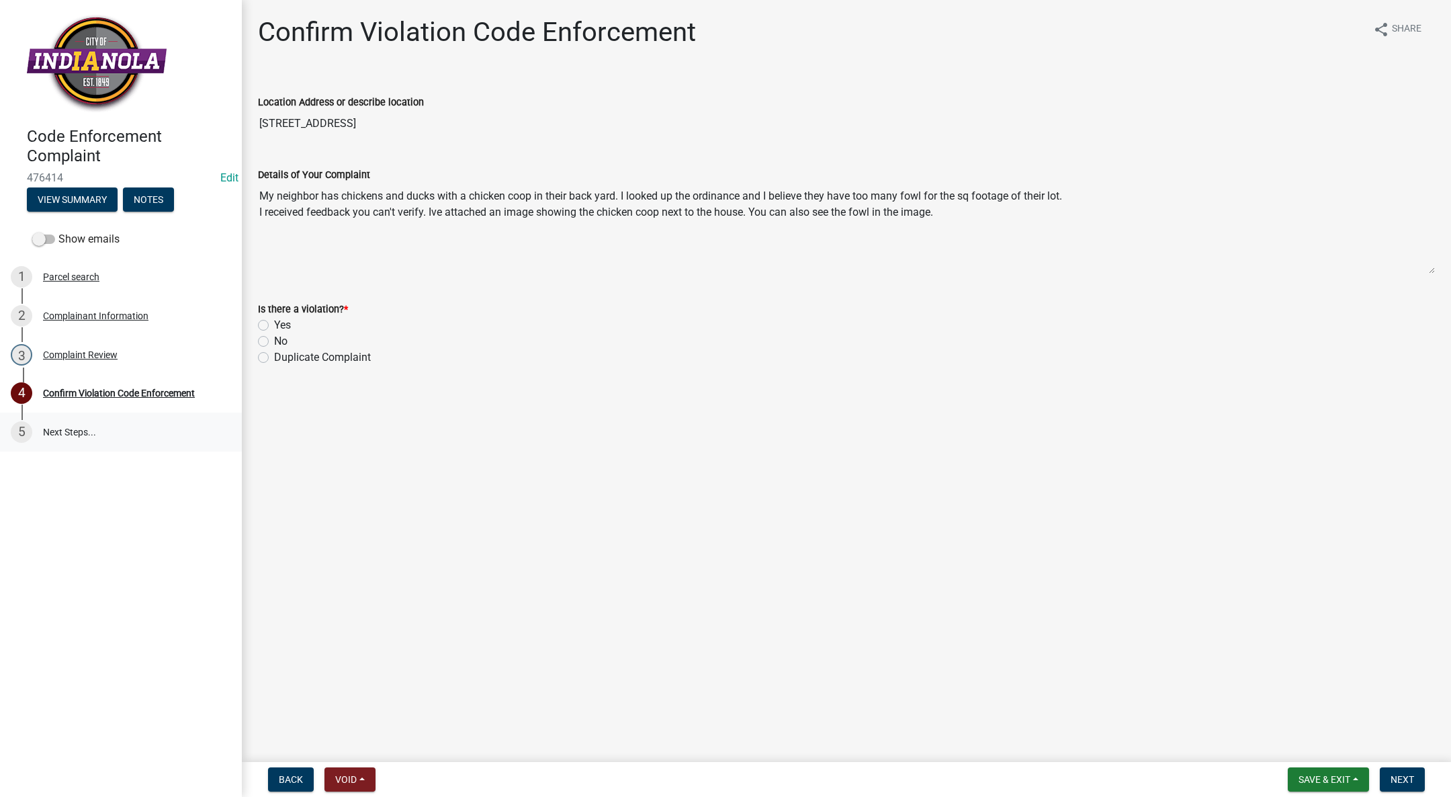
click at [44, 423] on link "5 Next Steps..." at bounding box center [121, 431] width 242 height 39
click at [1318, 768] on button "Save & Exit" at bounding box center [1328, 779] width 81 height 24
click at [1300, 742] on button "Save & Exit" at bounding box center [1314, 744] width 107 height 32
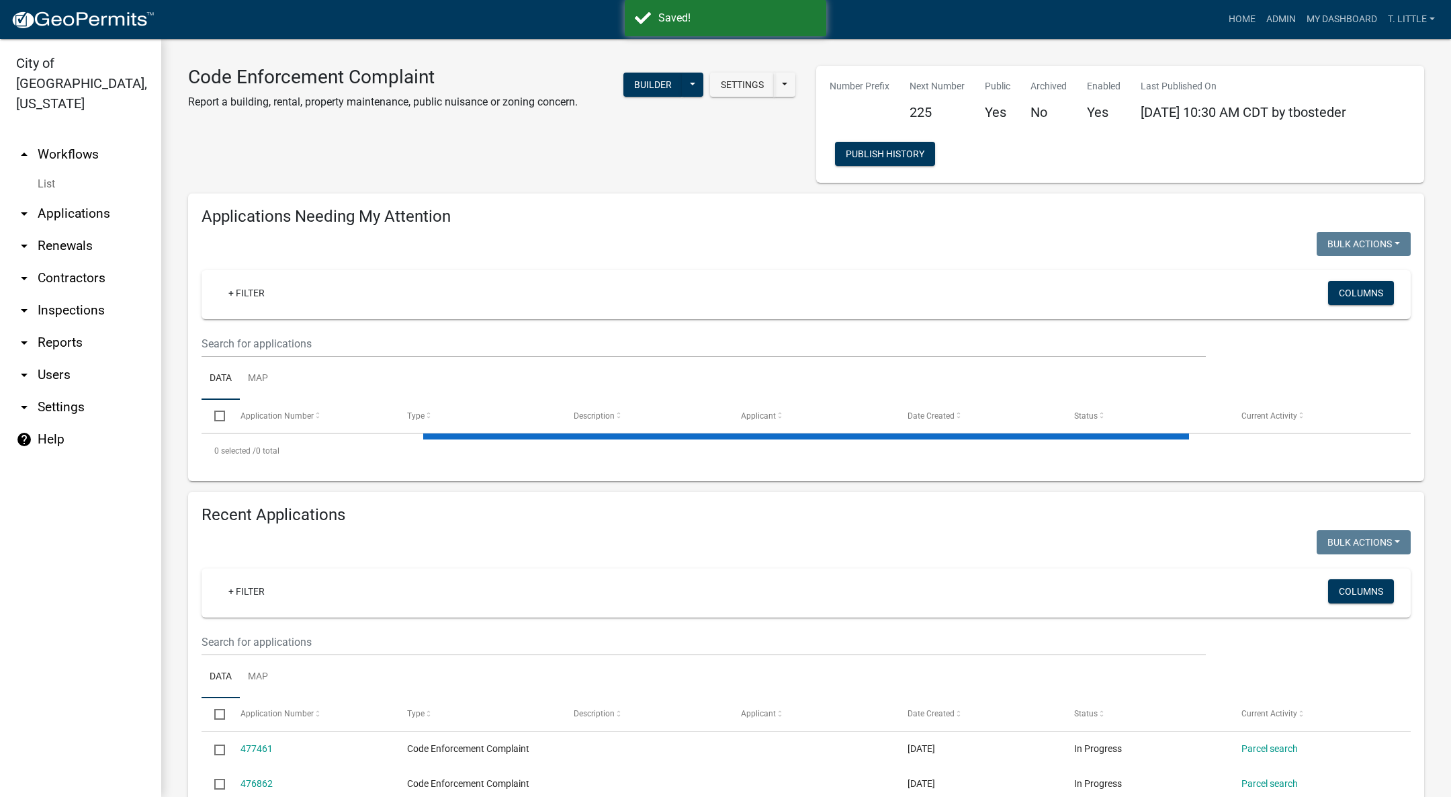
select select "3: 100"
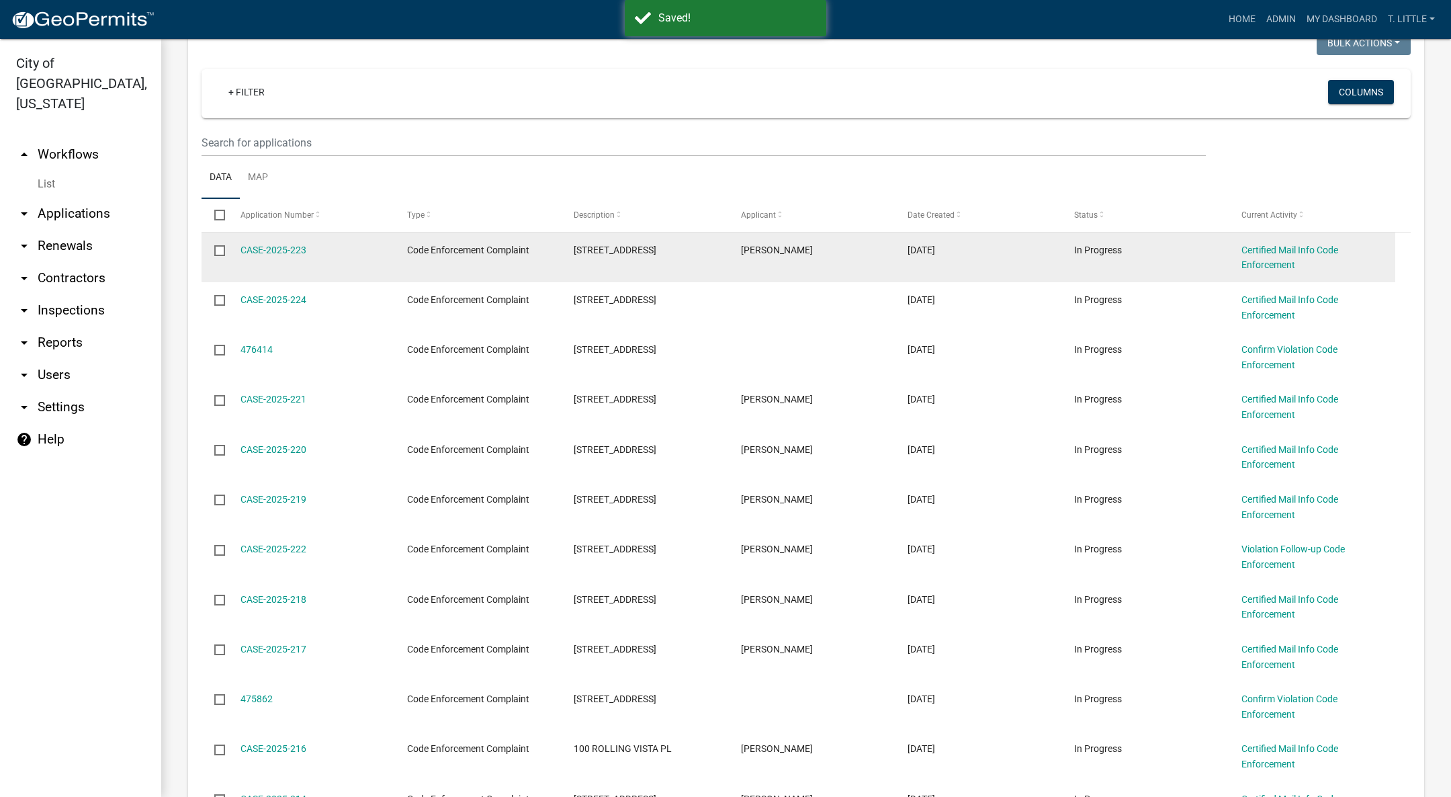
scroll to position [202, 0]
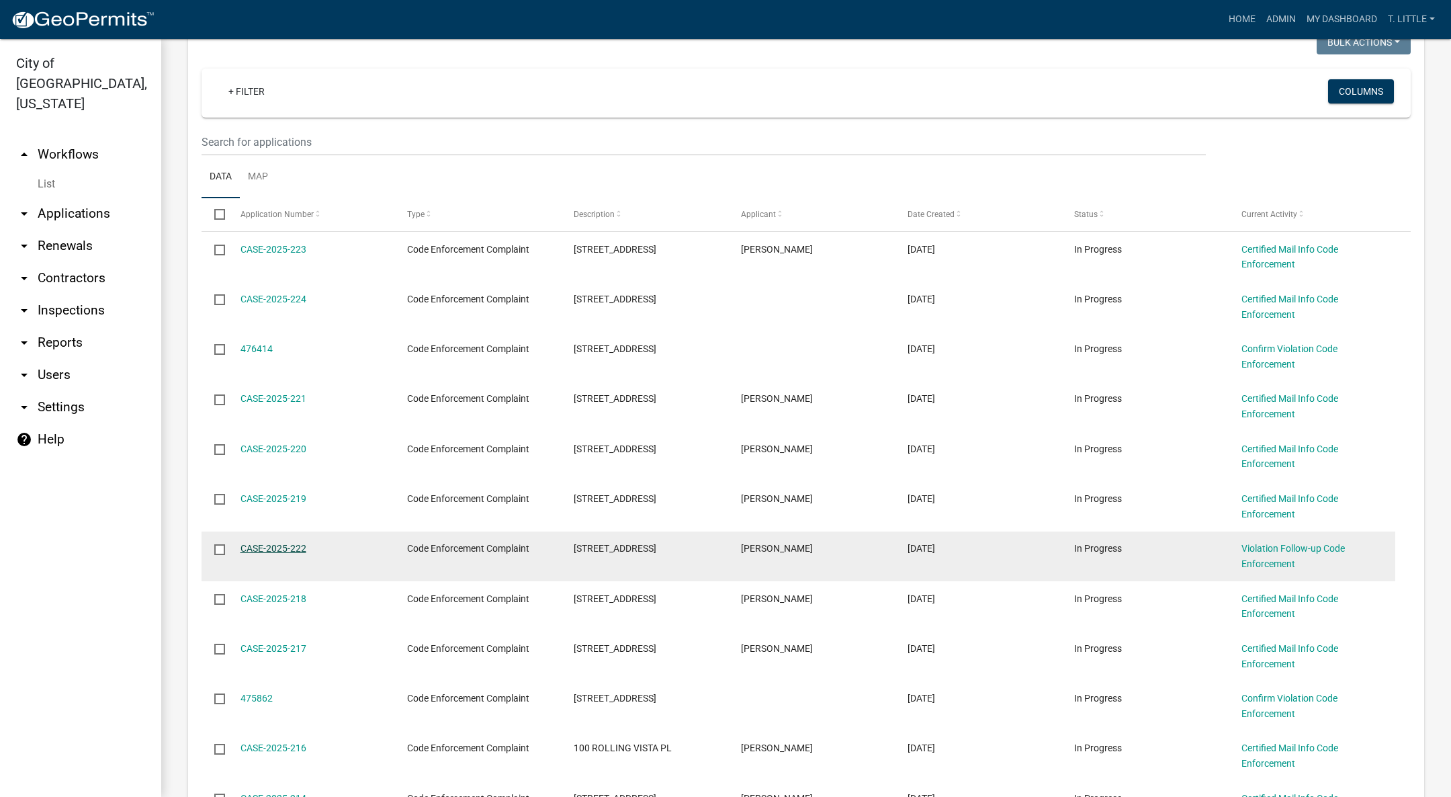
click at [259, 551] on link "CASE-2025-222" at bounding box center [273, 548] width 66 height 11
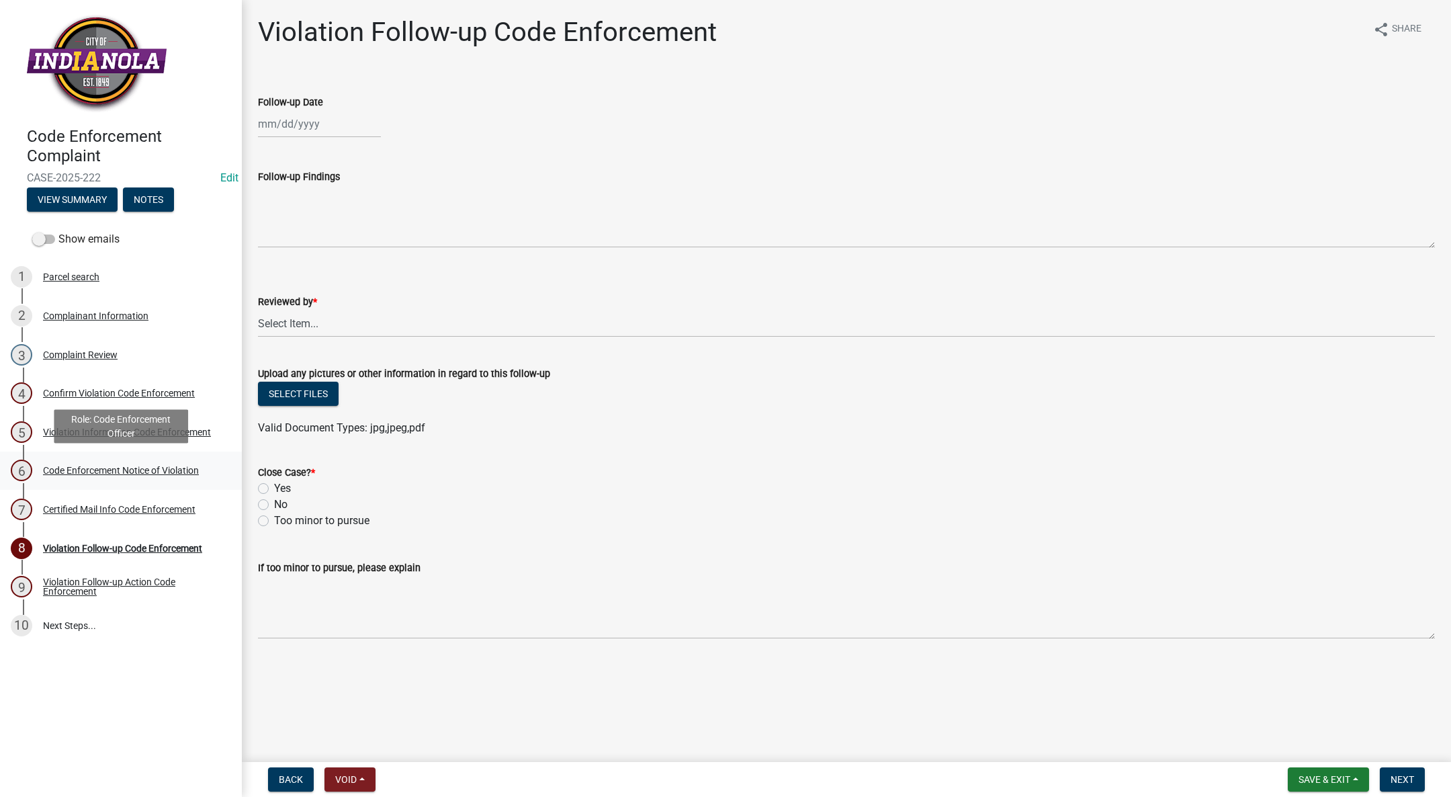
click at [145, 459] on div "6 Code Enforcement Notice of Violation" at bounding box center [116, 469] width 210 height 21
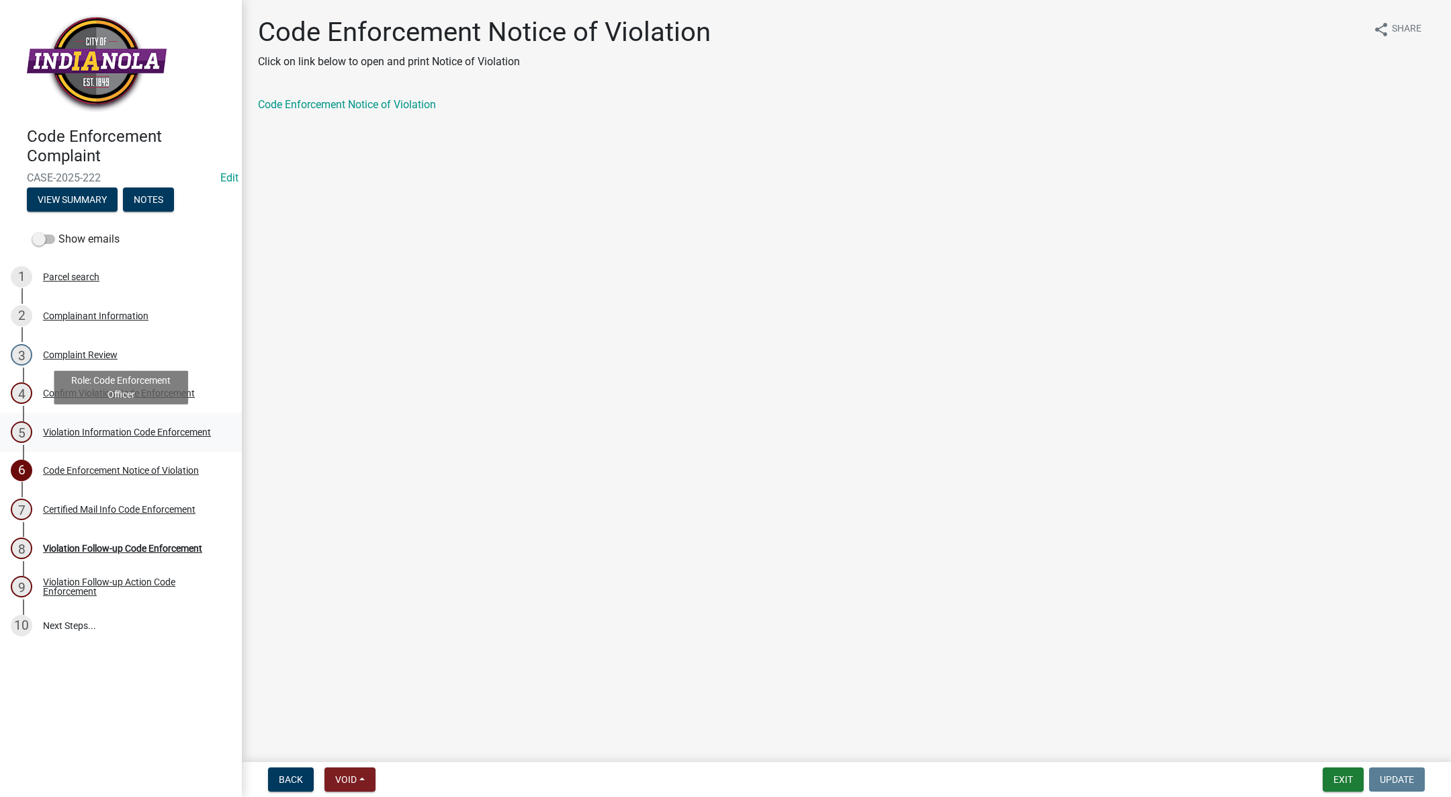
click at [122, 428] on div "Violation Information Code Enforcement" at bounding box center [127, 431] width 168 height 9
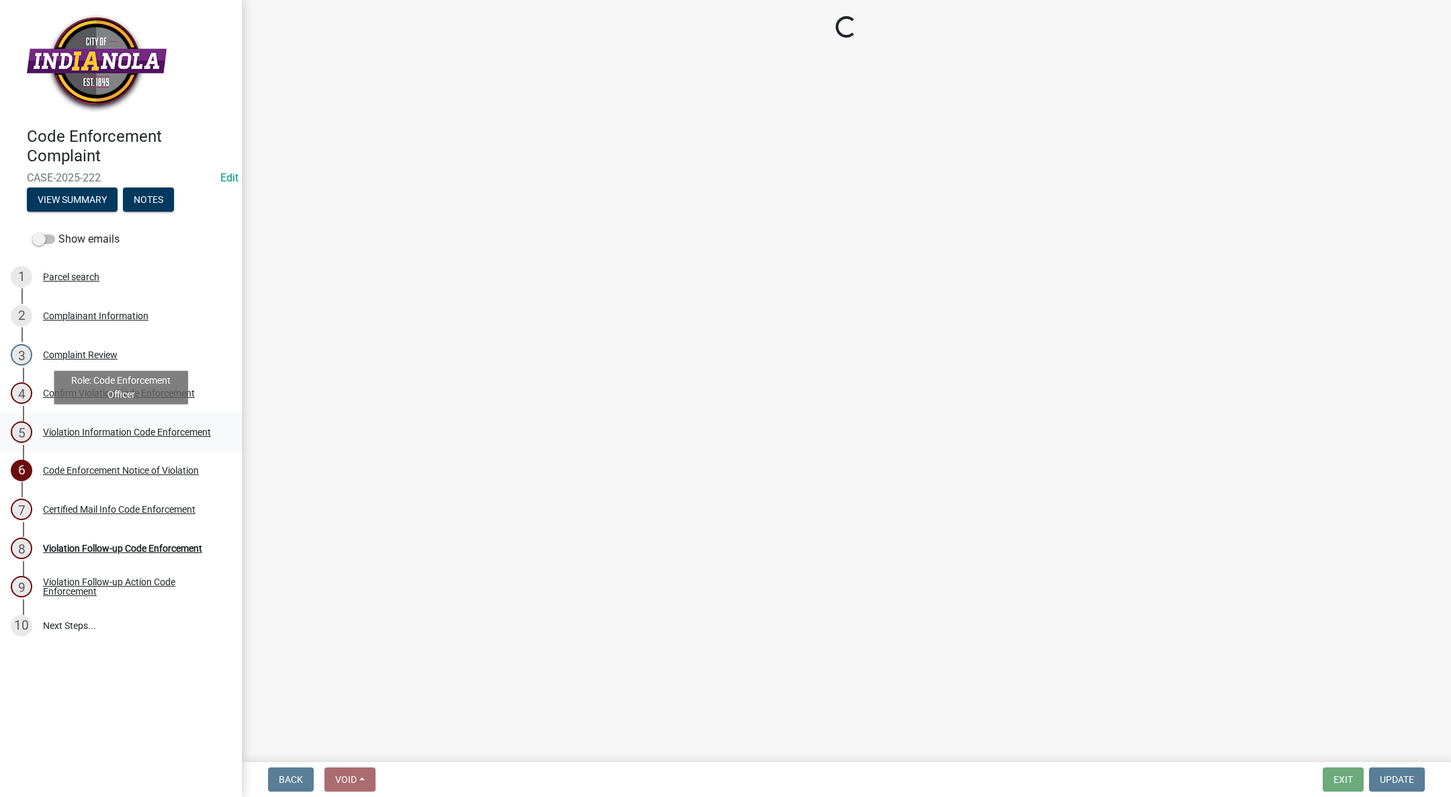
select select "634d5426-b8b3-48ee-aa1e-d523f7499186"
